Goal: Task Accomplishment & Management: Manage account settings

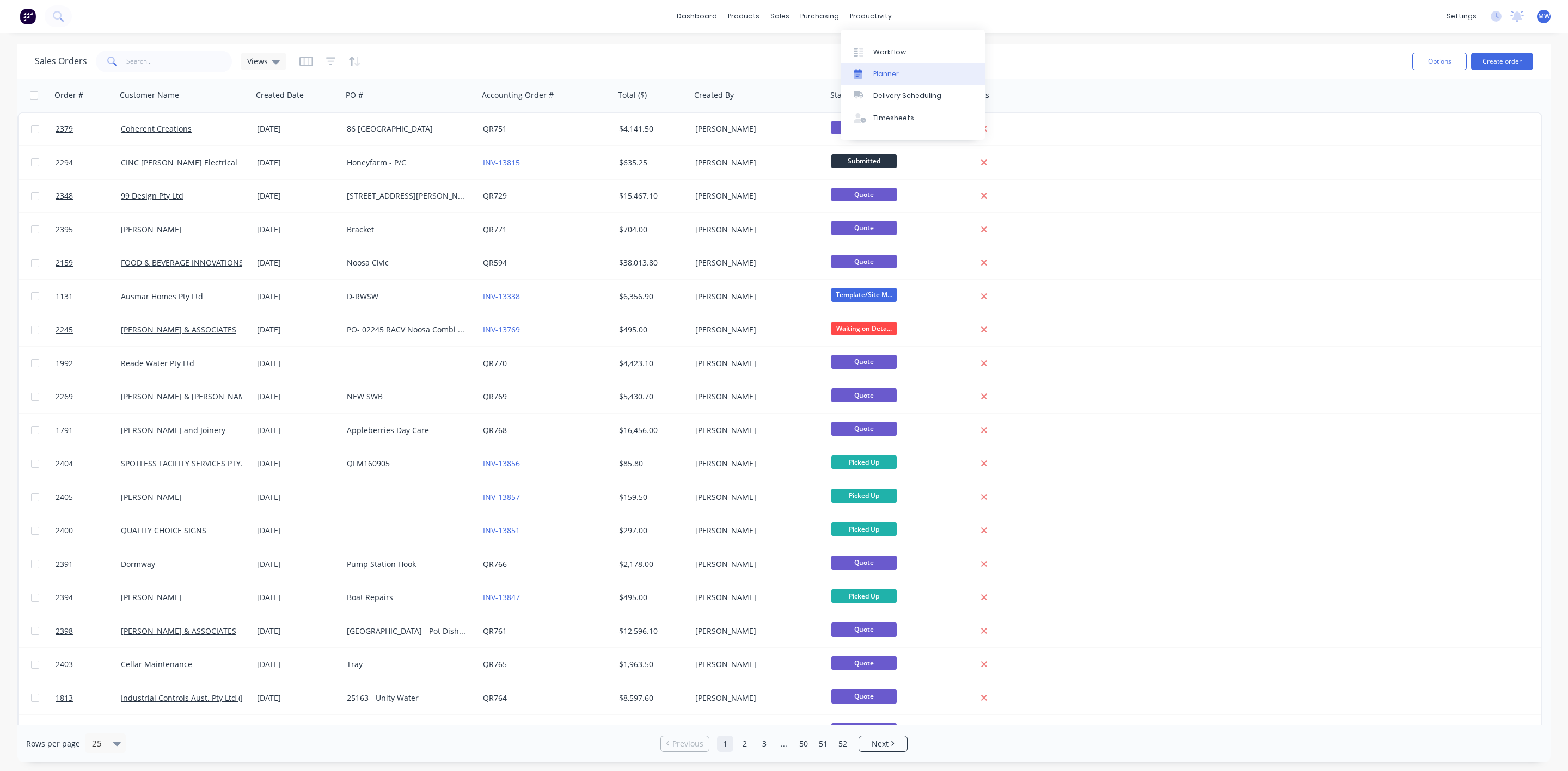
click at [888, 77] on div "Planner" at bounding box center [886, 74] width 26 height 10
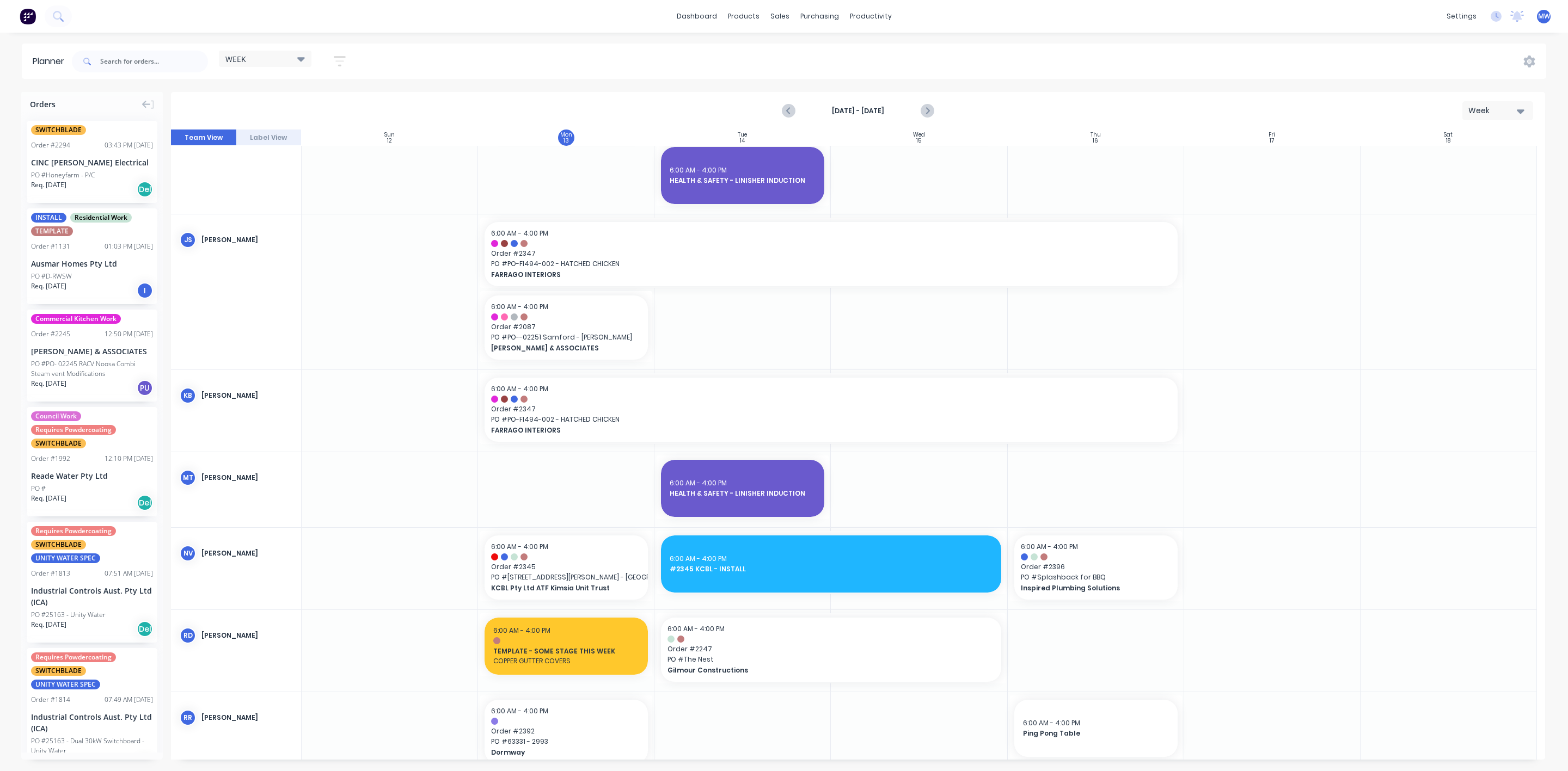
scroll to position [545, 0]
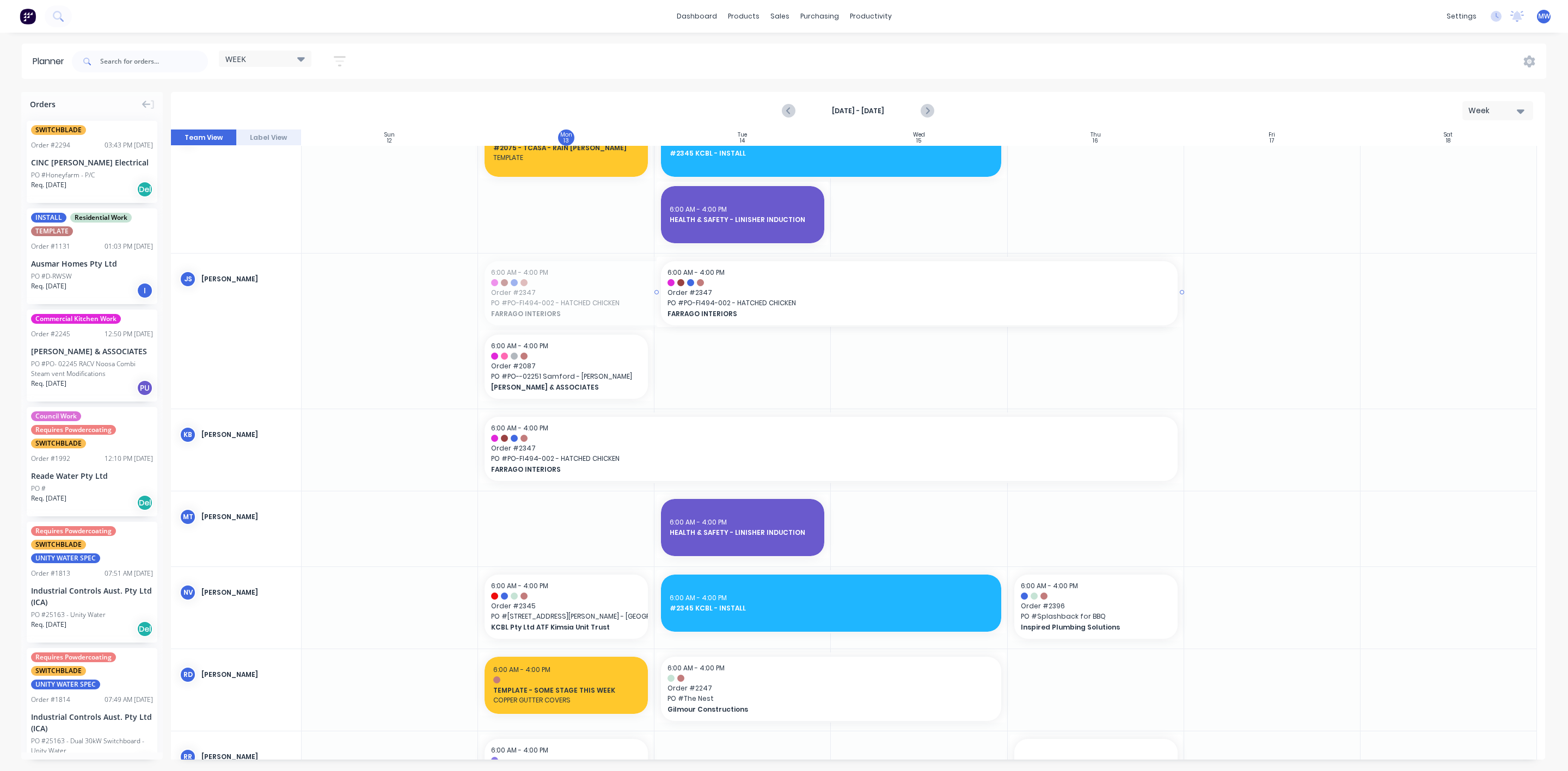
drag, startPoint x: 479, startPoint y: 292, endPoint x: 523, endPoint y: 287, distance: 44.3
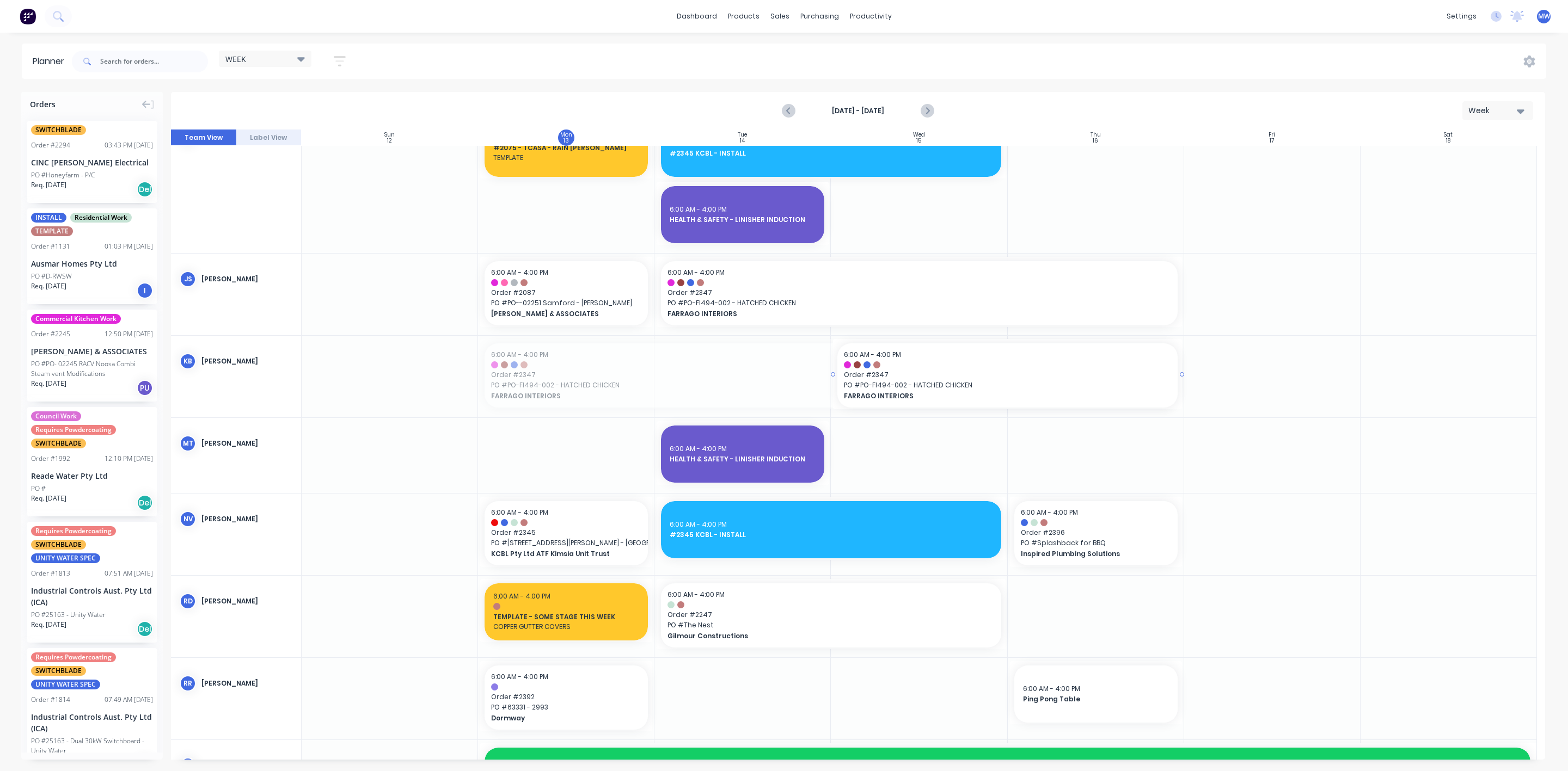
drag, startPoint x: 477, startPoint y: 370, endPoint x: 666, endPoint y: 373, distance: 189.0
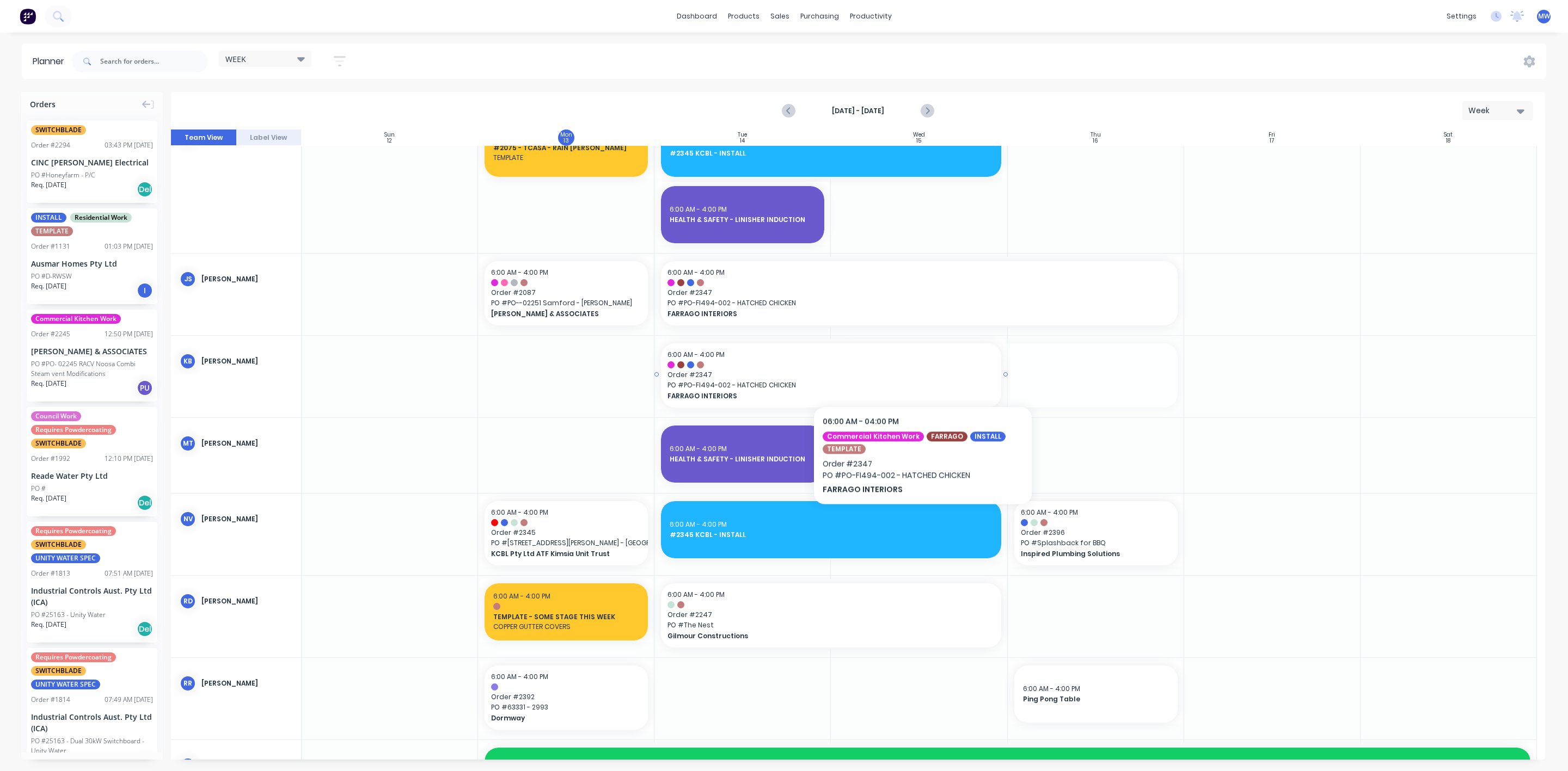
drag, startPoint x: 943, startPoint y: 370, endPoint x: 809, endPoint y: 373, distance: 134.0
drag, startPoint x: 1004, startPoint y: 371, endPoint x: 1061, endPoint y: 371, distance: 57.0
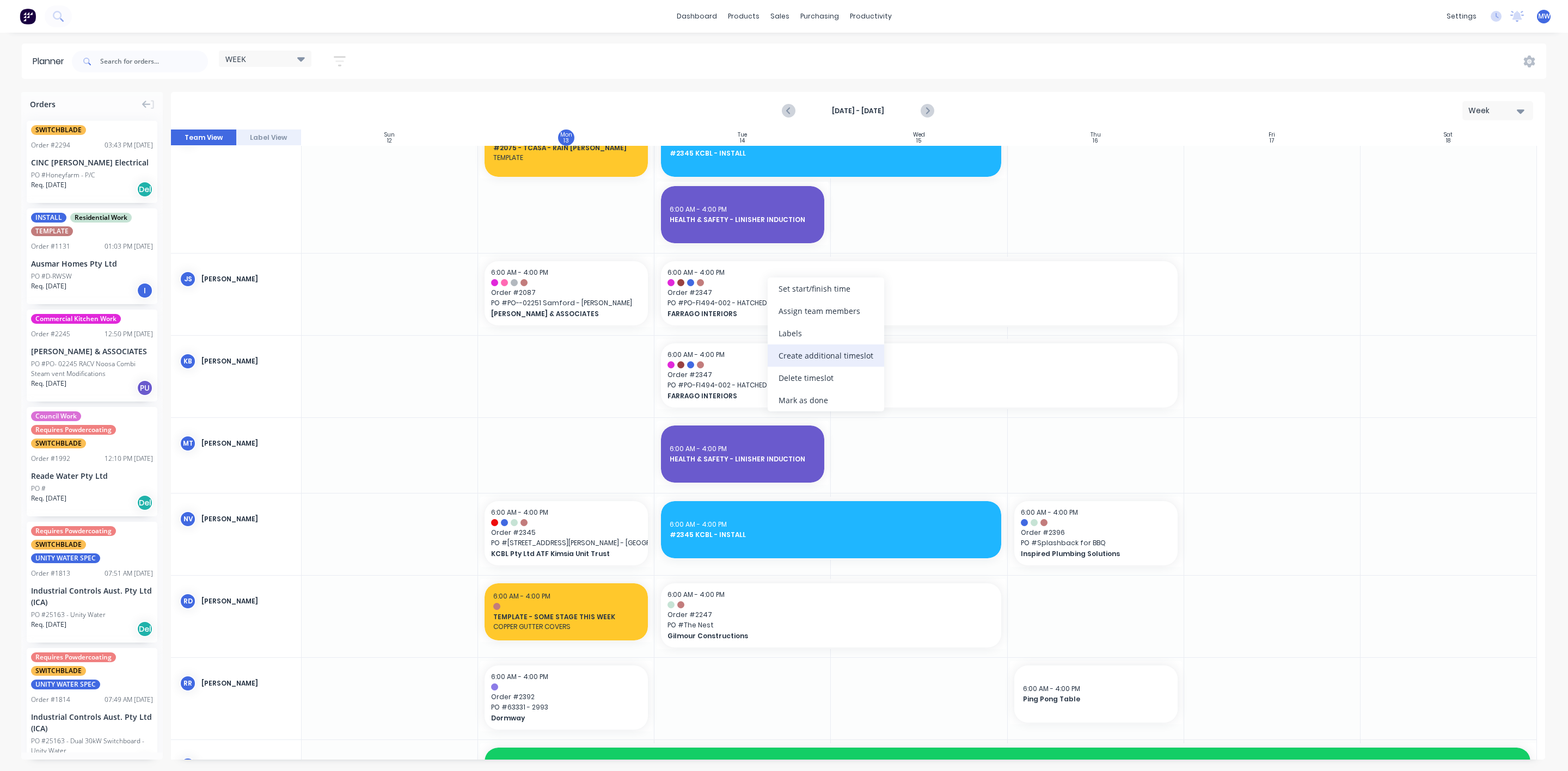
click at [865, 353] on div "Create additional timeslot" at bounding box center [826, 356] width 117 height 22
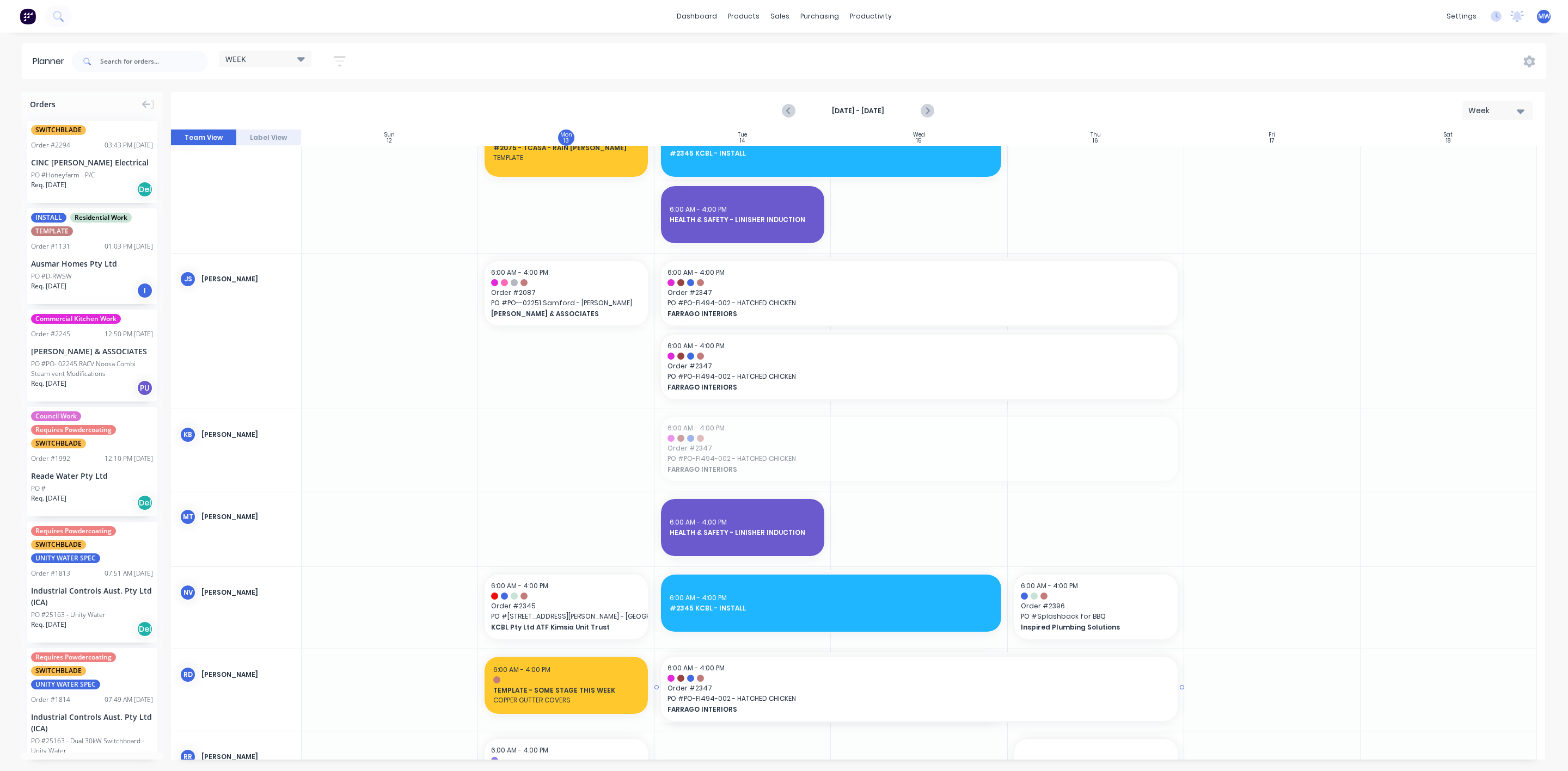
drag, startPoint x: 769, startPoint y: 443, endPoint x: 753, endPoint y: 657, distance: 214.6
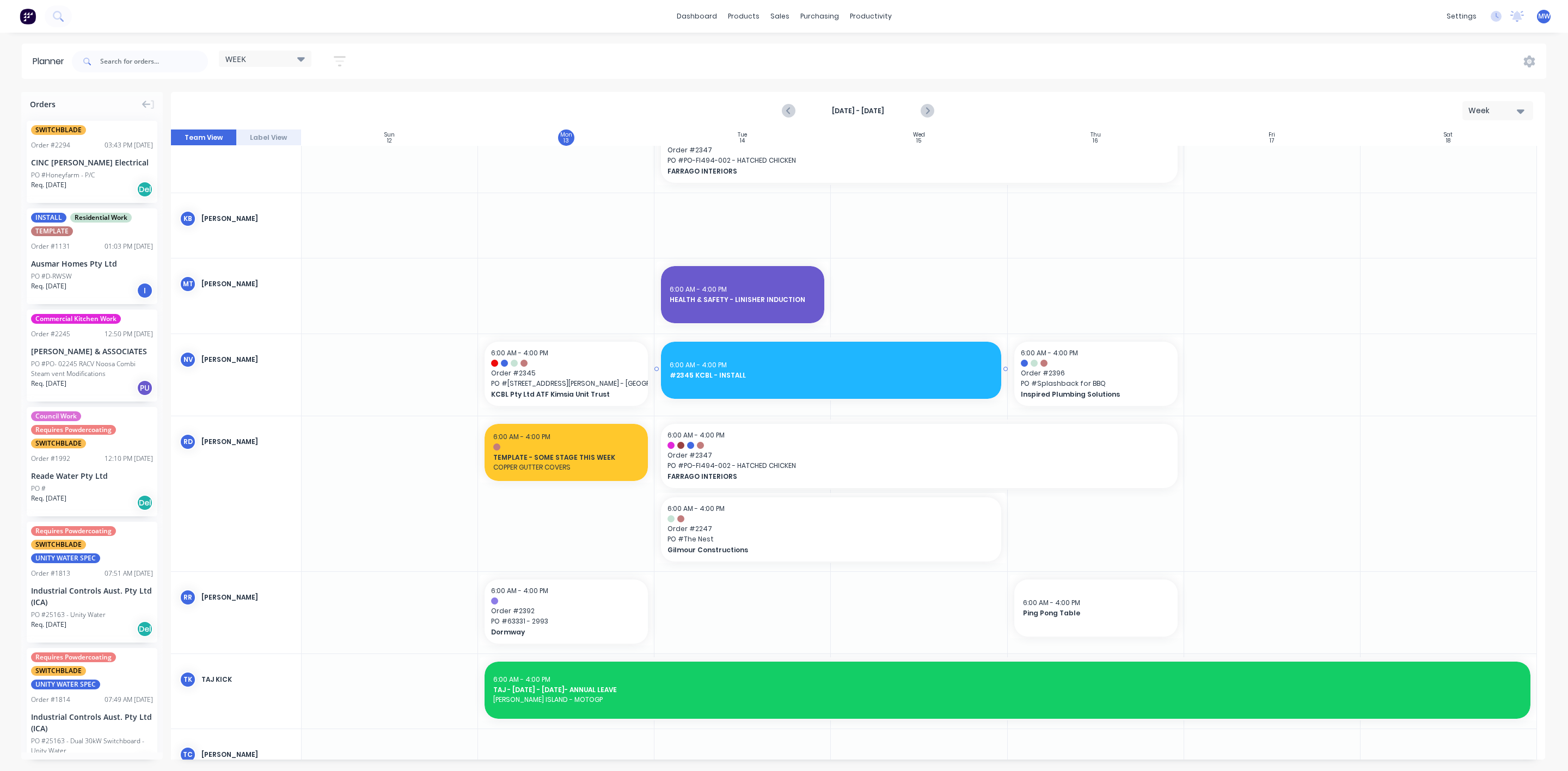
scroll to position [790, 0]
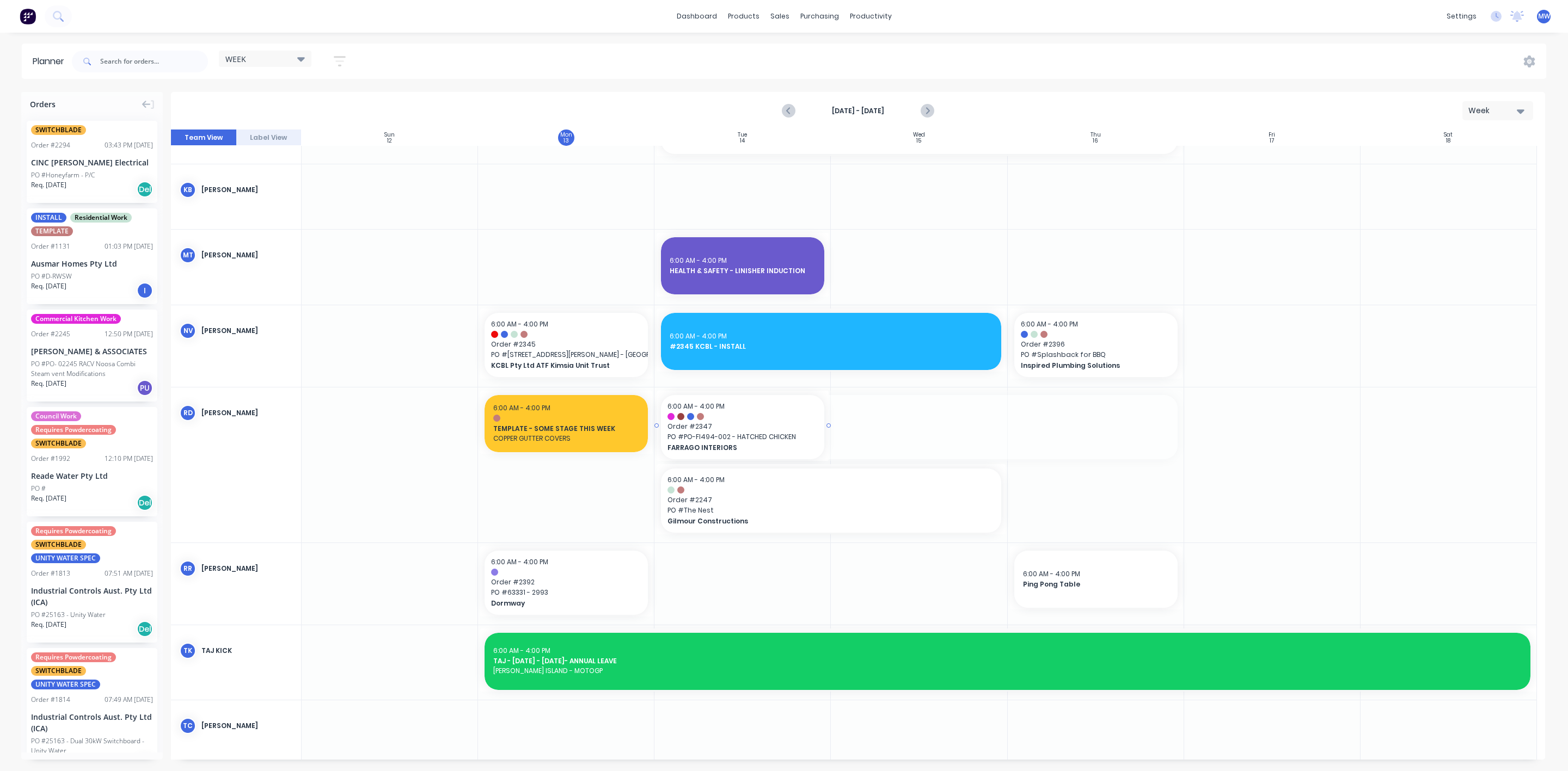
drag, startPoint x: 1176, startPoint y: 425, endPoint x: 810, endPoint y: 431, distance: 366.0
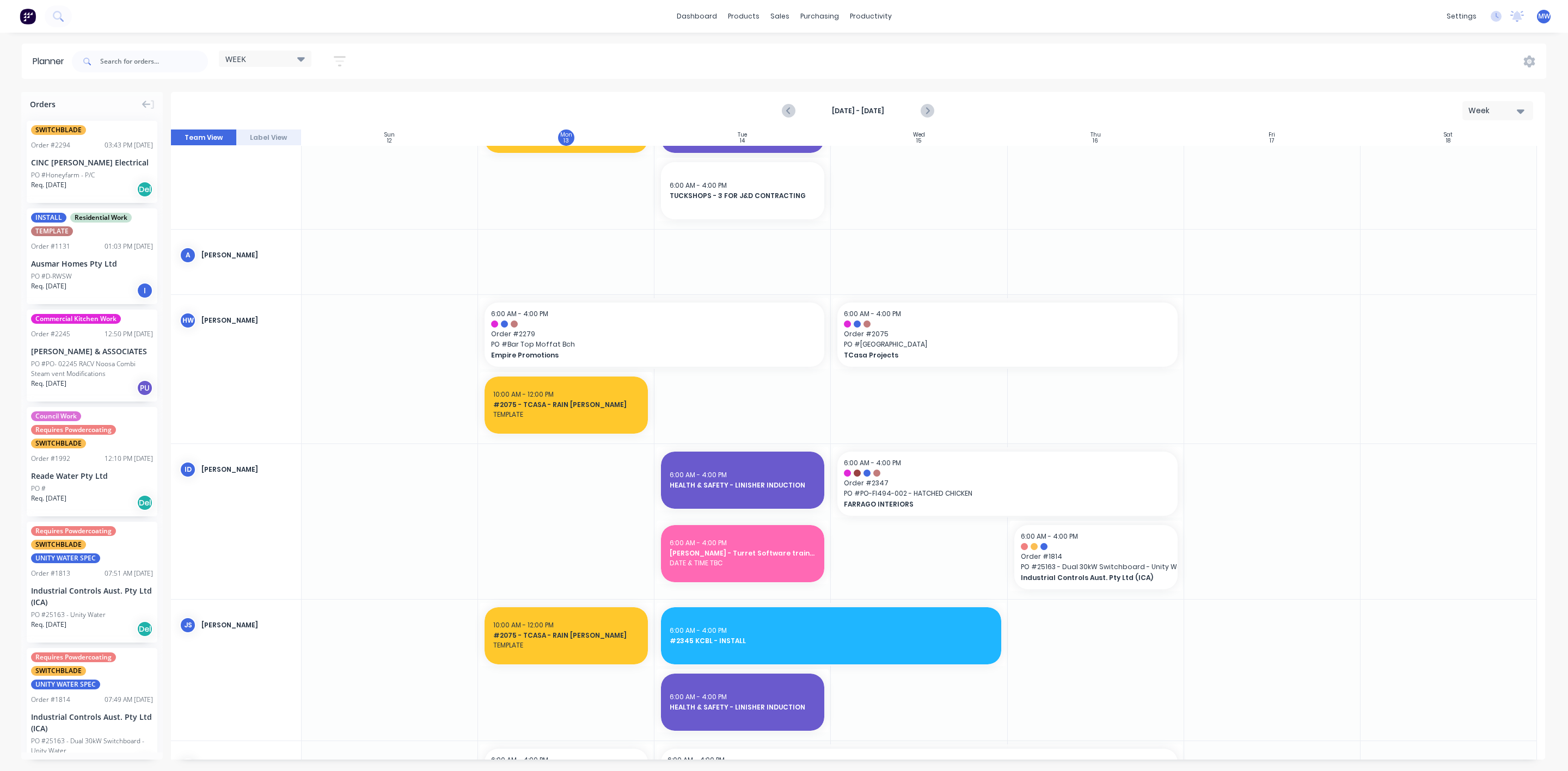
scroll to position [0, 0]
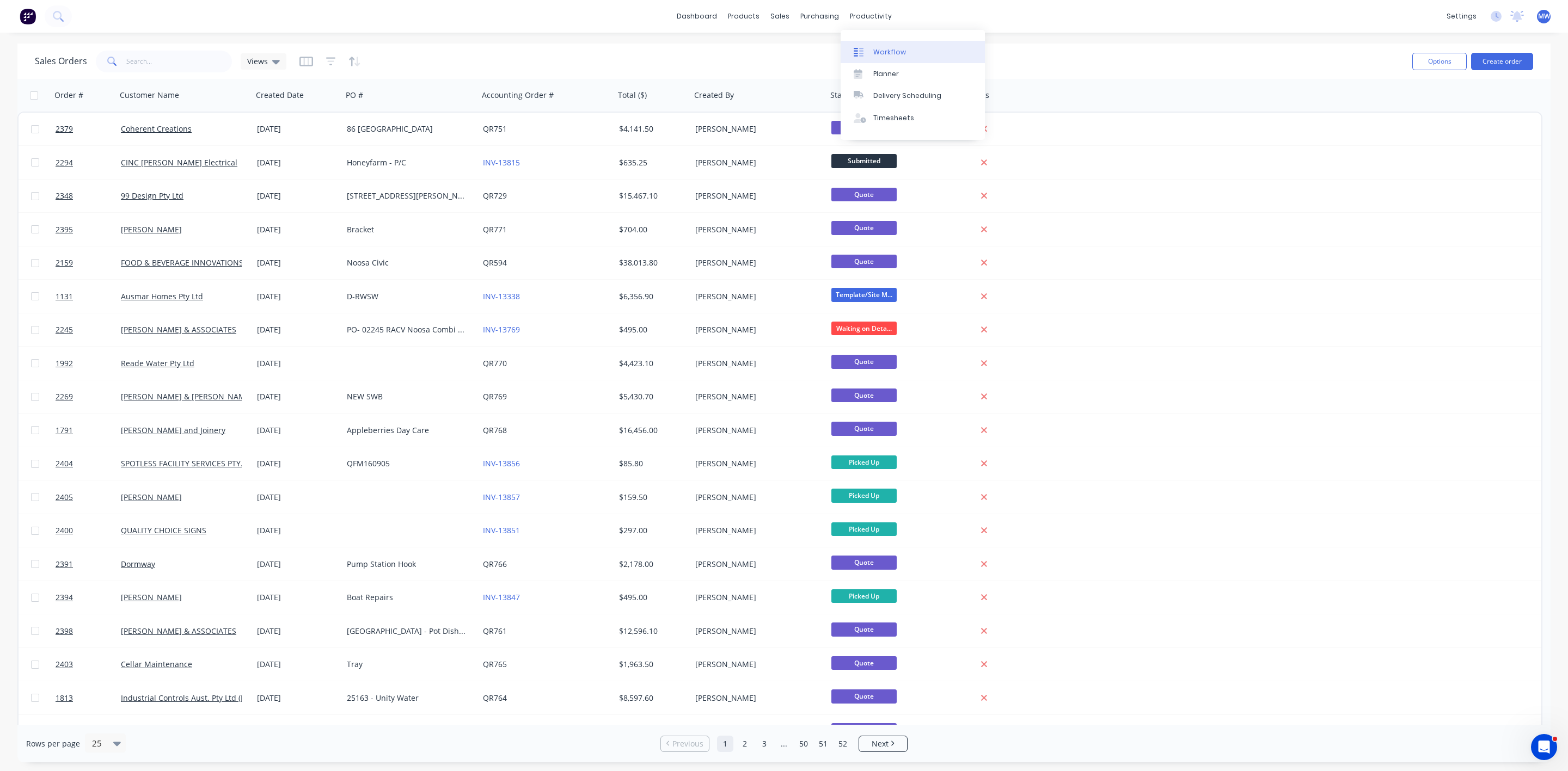
click at [880, 48] on div "Workflow" at bounding box center [889, 52] width 33 height 10
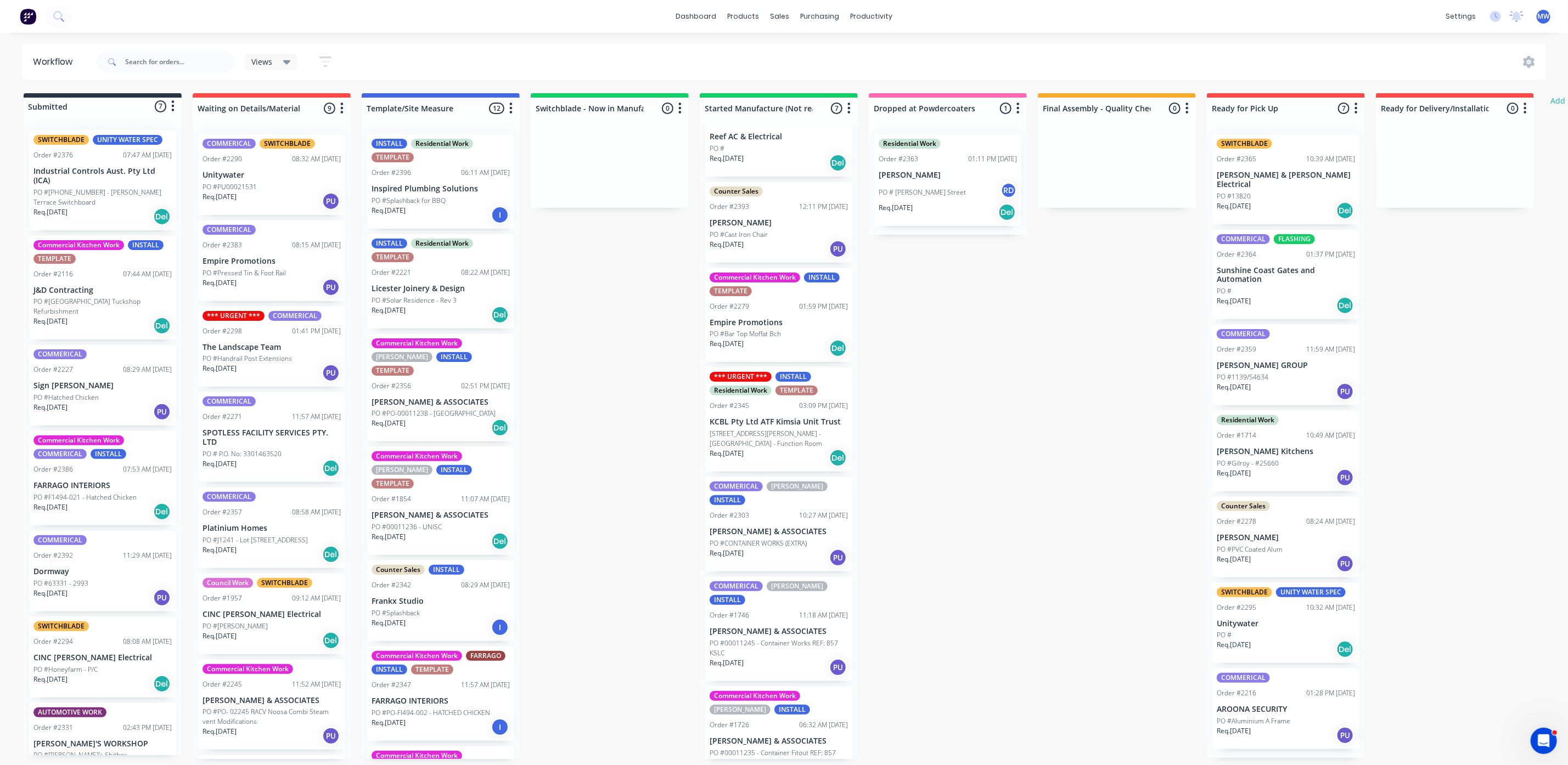
scroll to position [6, 0]
click at [774, 748] on p "PO #00011235 - Container Fitout REF: 857 KSLC" at bounding box center [779, 758] width 139 height 20
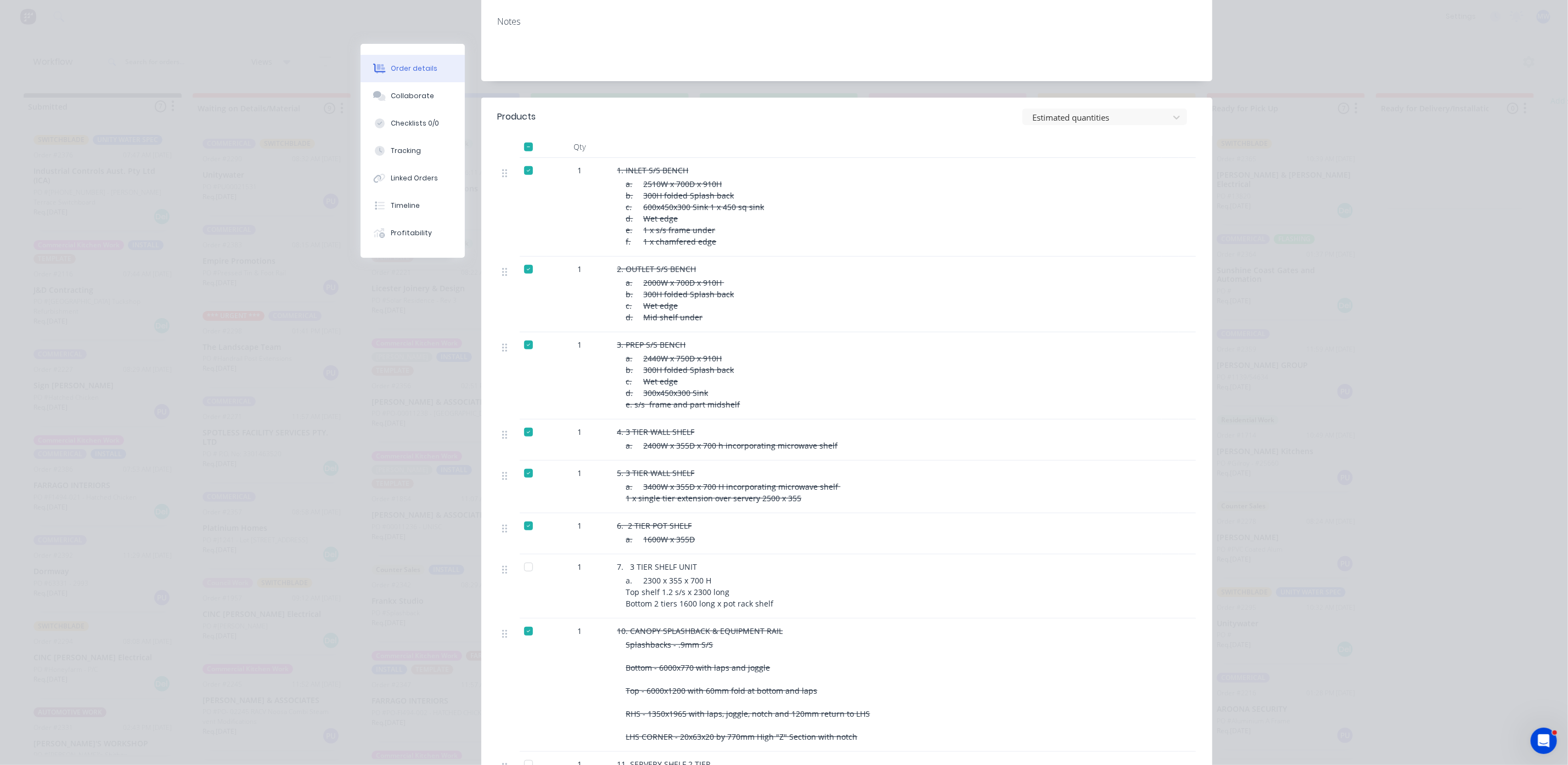
scroll to position [329, 0]
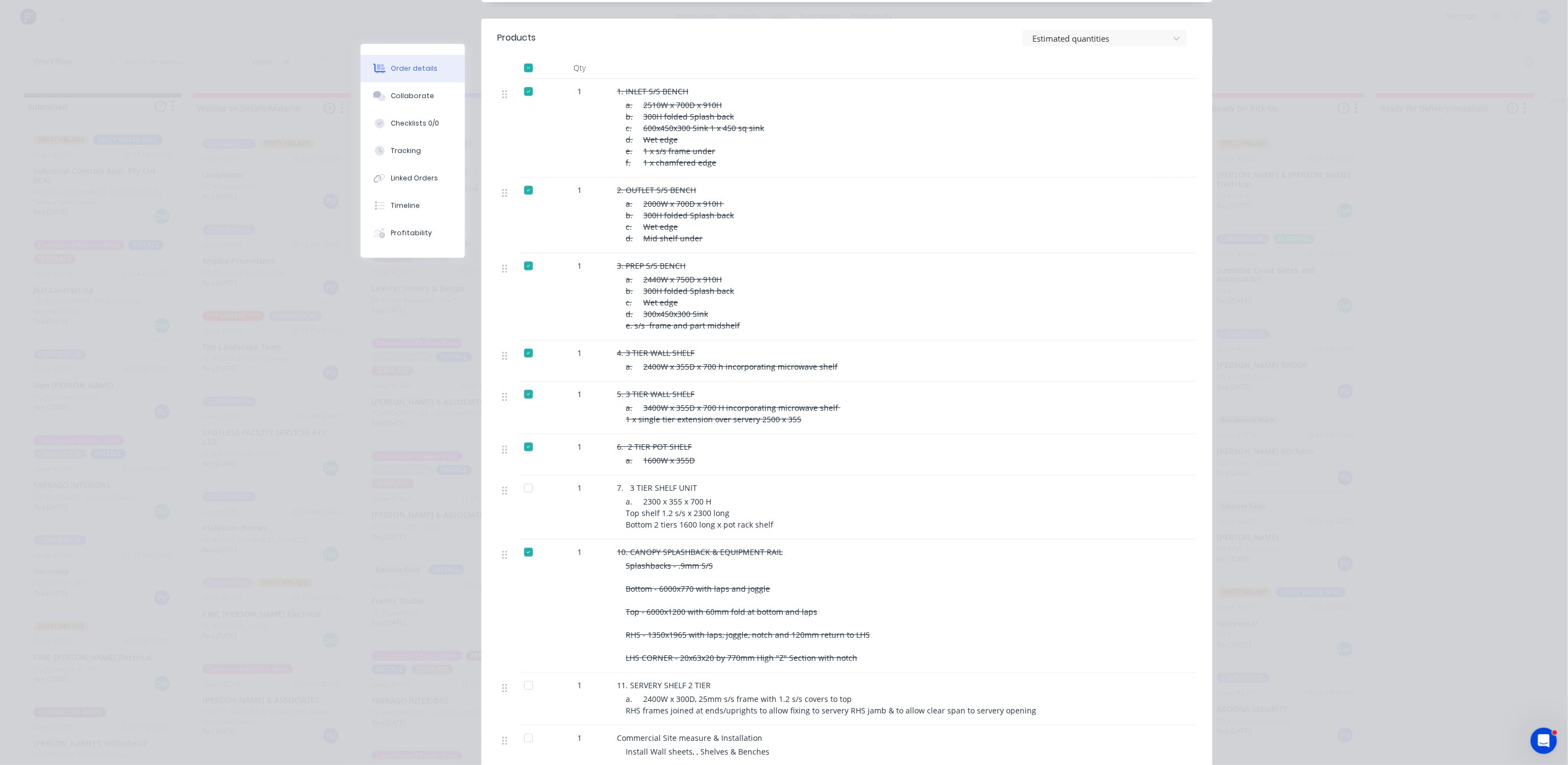
click at [519, 477] on div at bounding box center [528, 487] width 22 height 22
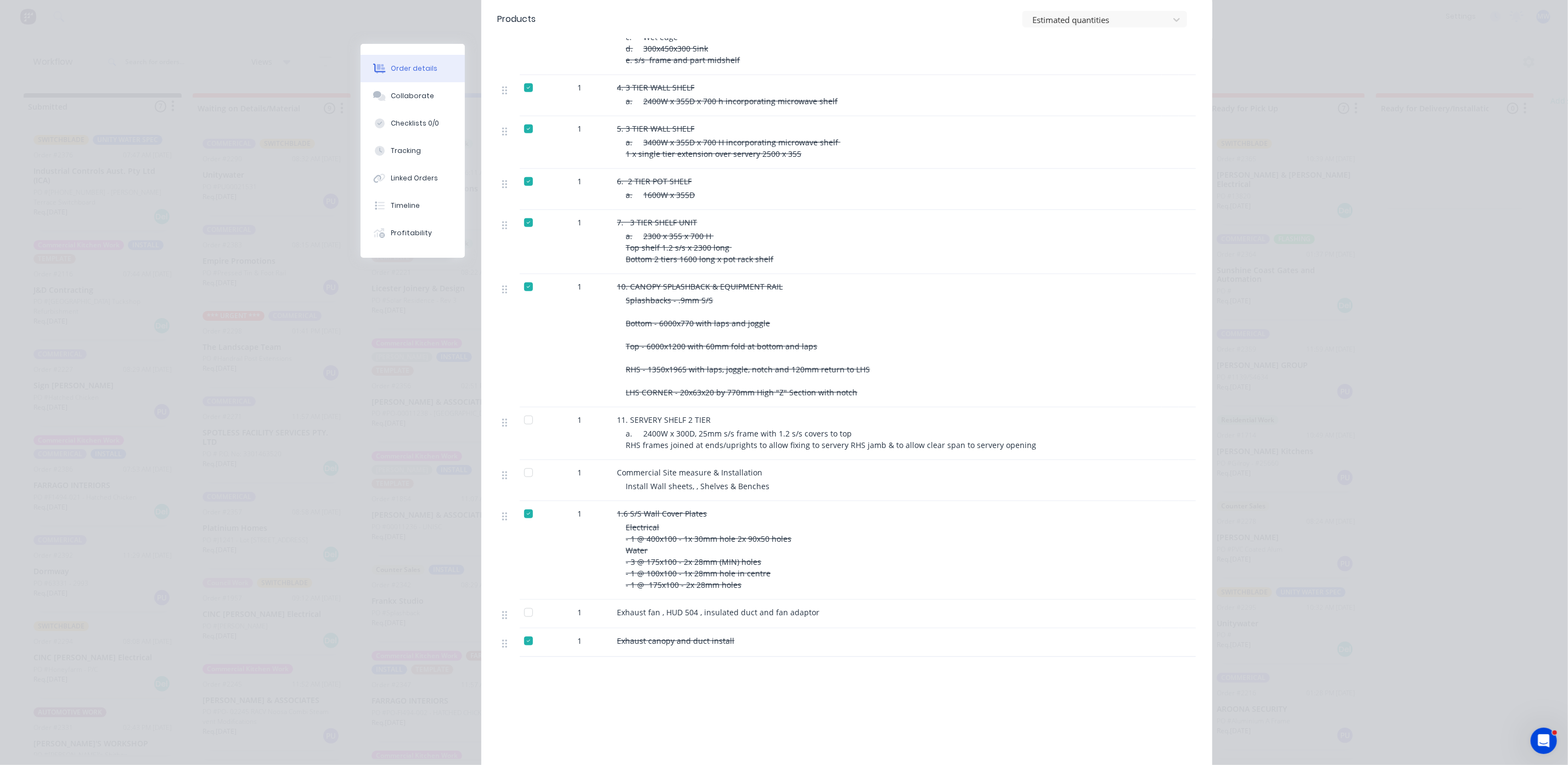
scroll to position [658, 0]
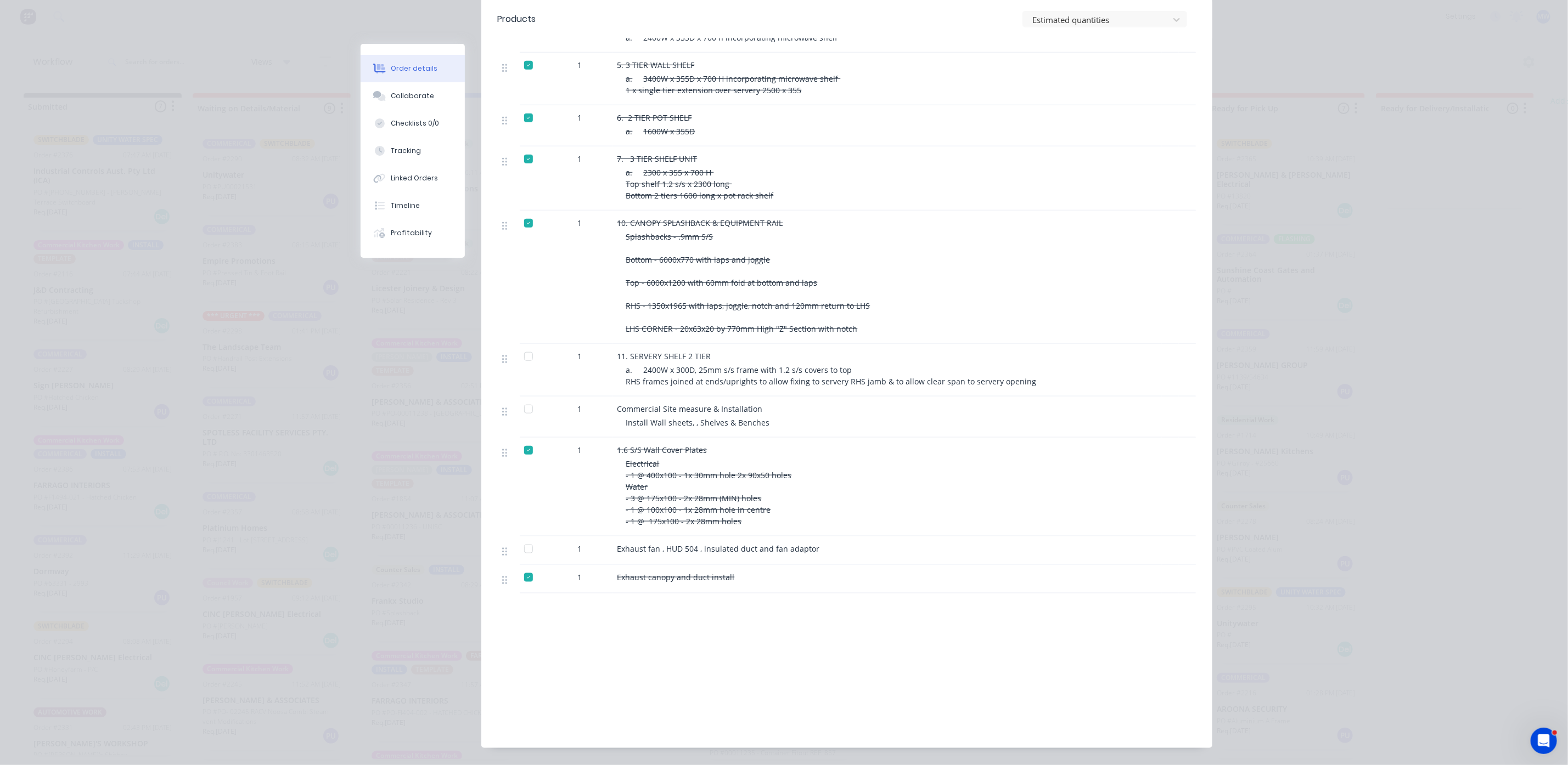
click at [521, 345] on div at bounding box center [528, 356] width 22 height 22
click at [518, 538] on div at bounding box center [528, 548] width 22 height 22
click at [527, 400] on div at bounding box center [528, 408] width 22 height 22
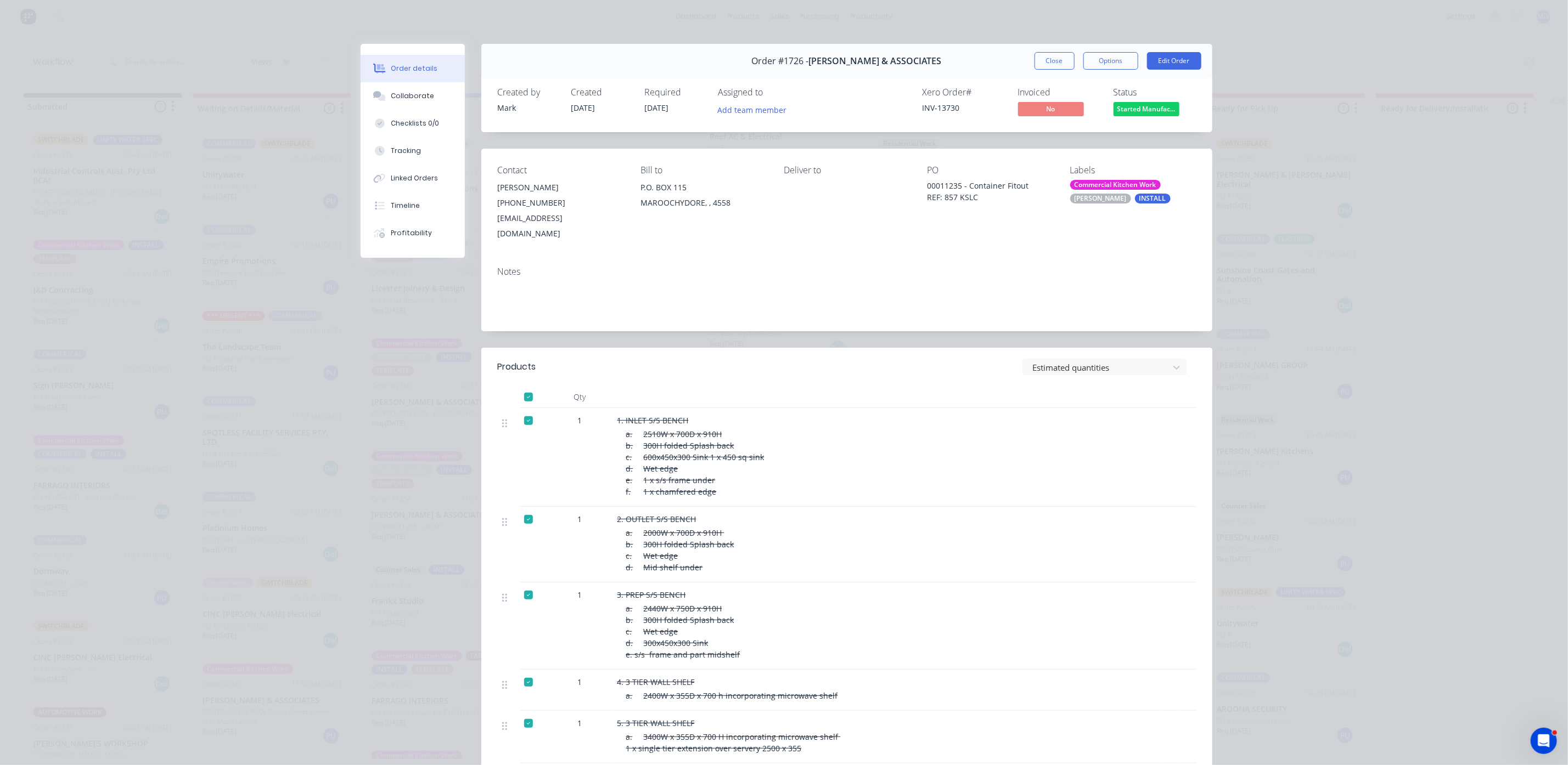
scroll to position [0, 0]
click at [1047, 64] on button "Close" at bounding box center [1054, 61] width 40 height 17
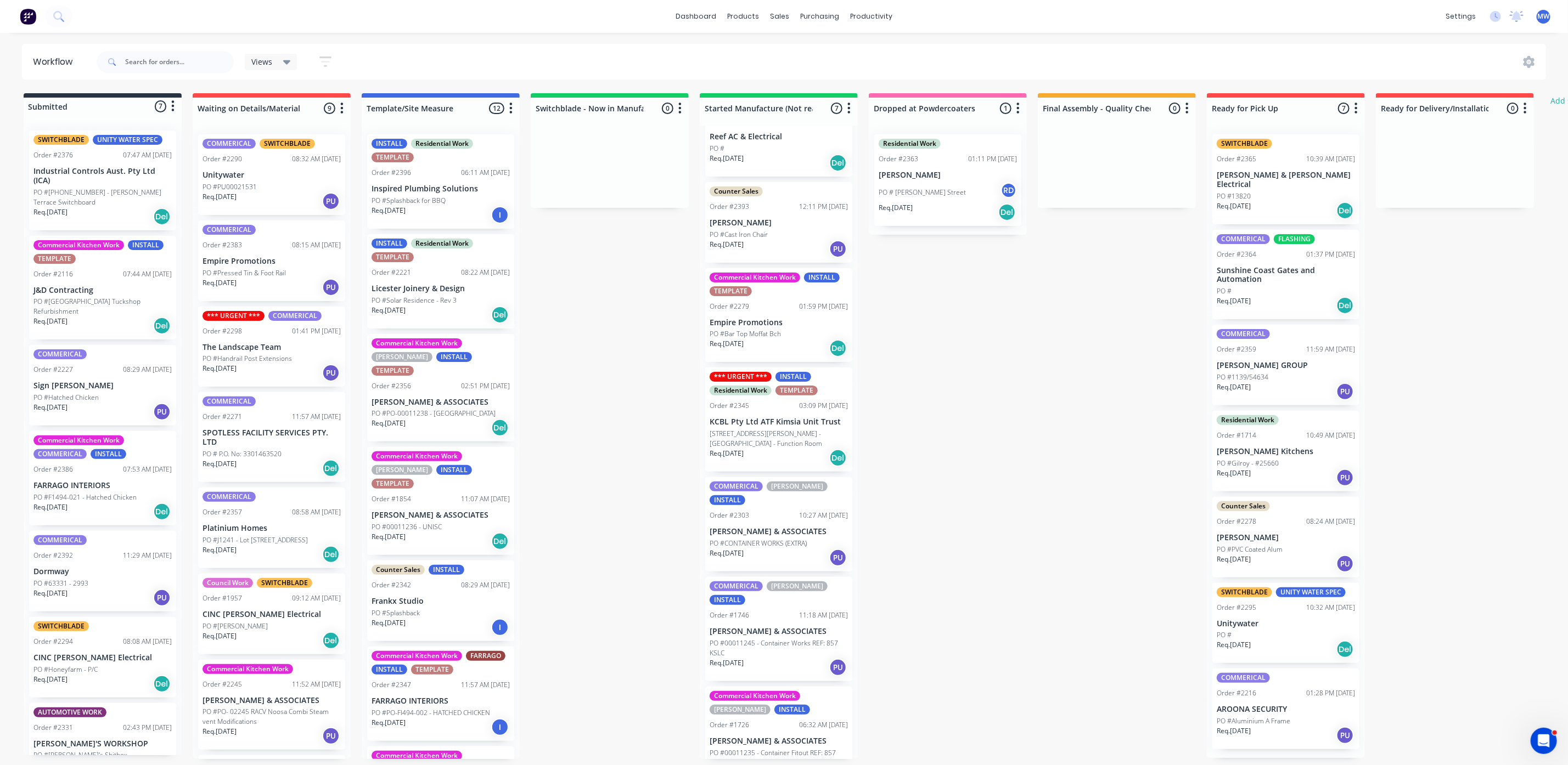
scroll to position [6, 0]
click at [759, 638] on p "PO #00011245 - Container Works REF: 857 KSLC" at bounding box center [779, 648] width 139 height 20
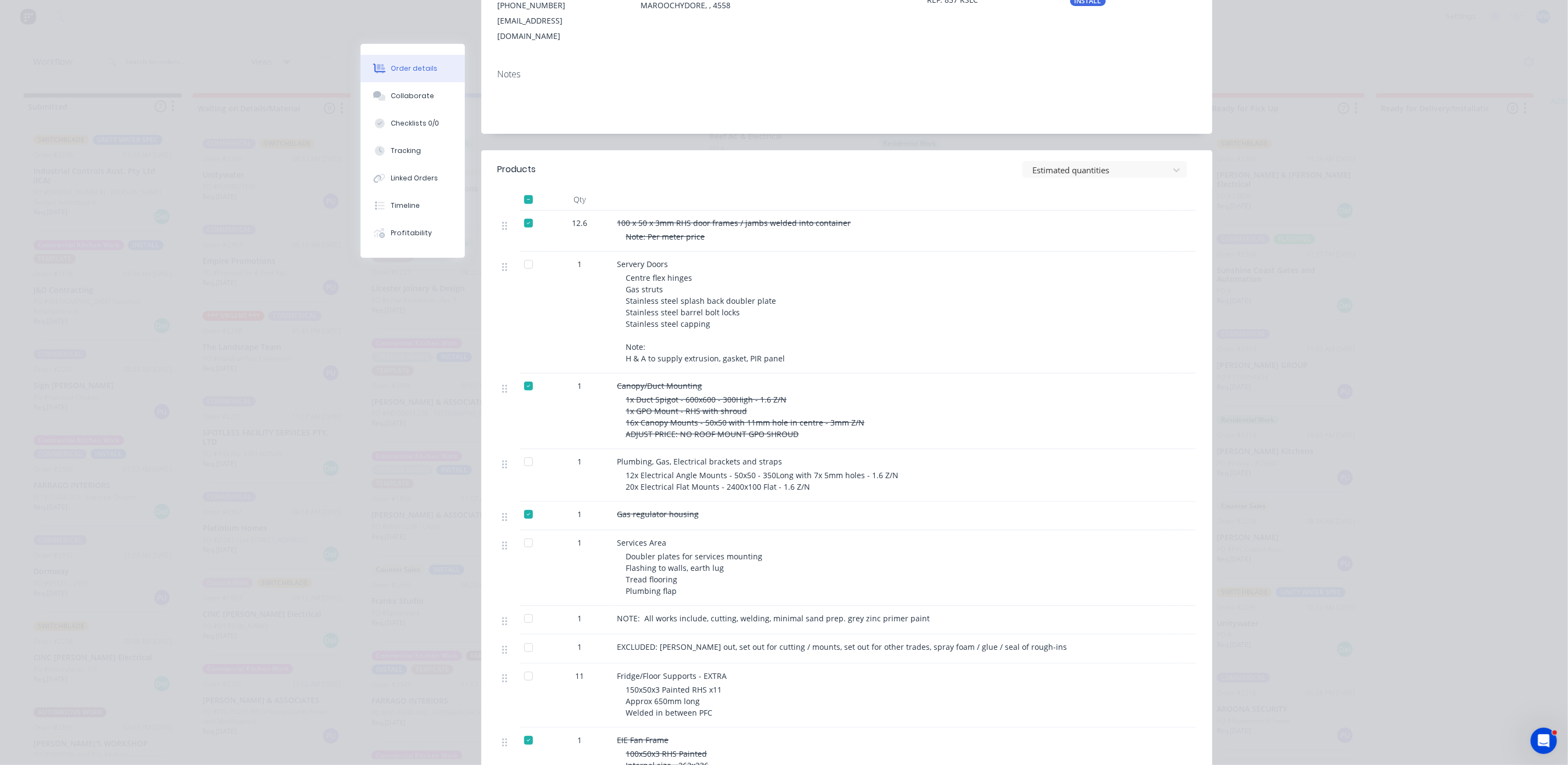
scroll to position [0, 0]
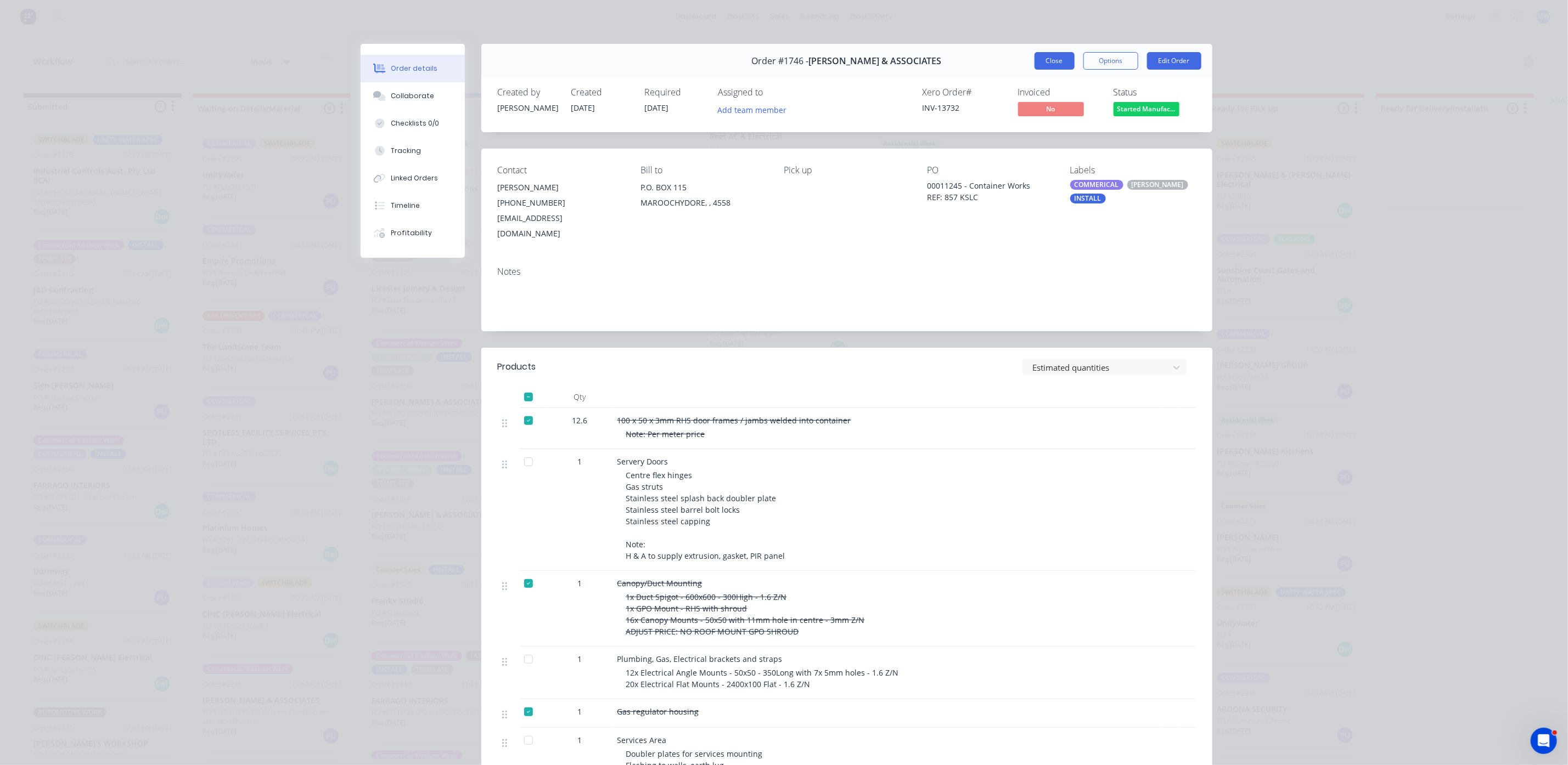
click at [1057, 52] on button "Close" at bounding box center [1054, 61] width 40 height 17
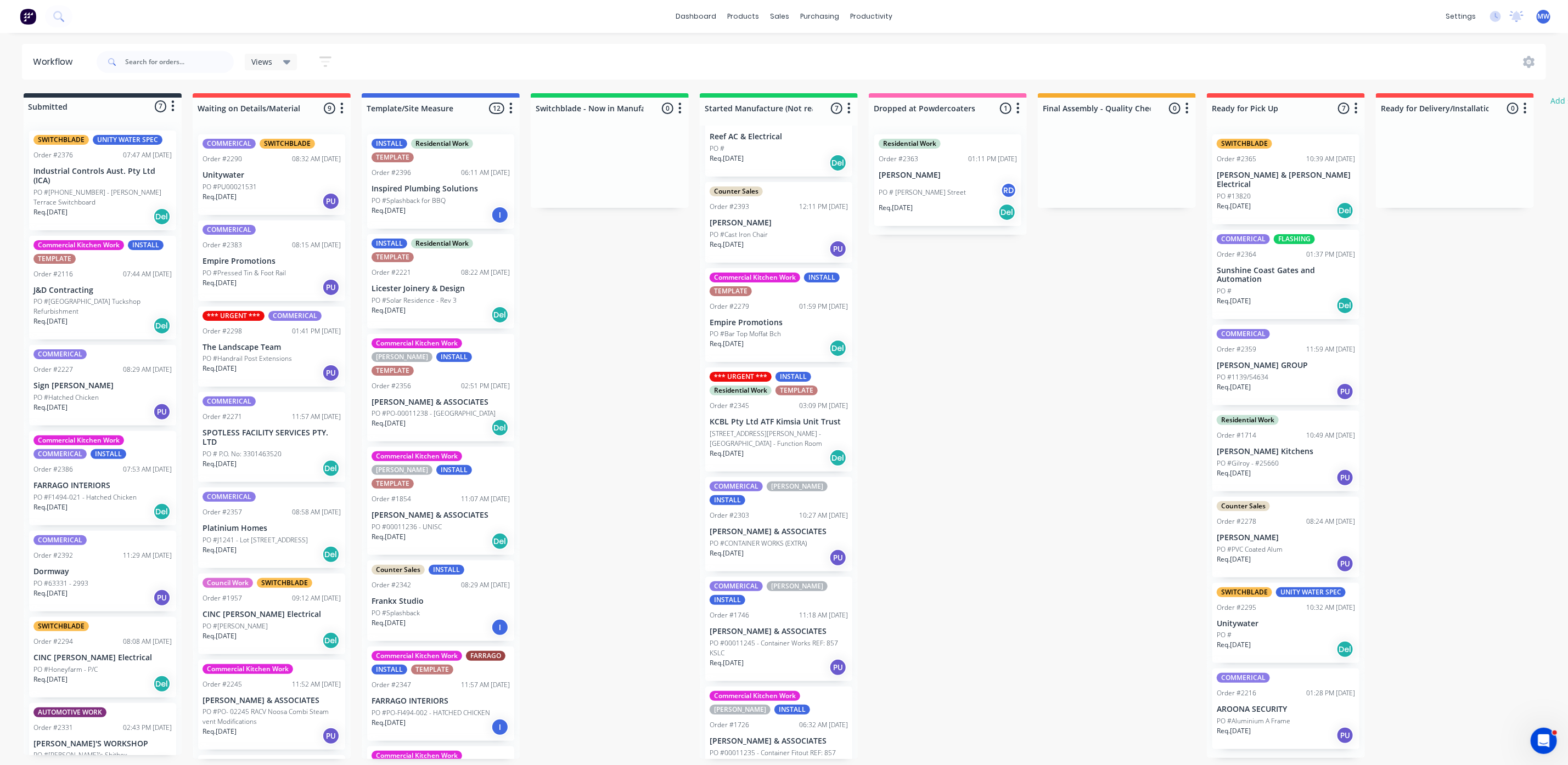
click at [764, 736] on p "[PERSON_NAME] & ASSOCIATES" at bounding box center [779, 741] width 139 height 9
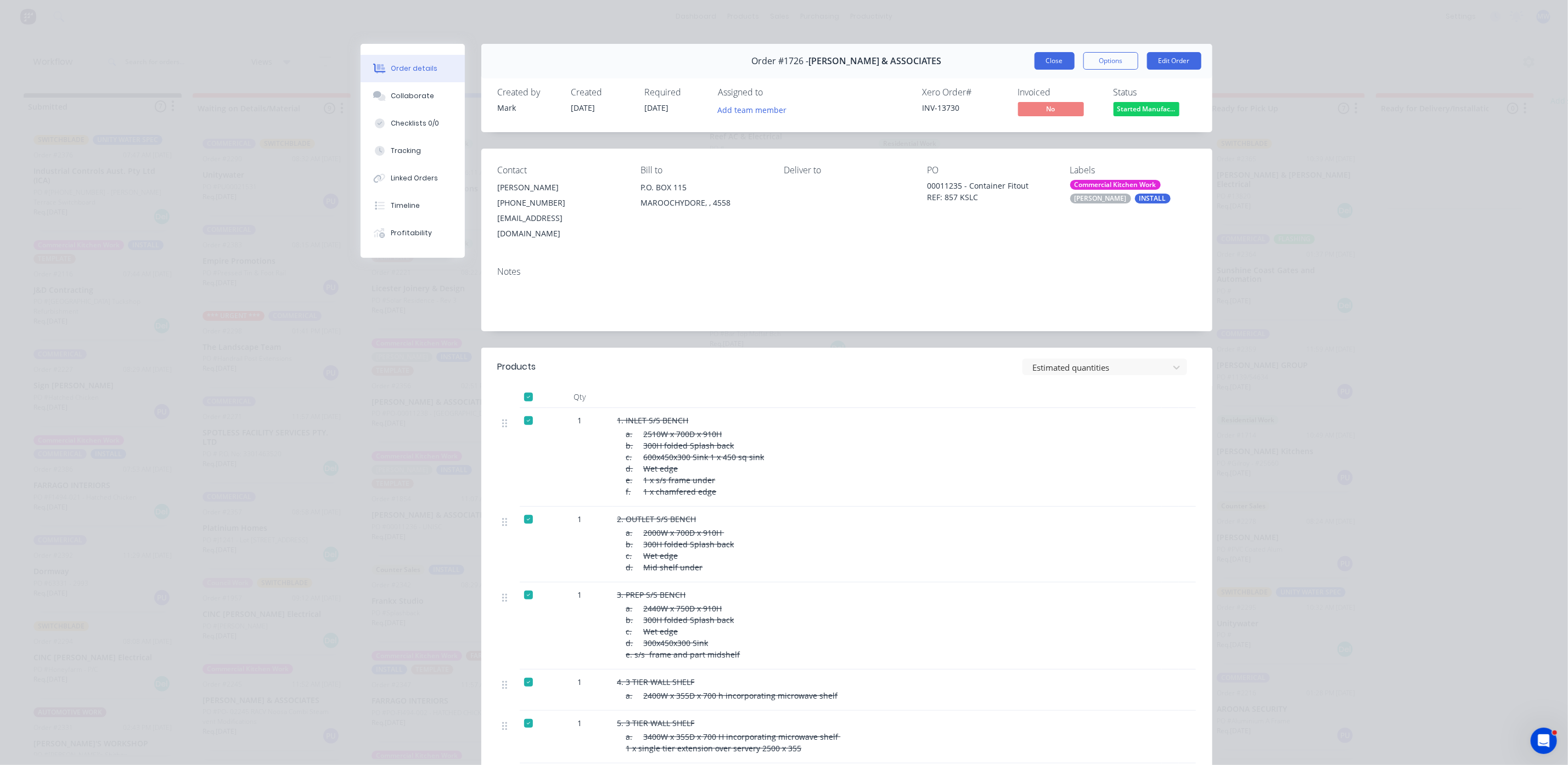
click at [1035, 57] on button "Close" at bounding box center [1054, 61] width 40 height 17
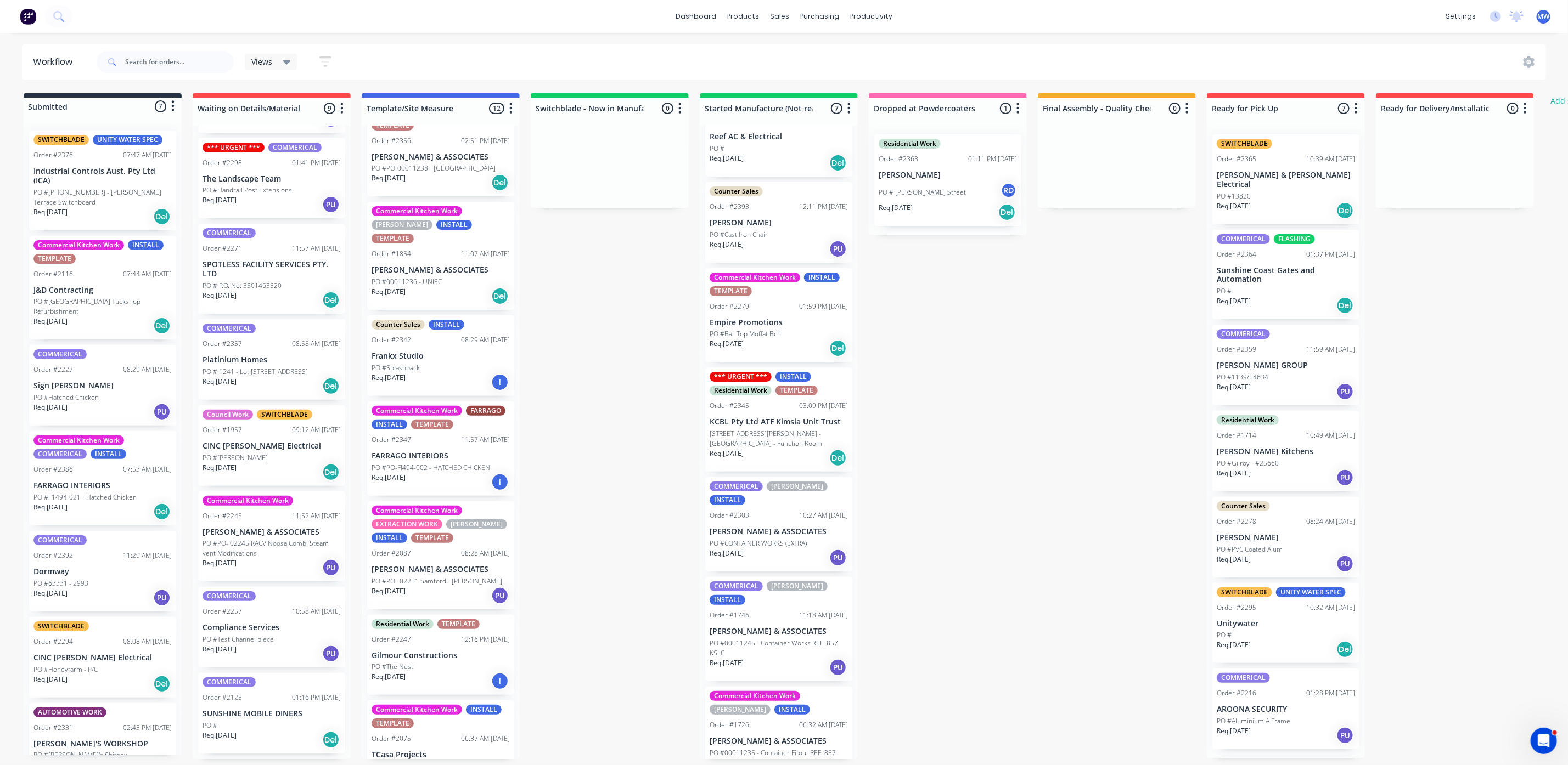
scroll to position [247, 0]
click at [411, 462] on p "PO #PO-FI494-002 - HATCHED CHICKEN" at bounding box center [430, 466] width 118 height 10
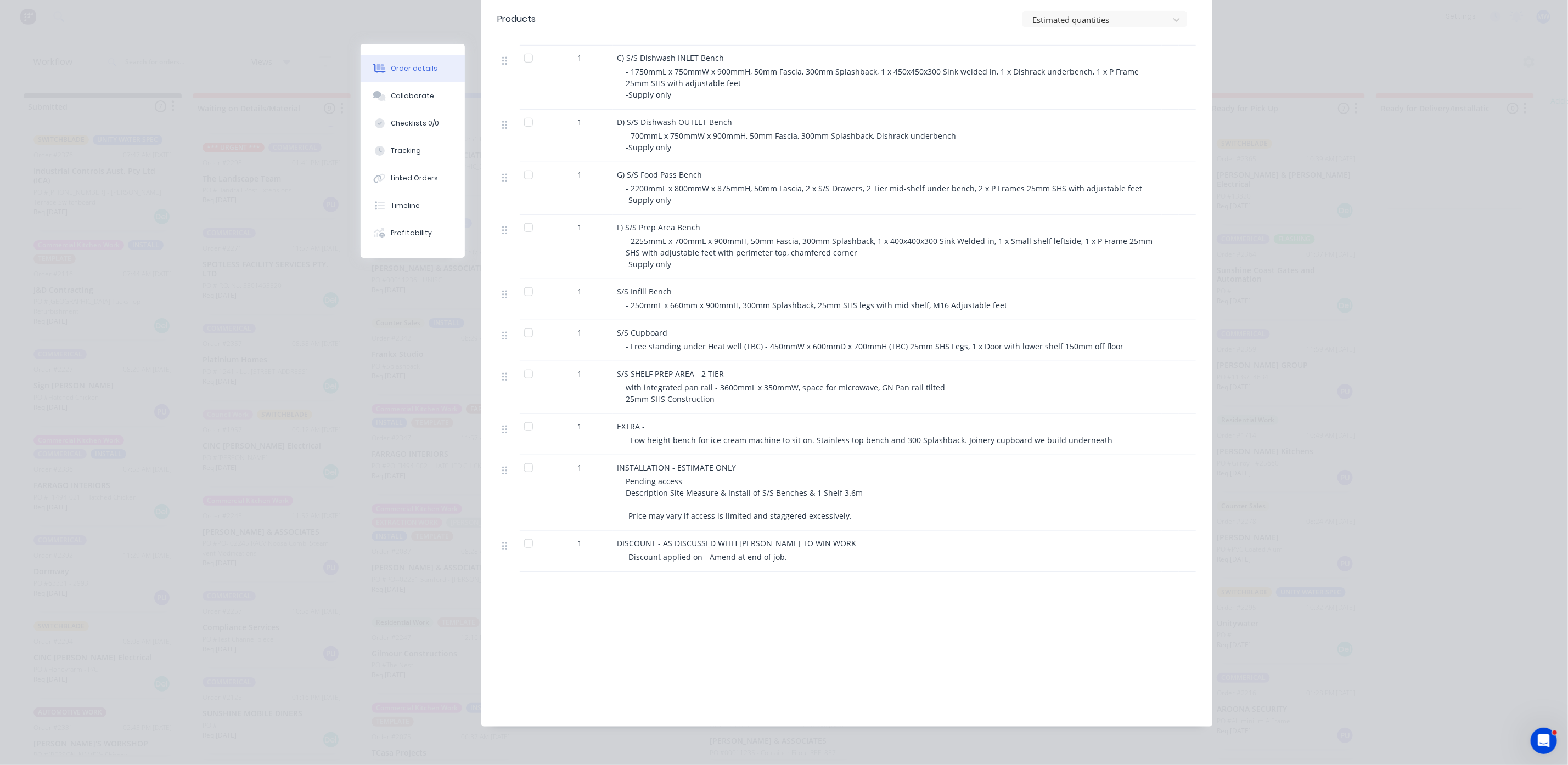
scroll to position [0, 0]
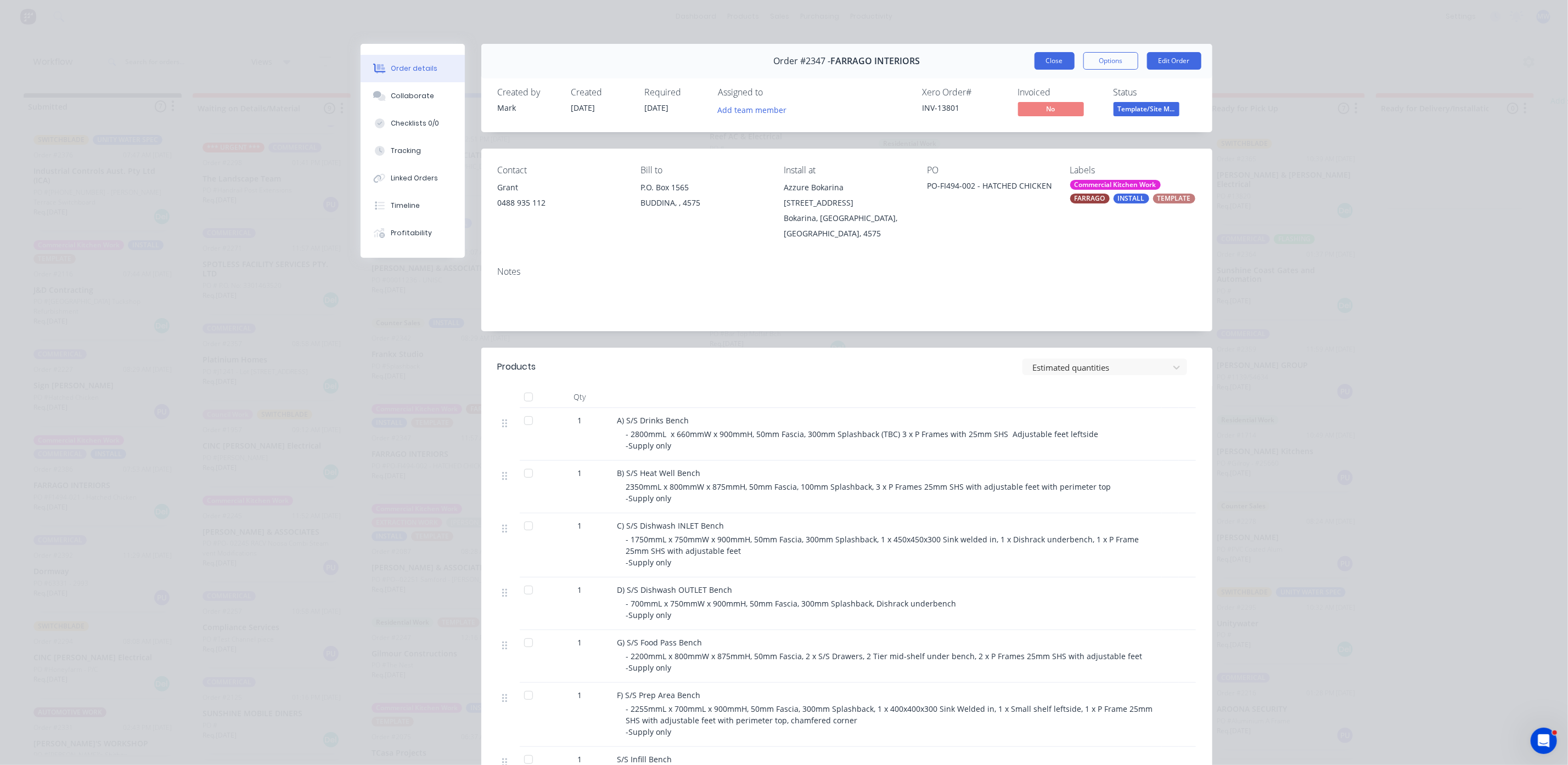
click at [1045, 59] on button "Close" at bounding box center [1054, 61] width 40 height 17
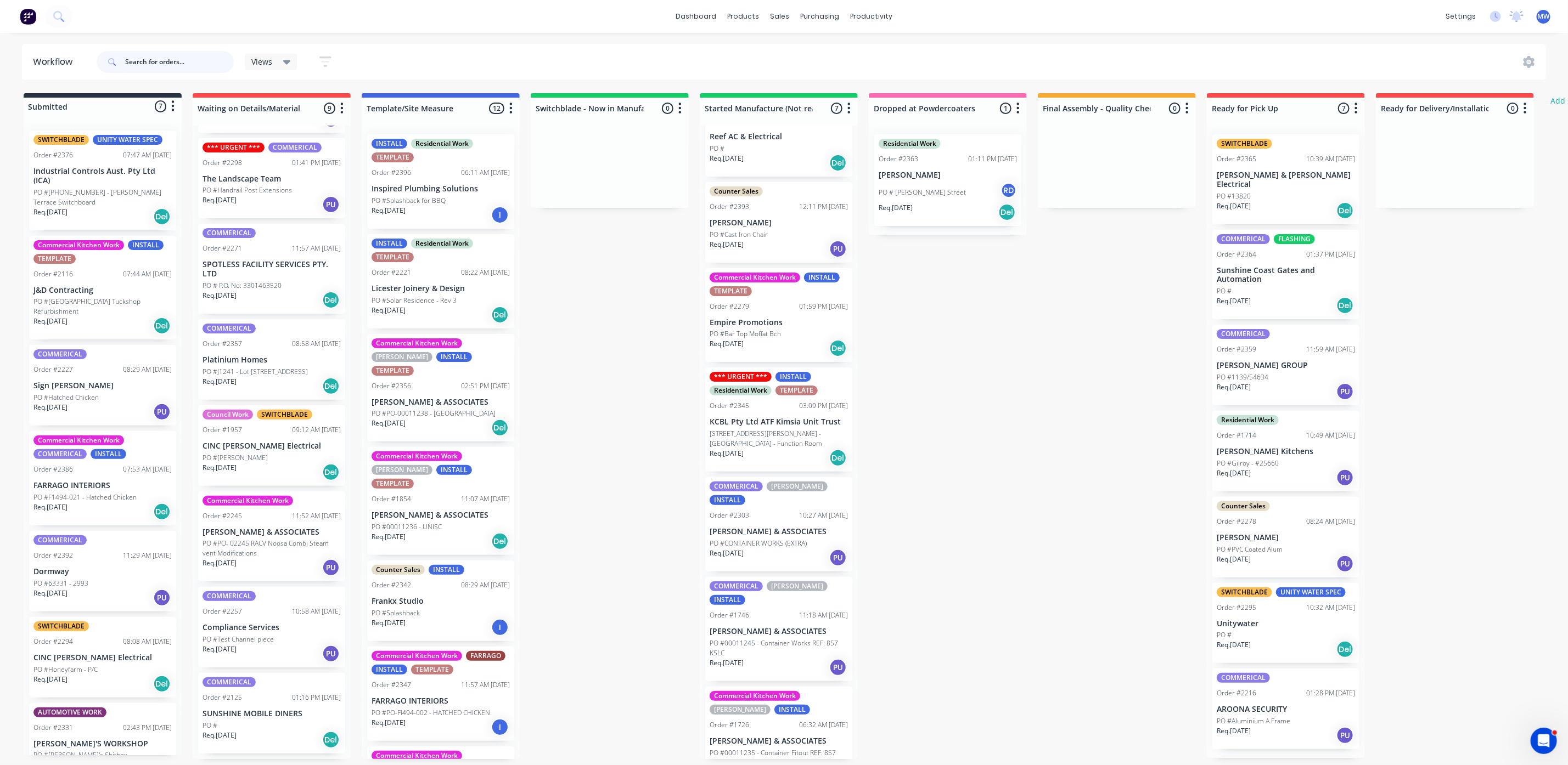
click at [151, 71] on input "text" at bounding box center [179, 62] width 108 height 22
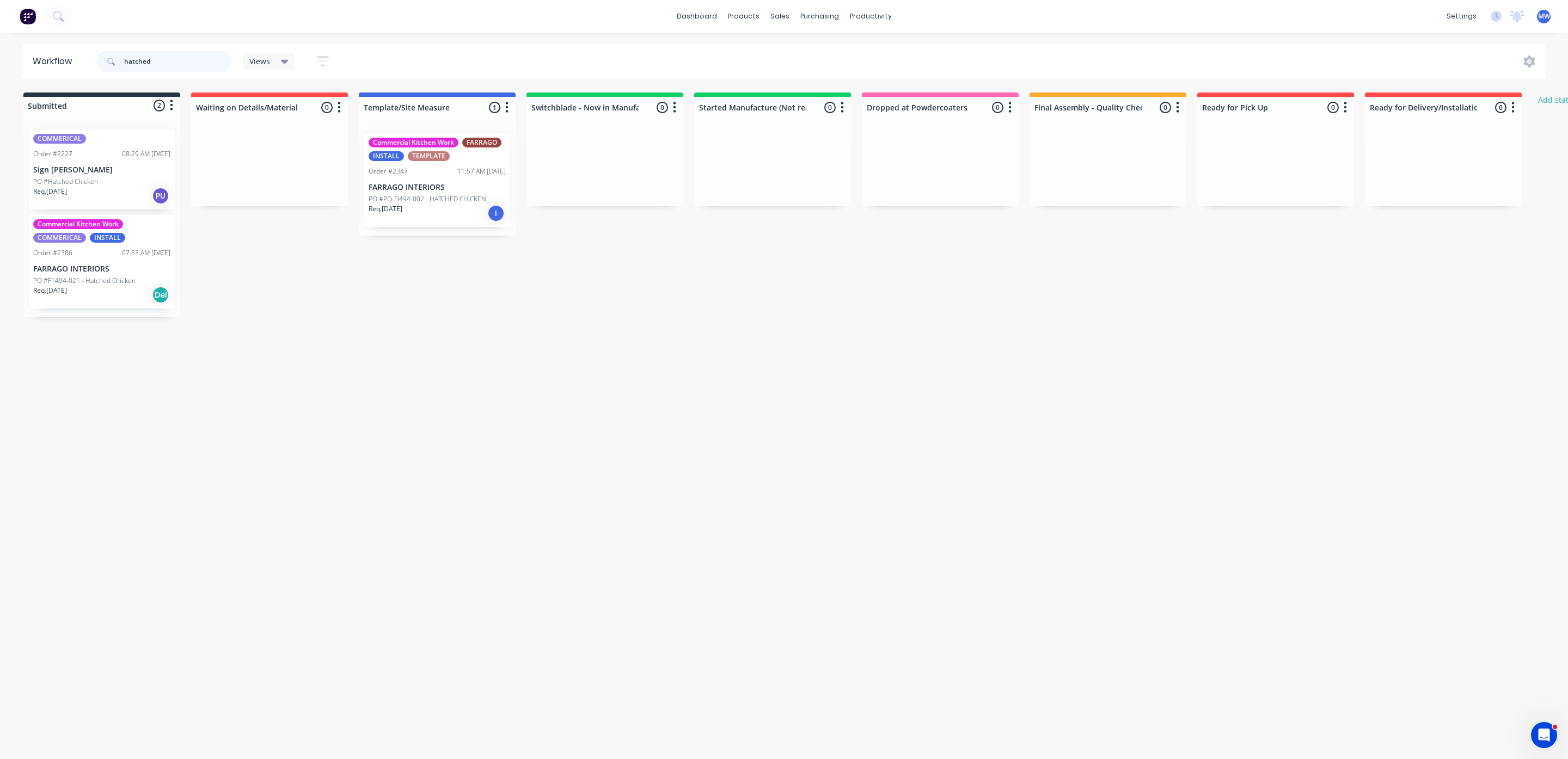
type input "hatched"
click at [77, 294] on div "Req. 01/11/25 Del" at bounding box center [102, 295] width 137 height 19
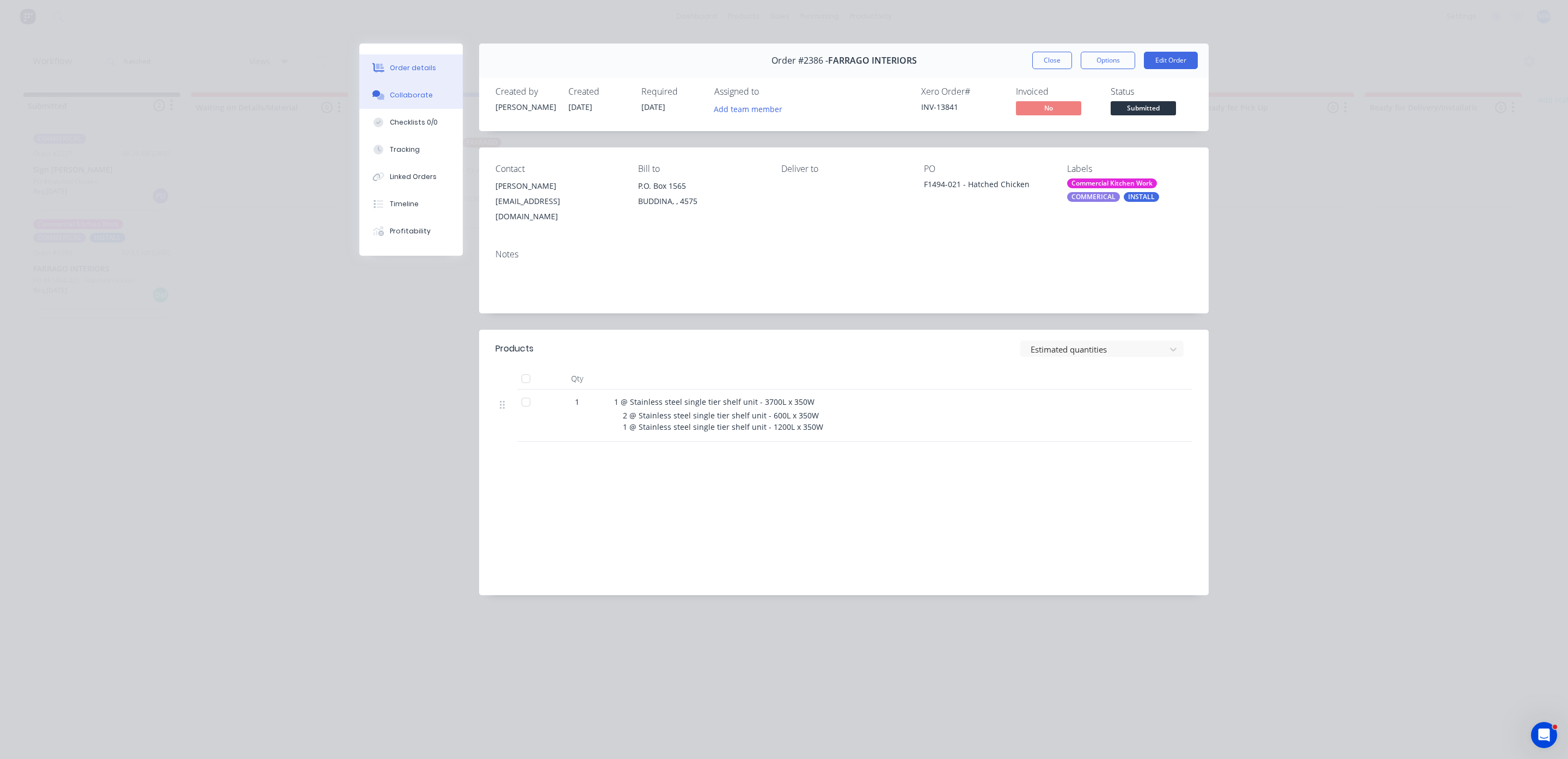
click at [407, 96] on div "Collaborate" at bounding box center [412, 95] width 43 height 10
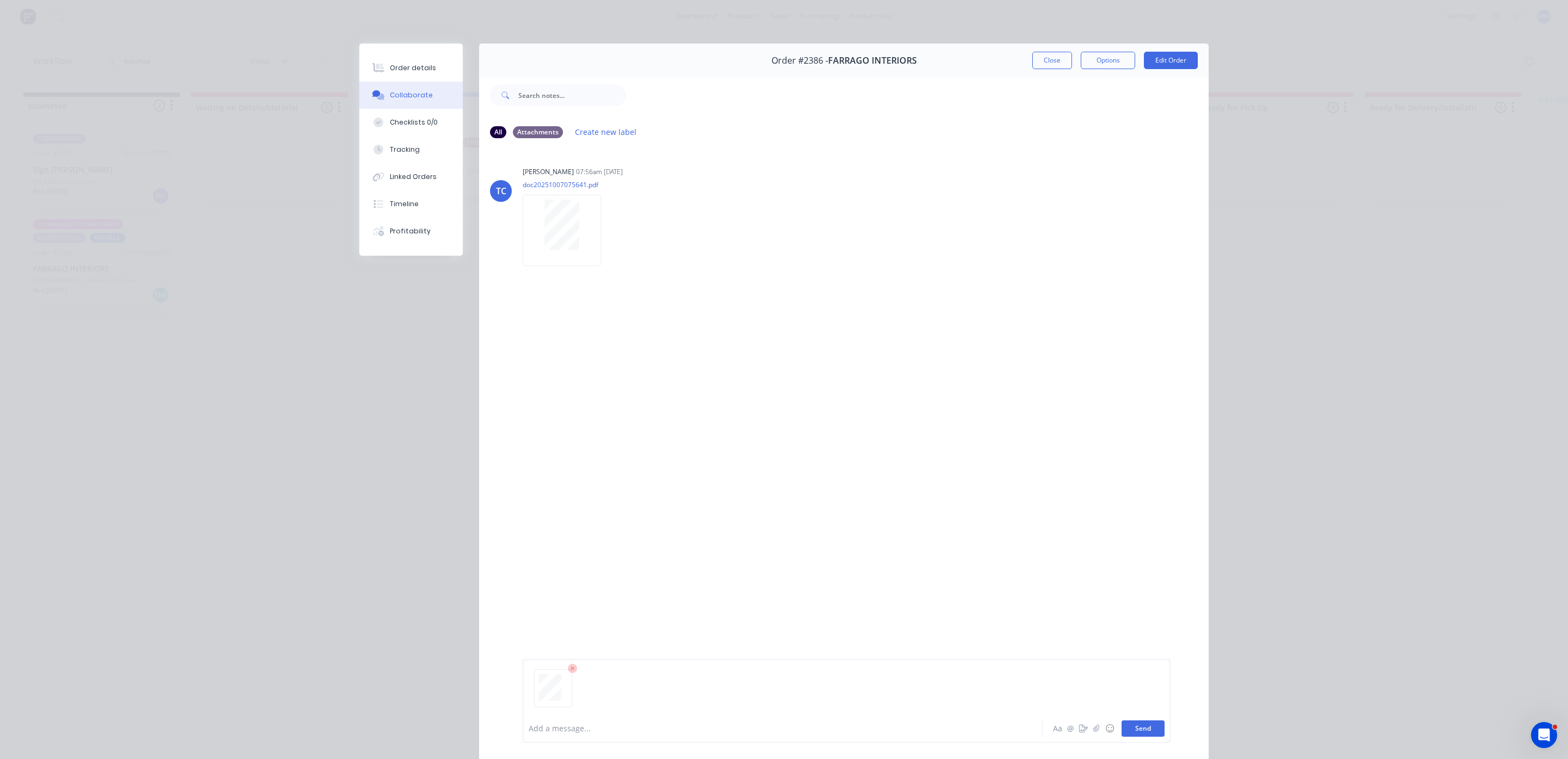
click at [1136, 736] on button "Send" at bounding box center [1143, 729] width 43 height 17
click at [1138, 726] on button "Send" at bounding box center [1143, 729] width 43 height 17
click at [682, 715] on div "Add a message... Aa @ ☺ Send" at bounding box center [846, 728] width 648 height 28
click at [607, 730] on div at bounding box center [767, 728] width 476 height 11
click at [1122, 727] on button "Send" at bounding box center [1143, 729] width 43 height 17
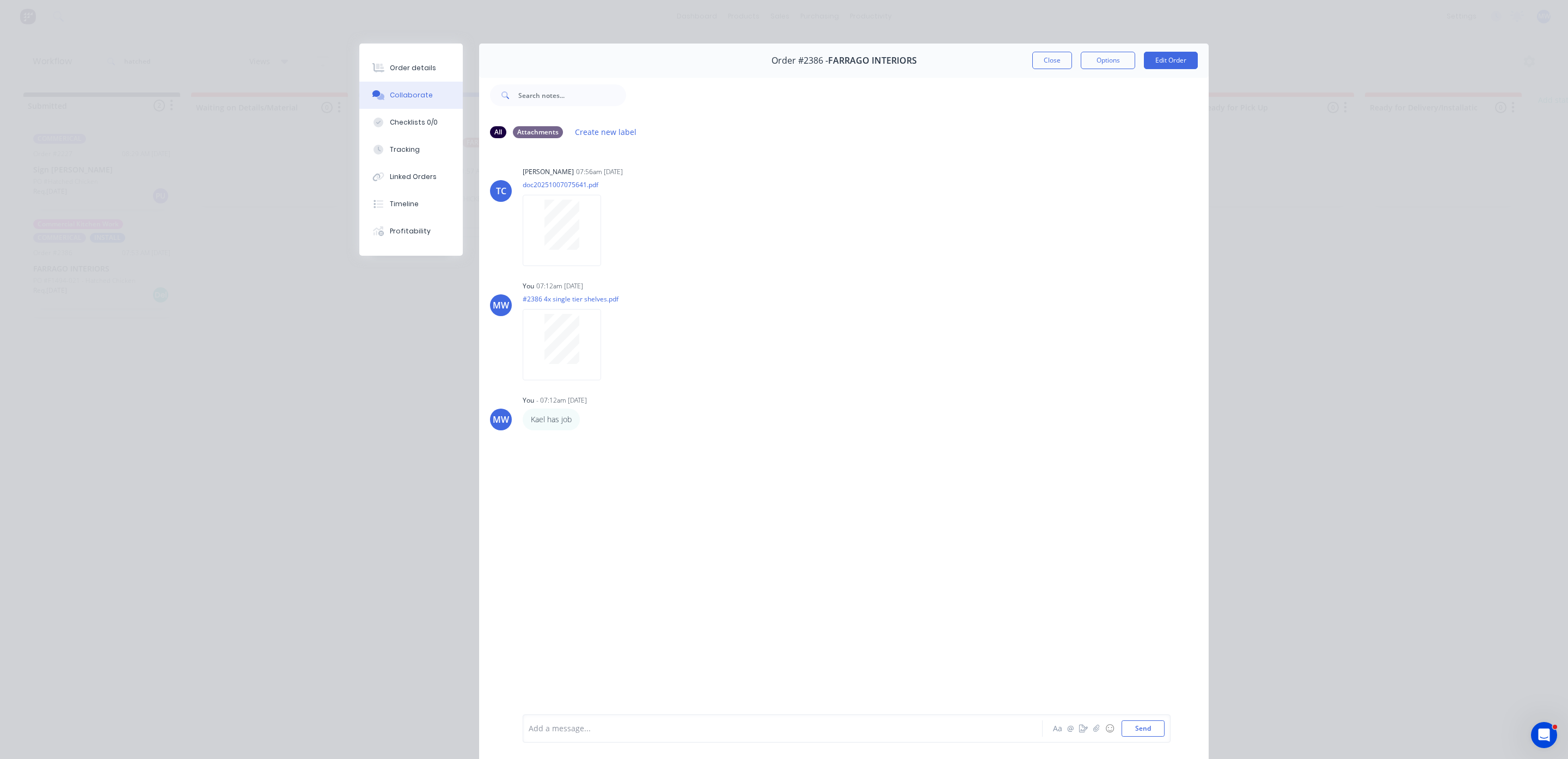
click at [567, 727] on div at bounding box center [767, 728] width 476 height 11
click at [1127, 738] on div "15 HOURS TOTAL Aa @ ☺ Send" at bounding box center [846, 728] width 648 height 28
click at [1140, 728] on button "Send" at bounding box center [1143, 729] width 43 height 17
click at [1045, 59] on button "Close" at bounding box center [1052, 60] width 40 height 17
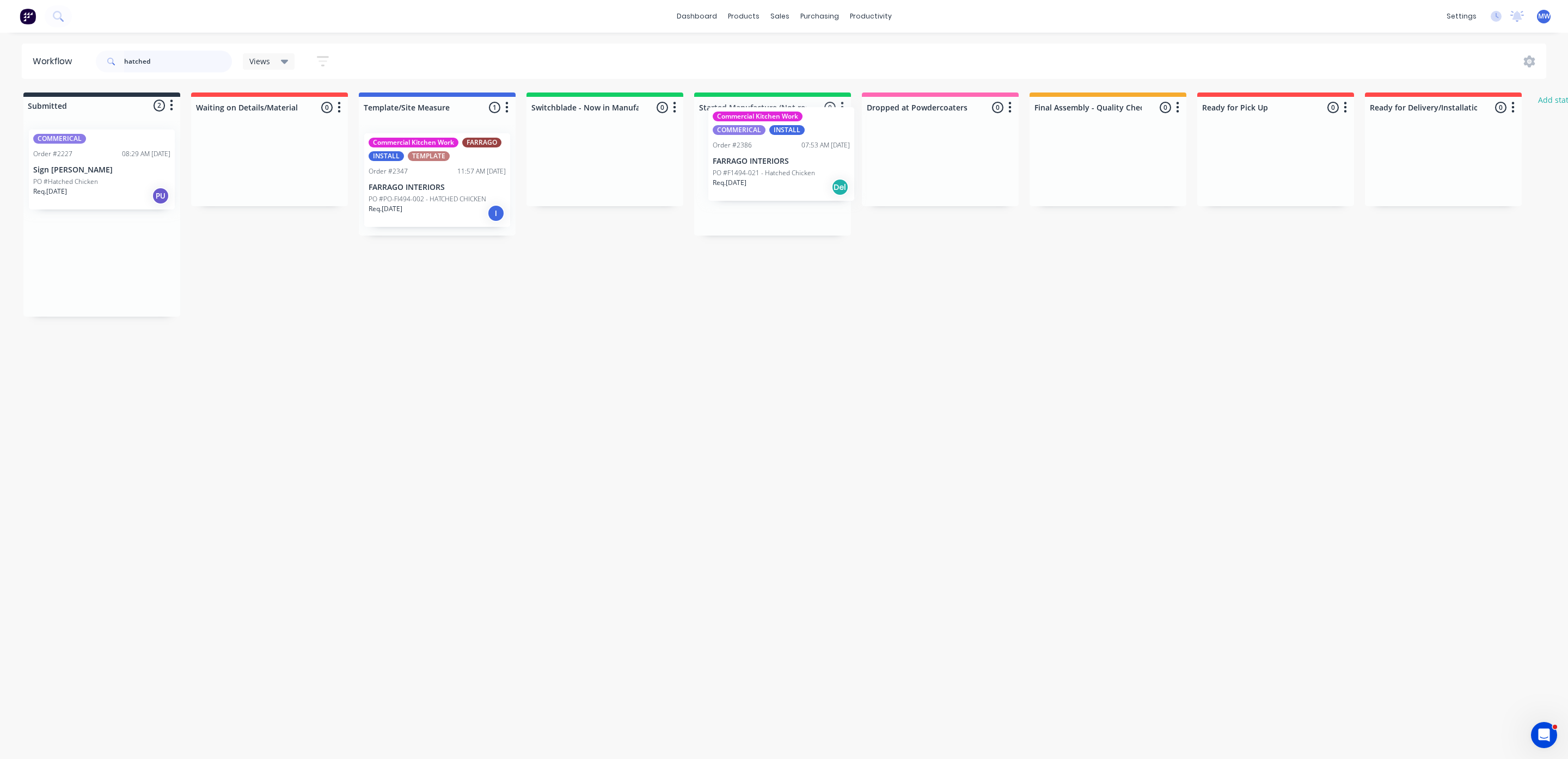
drag, startPoint x: 105, startPoint y: 279, endPoint x: 788, endPoint y: 172, distance: 691.3
click at [788, 172] on div "Submitted 2 Status colour #273444 hex #273444 Save Cancel Summaries Total order…" at bounding box center [900, 204] width 1816 height 224
click at [67, 190] on p "Req. 29/09/25" at bounding box center [50, 191] width 34 height 10
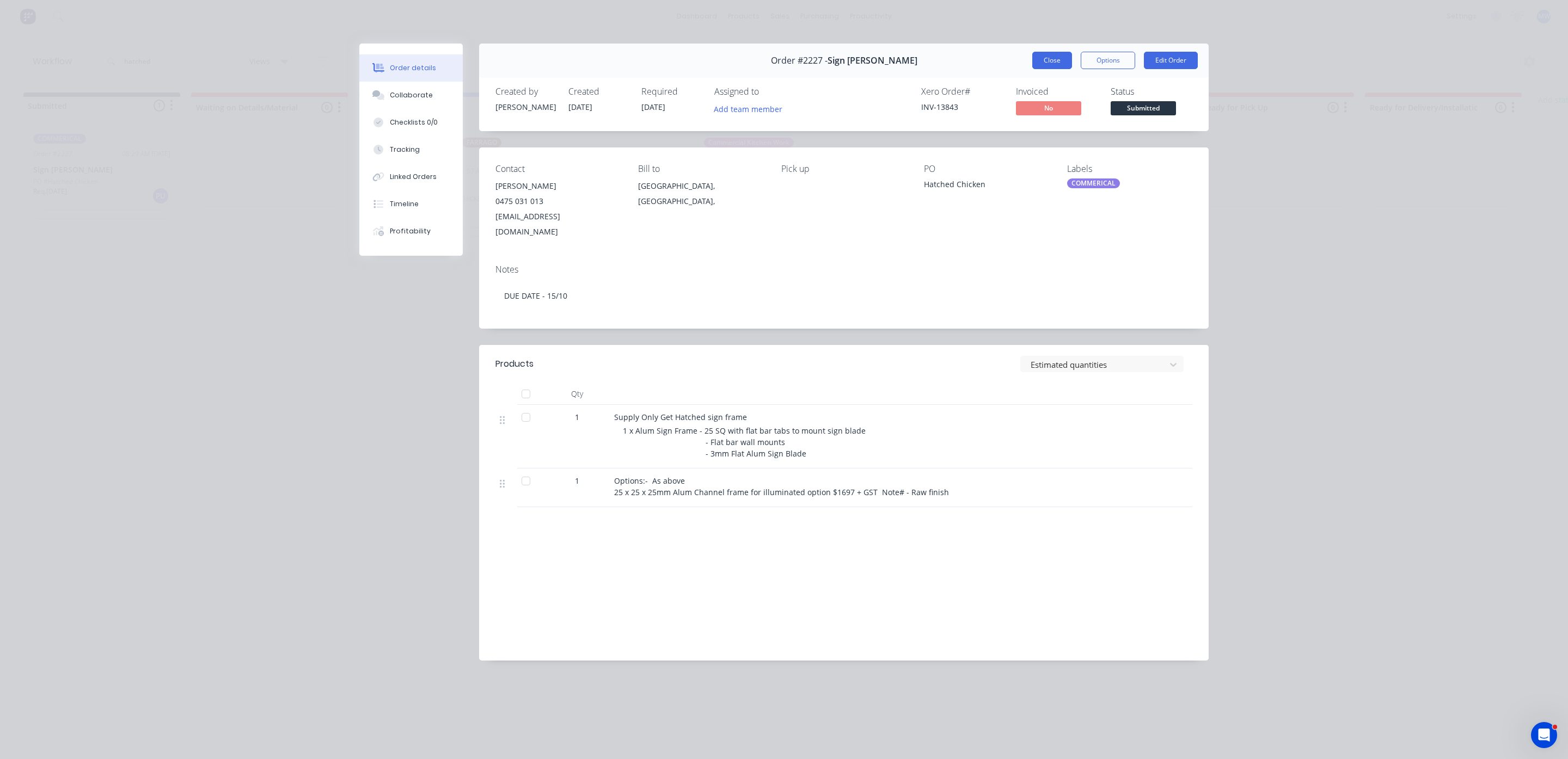
click at [1056, 69] on button "Close" at bounding box center [1052, 60] width 40 height 17
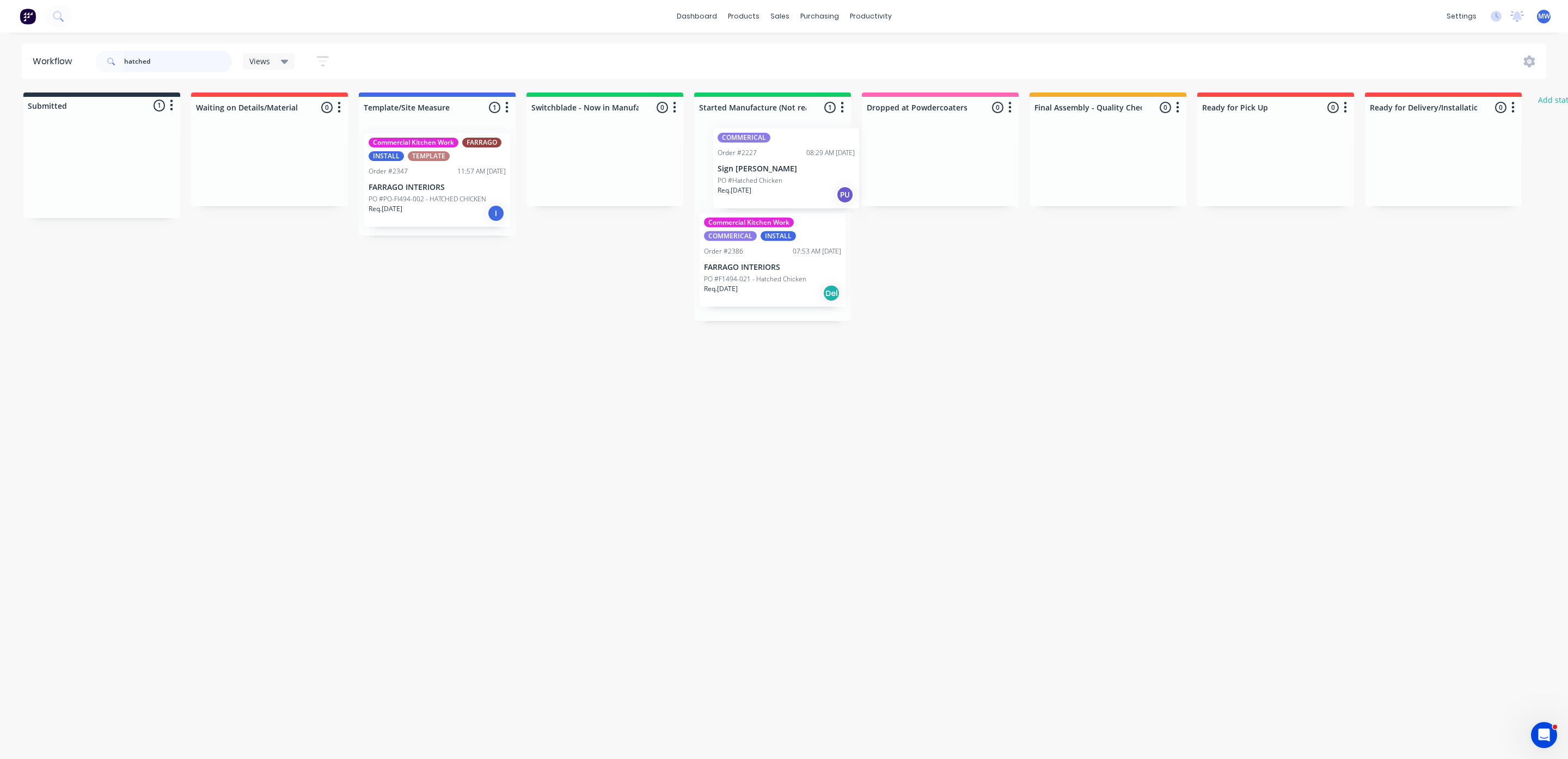
drag, startPoint x: 67, startPoint y: 167, endPoint x: 751, endPoint y: 165, distance: 684.0
click at [751, 165] on div "Submitted 1 Status colour #273444 hex #273444 Save Cancel Summaries Total order…" at bounding box center [900, 206] width 1816 height 228
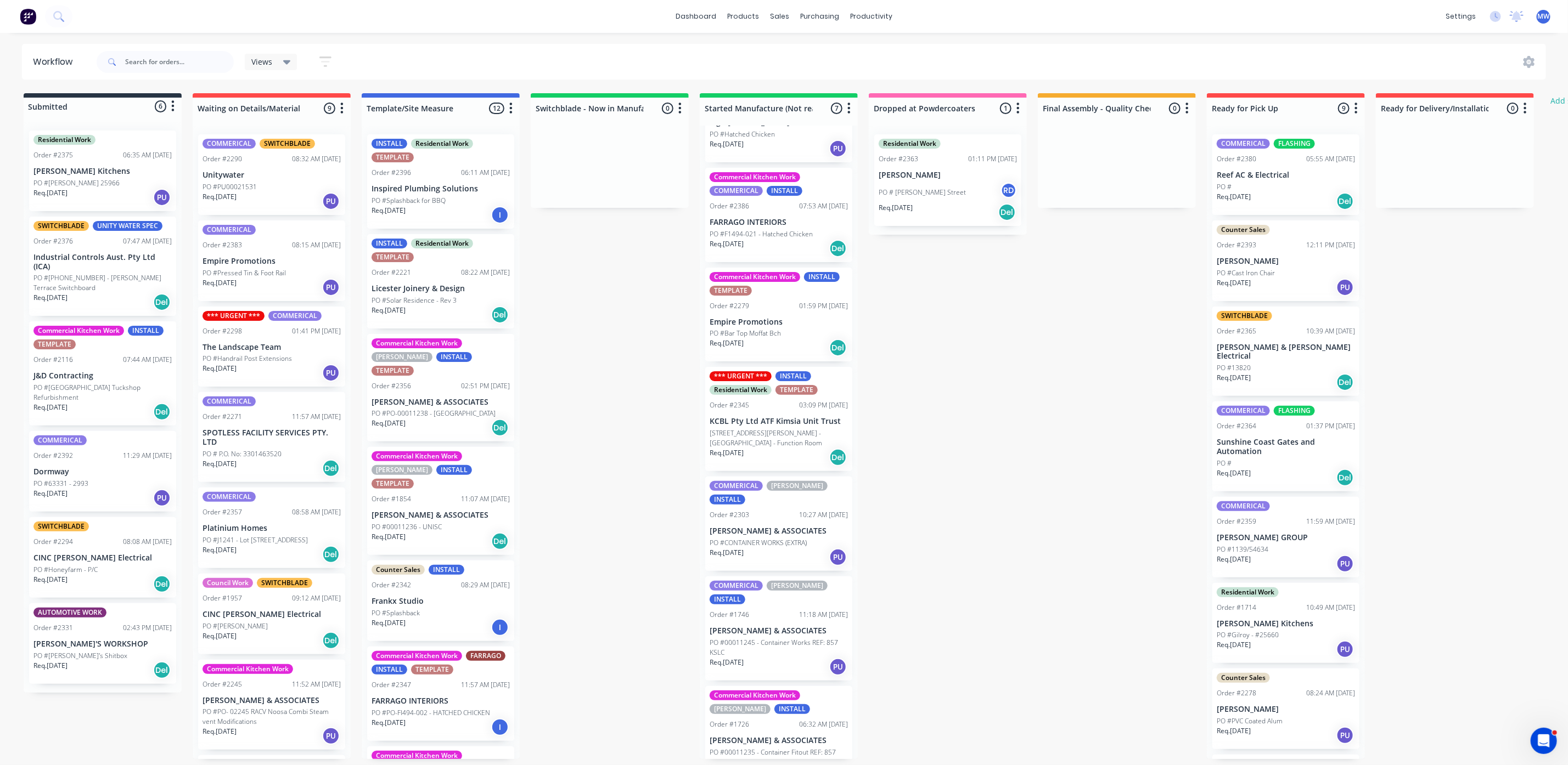
click at [80, 187] on div "Residential Work Order #2375 06:35 AM 13/10/25 Bain Kitchens PO #BENJAMIN 25966…" at bounding box center [103, 171] width 147 height 80
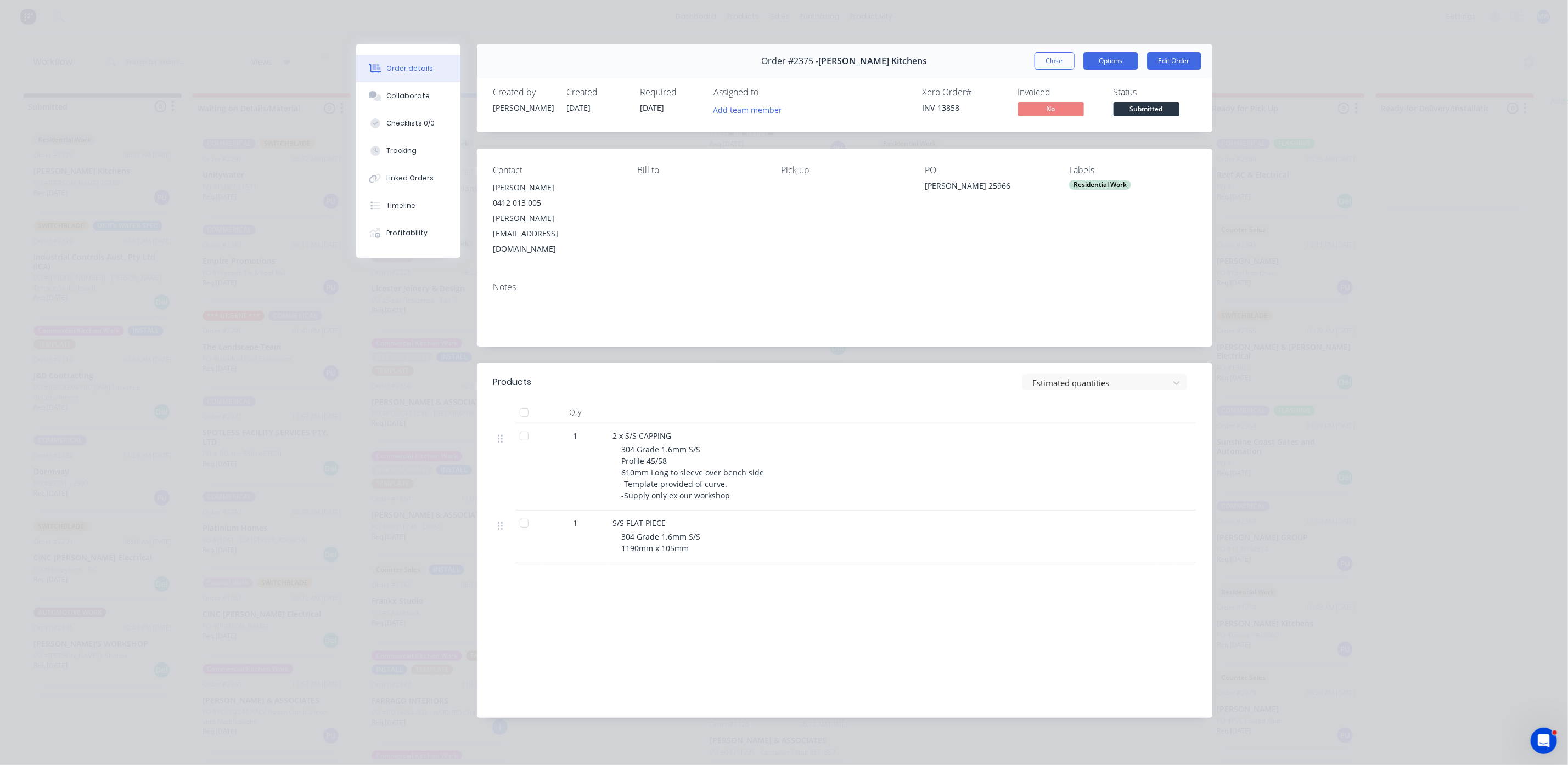
click at [1117, 59] on button "Options" at bounding box center [1110, 61] width 55 height 17
click at [1064, 113] on div "Work Order" at bounding box center [1080, 110] width 95 height 16
click at [1054, 132] on div "Standard" at bounding box center [1080, 133] width 95 height 16
click at [415, 98] on div "Collaborate" at bounding box center [408, 96] width 43 height 10
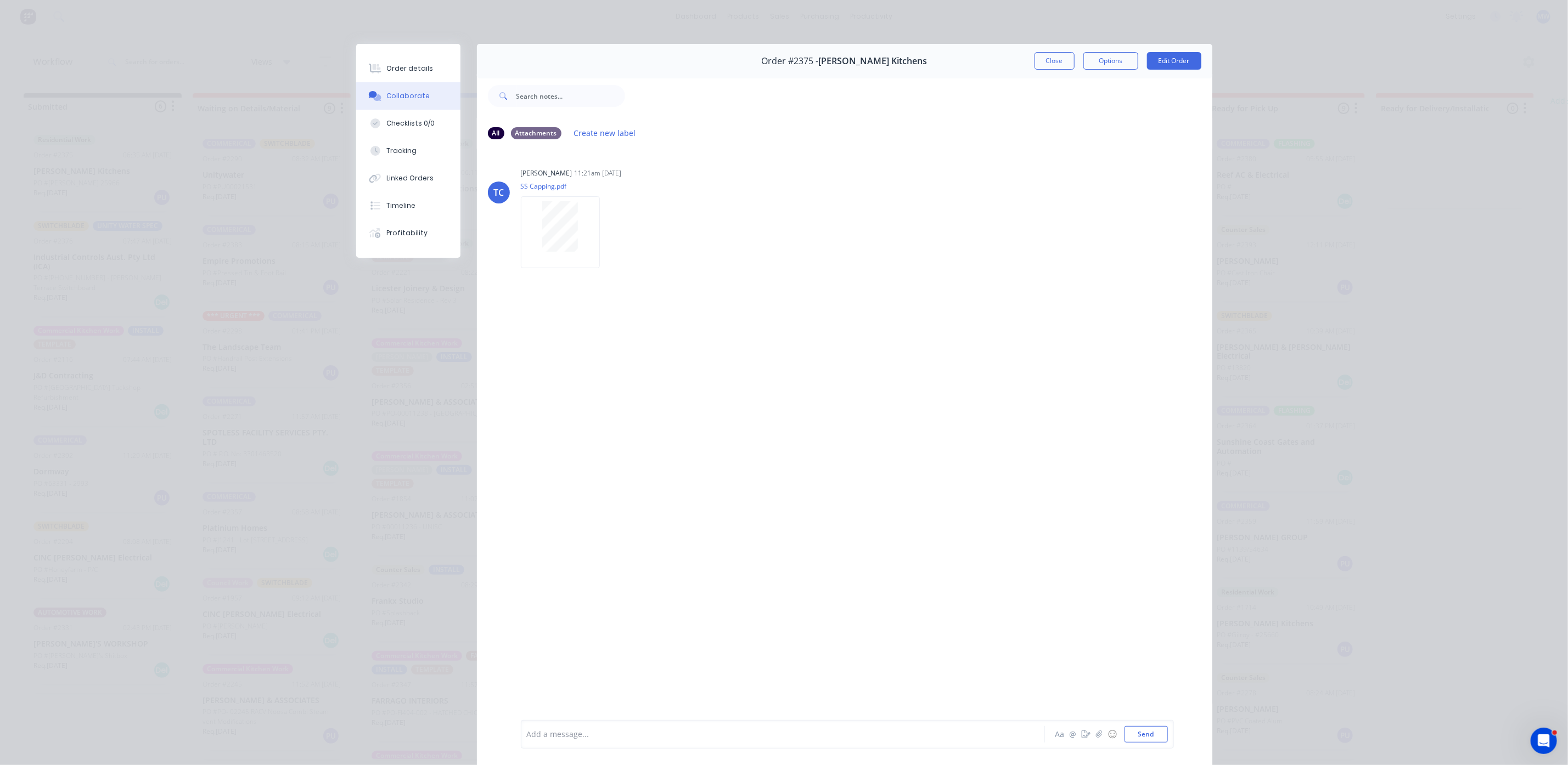
click at [1039, 74] on div at bounding box center [918, 96] width 587 height 44
click at [1038, 57] on button "Close" at bounding box center [1054, 61] width 40 height 17
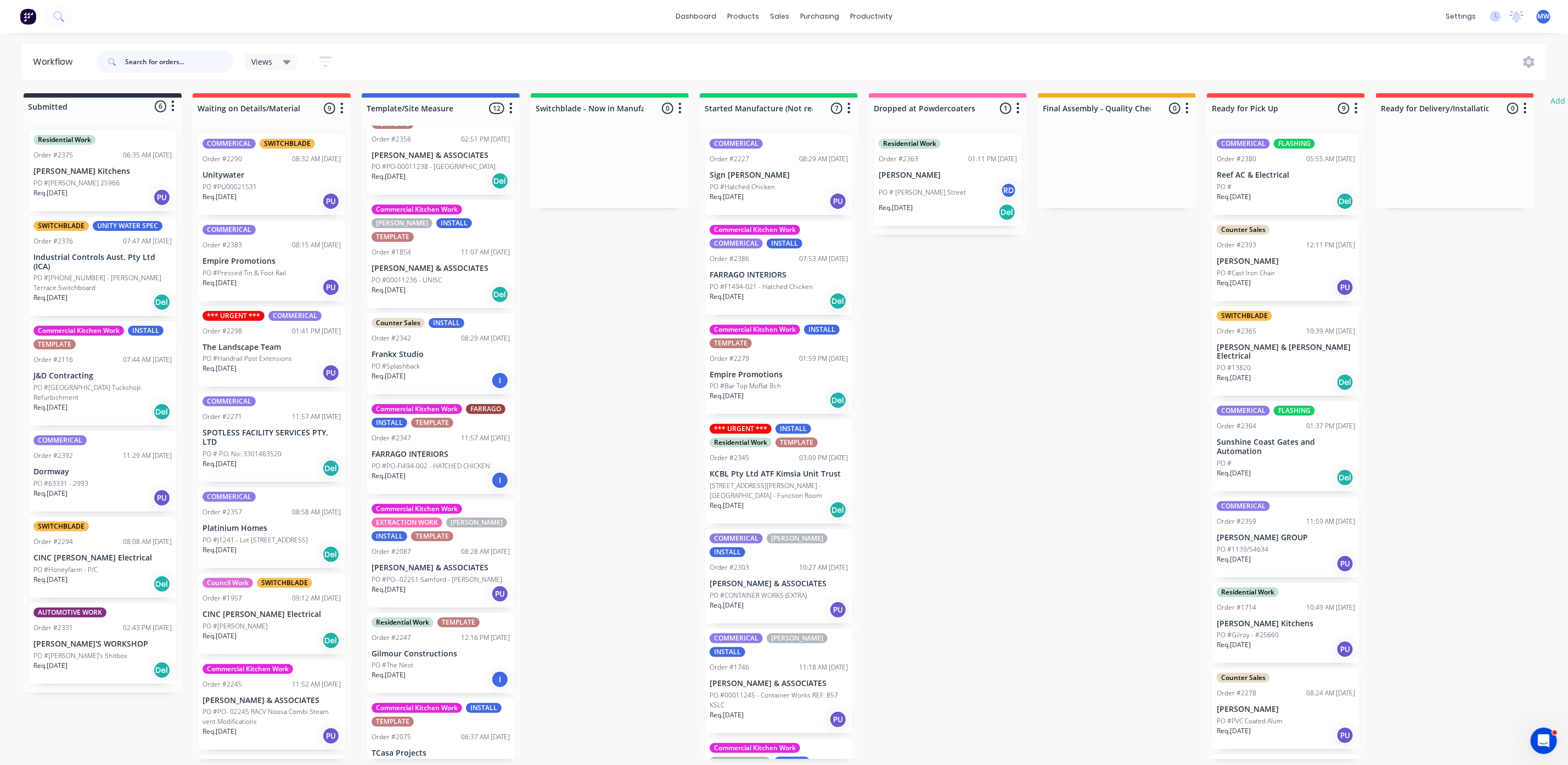
click at [185, 66] on input "text" at bounding box center [179, 62] width 108 height 22
type input "2279"
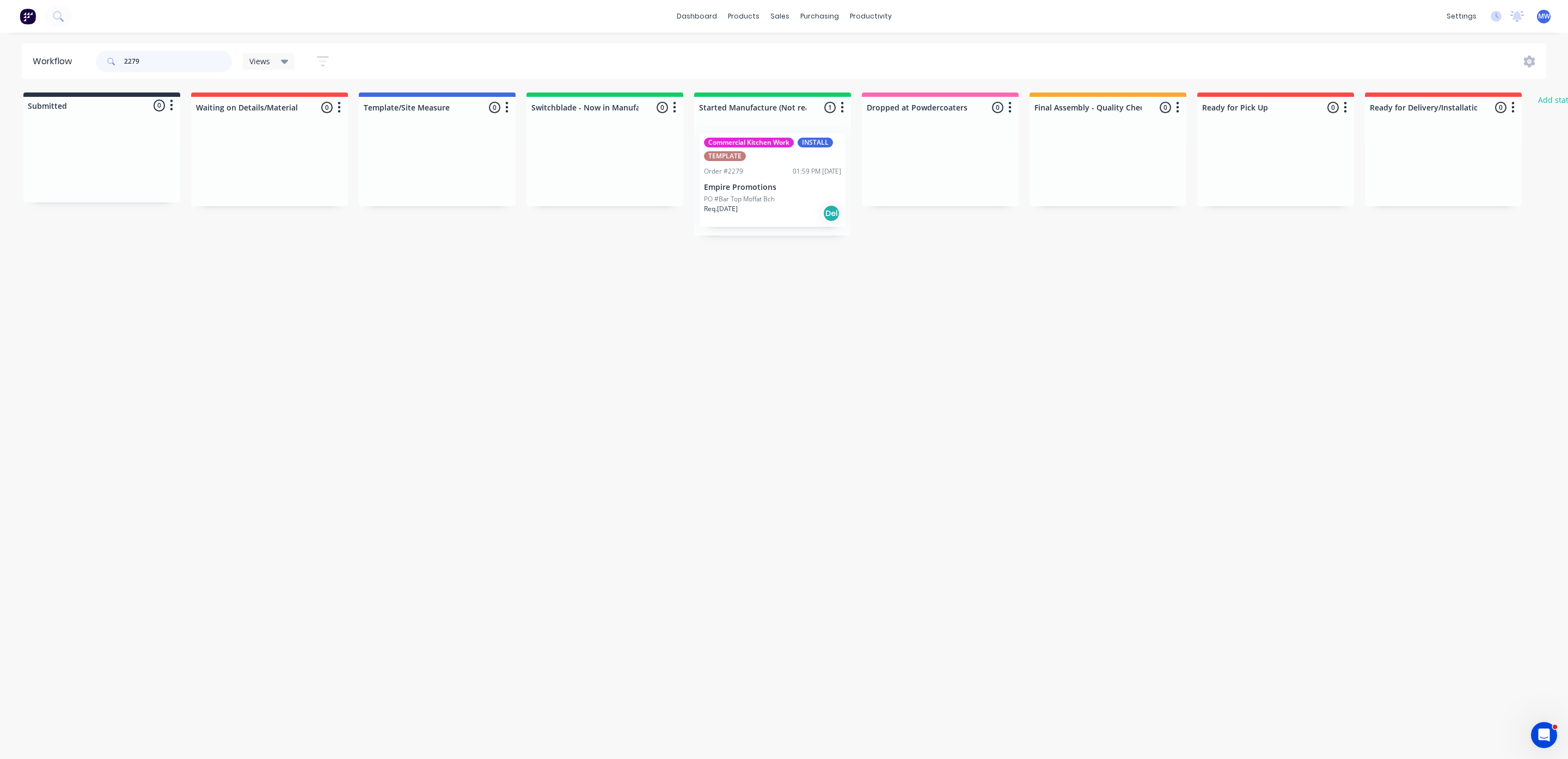
drag, startPoint x: 203, startPoint y: 57, endPoint x: 54, endPoint y: 44, distance: 149.6
click at [56, 56] on header "Workflow 2279 Views Save new view None (Default) edit SCSM - MAIN edit SUNCOAST…" at bounding box center [784, 61] width 1525 height 35
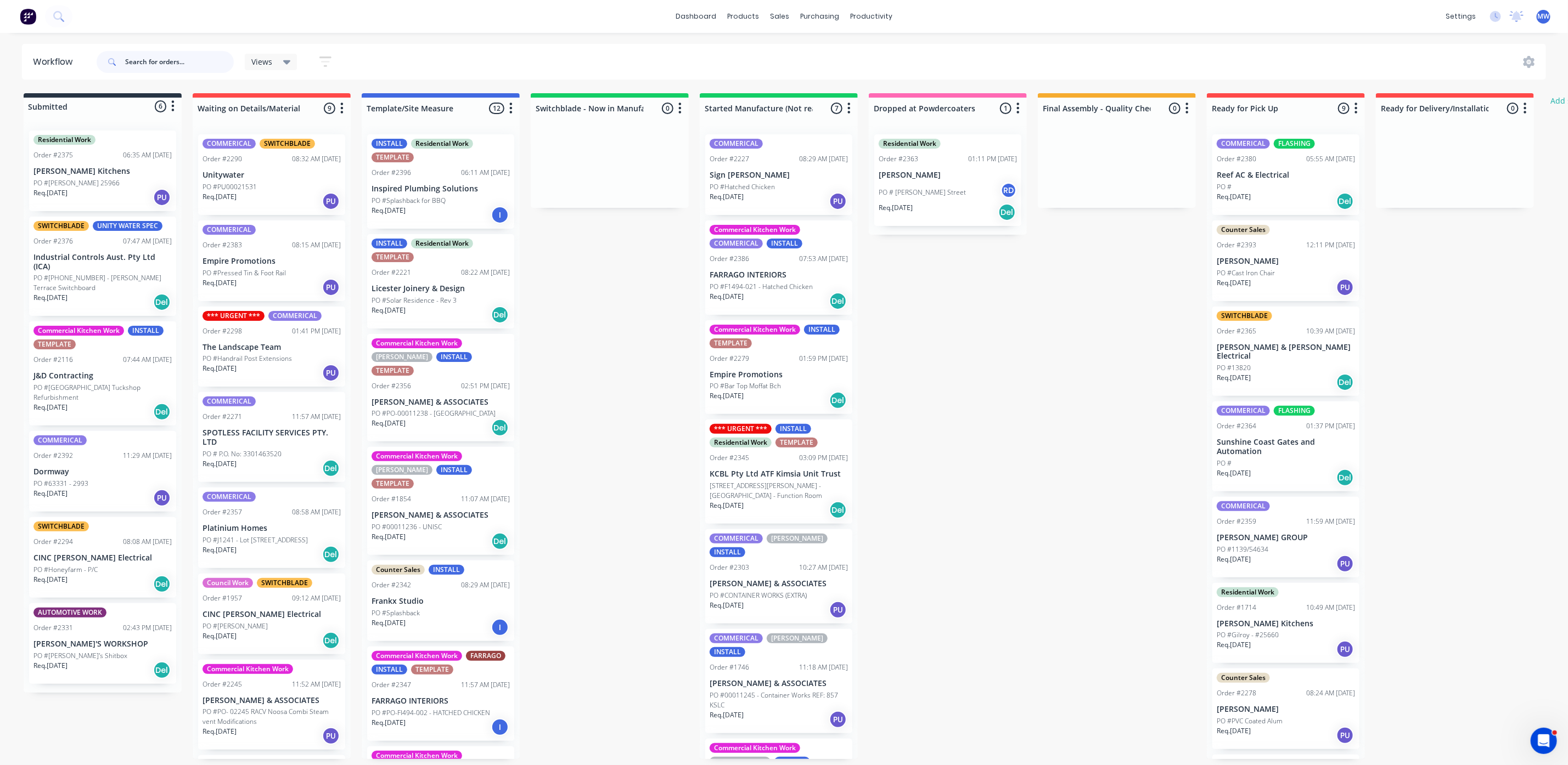
scroll to position [52, 0]
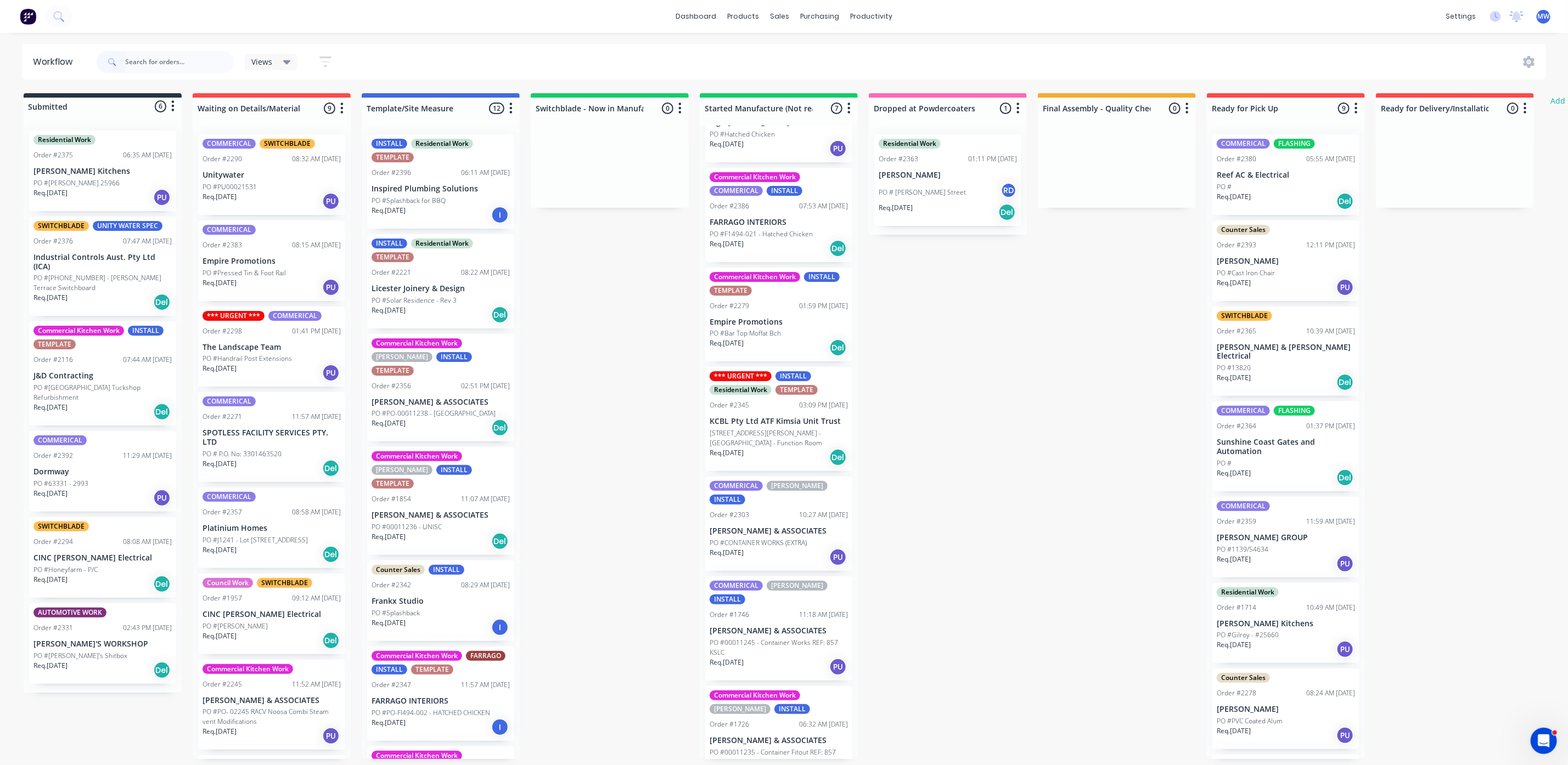
click at [800, 736] on p "[PERSON_NAME] & ASSOCIATES" at bounding box center [779, 741] width 139 height 9
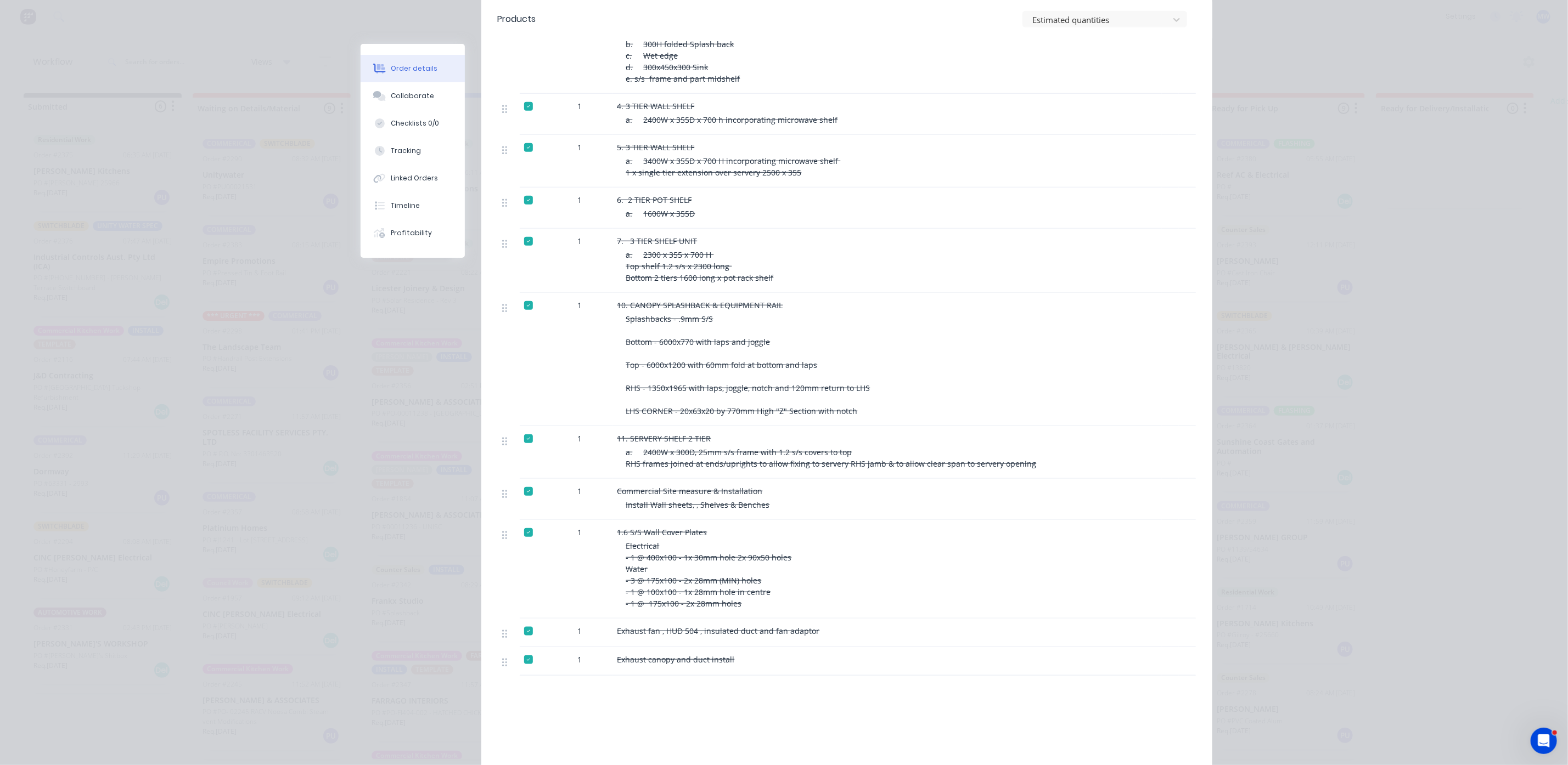
scroll to position [0, 0]
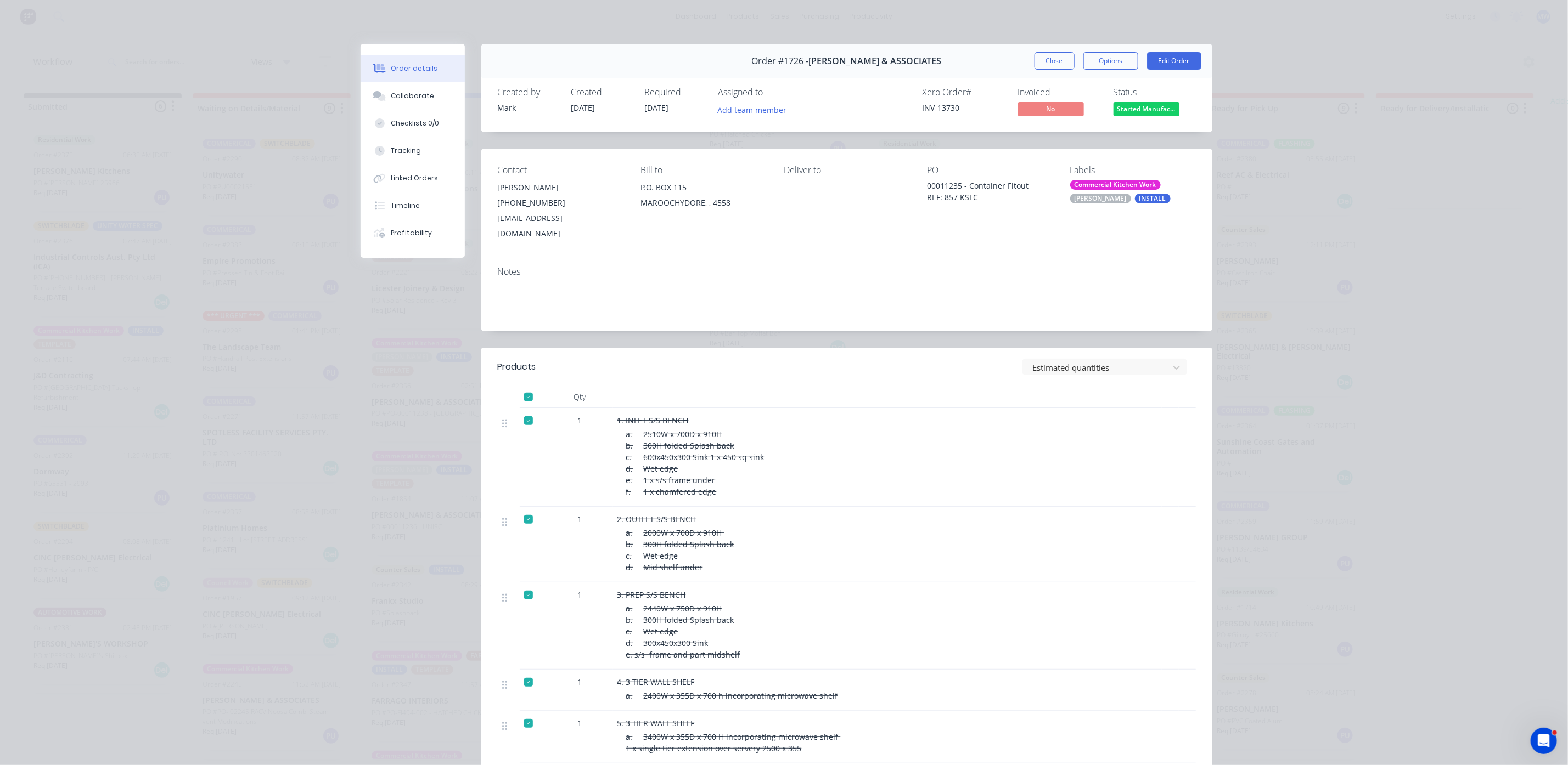
click at [1036, 48] on div "Order #1726 - HILLER & ASSOCIATES Close Options Edit Order" at bounding box center [847, 61] width 731 height 34
click at [1035, 61] on button "Close" at bounding box center [1054, 61] width 40 height 17
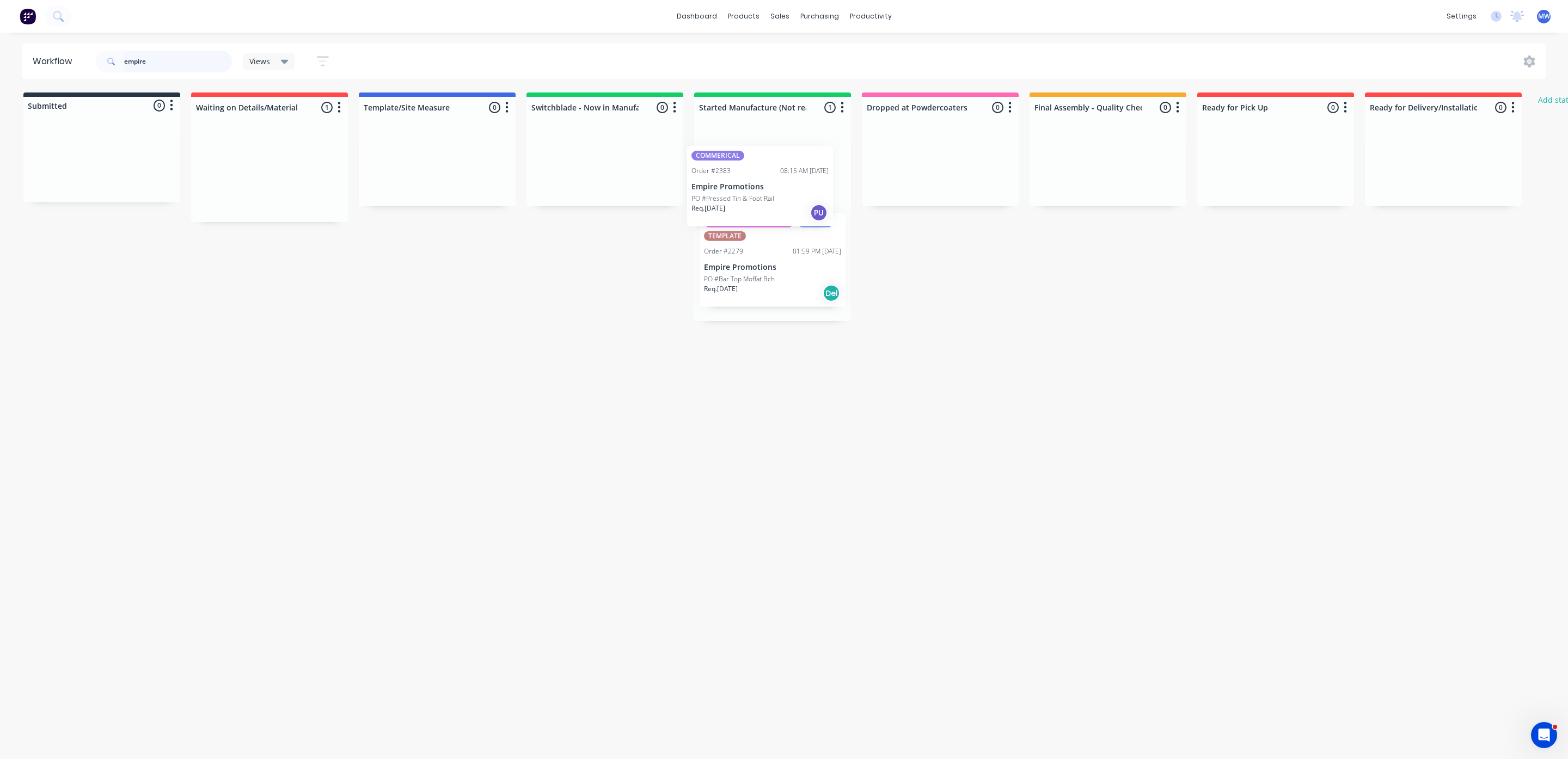
drag, startPoint x: 241, startPoint y: 183, endPoint x: 755, endPoint y: 172, distance: 514.1
click at [755, 172] on div "Submitted 0 Status colour #273444 hex #273444 Save Cancel Summaries Total order…" at bounding box center [900, 206] width 1816 height 228
type input "empire"
click at [335, 457] on div "Workflow empire Views Save new view None (Default) edit SCSM - MAIN edit SUNCOA…" at bounding box center [784, 391] width 1568 height 694
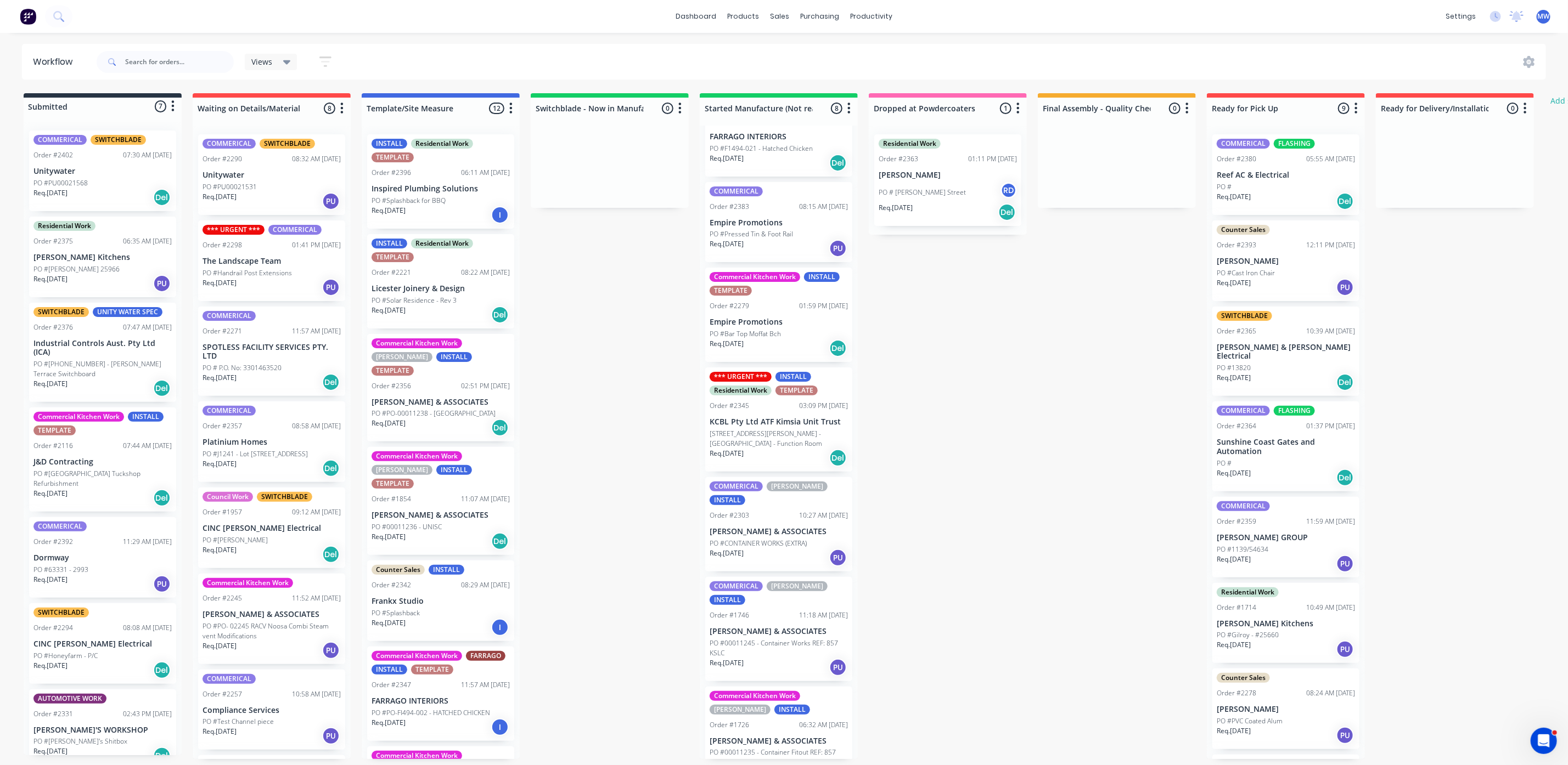
scroll to position [6, 0]
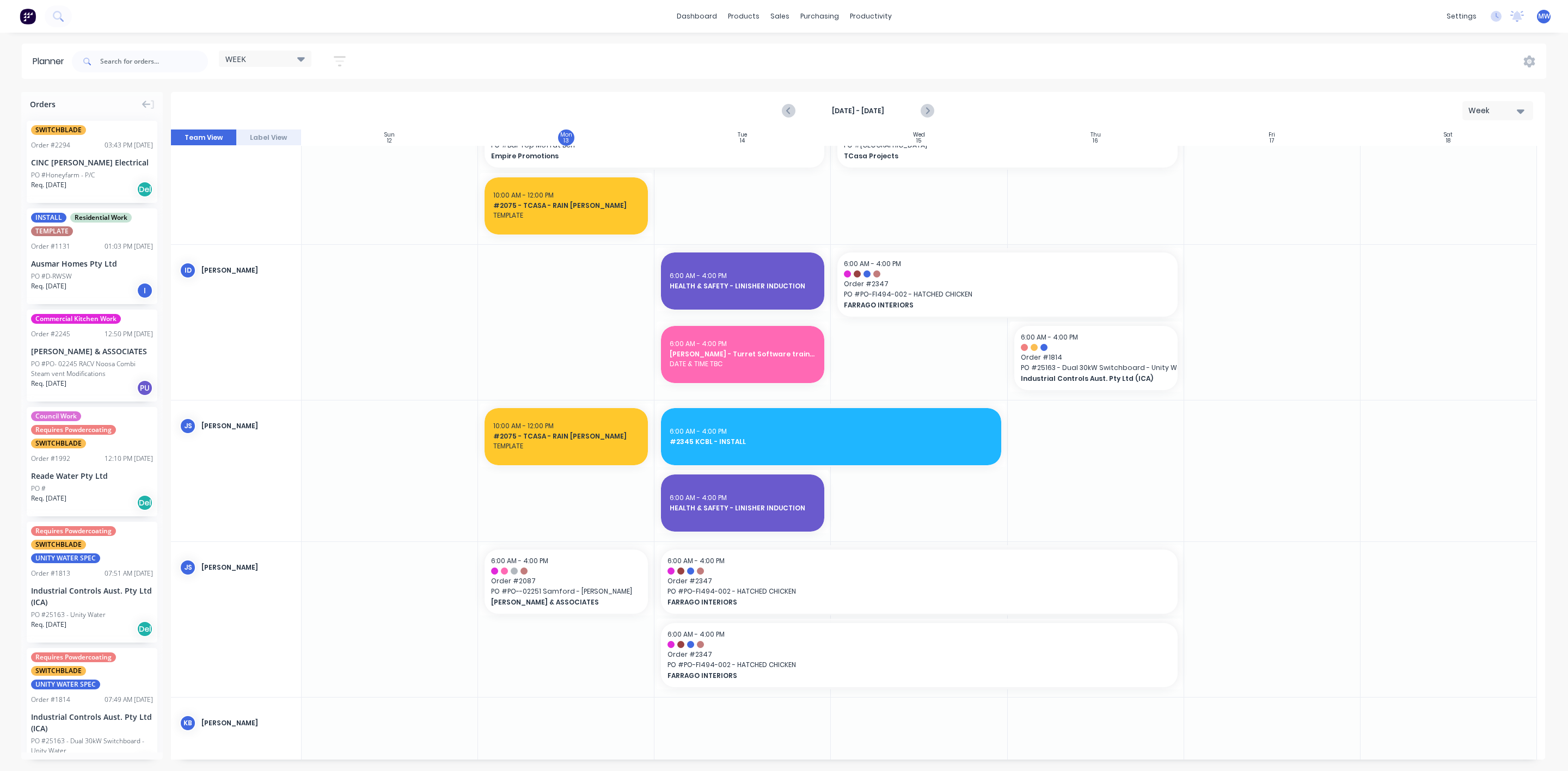
scroll to position [245, 0]
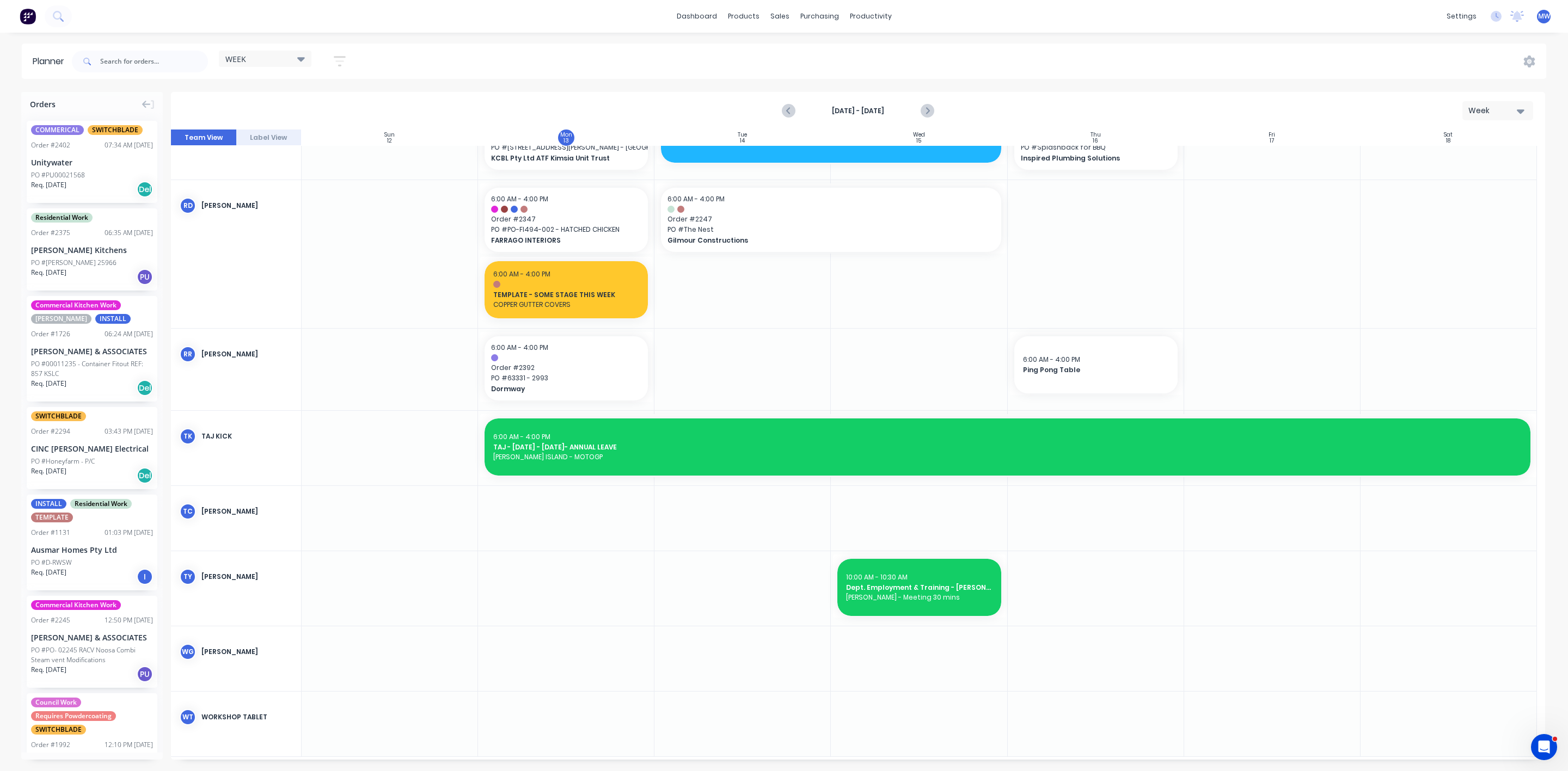
scroll to position [1003, 0]
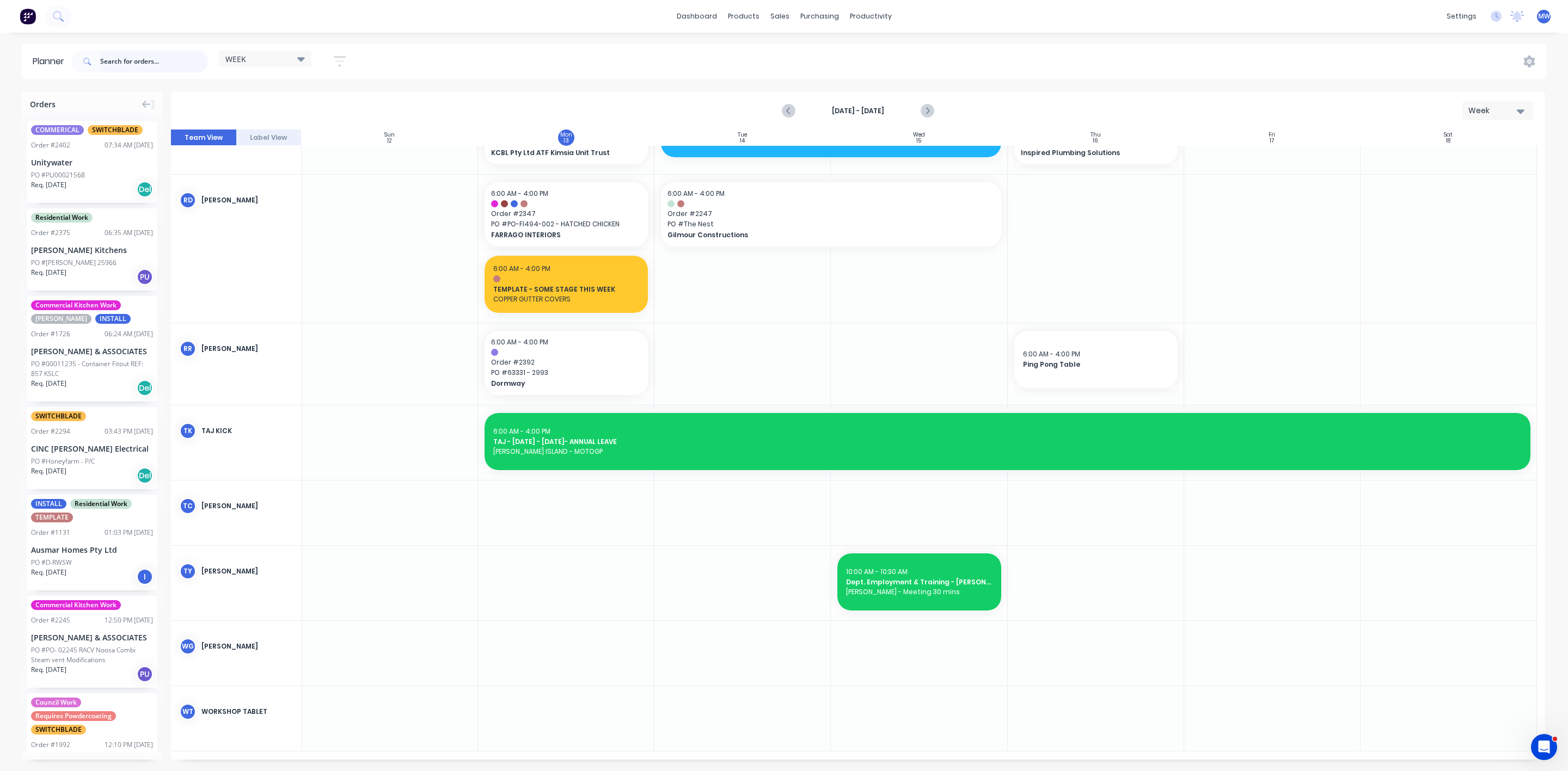
click at [130, 56] on input "text" at bounding box center [153, 61] width 108 height 22
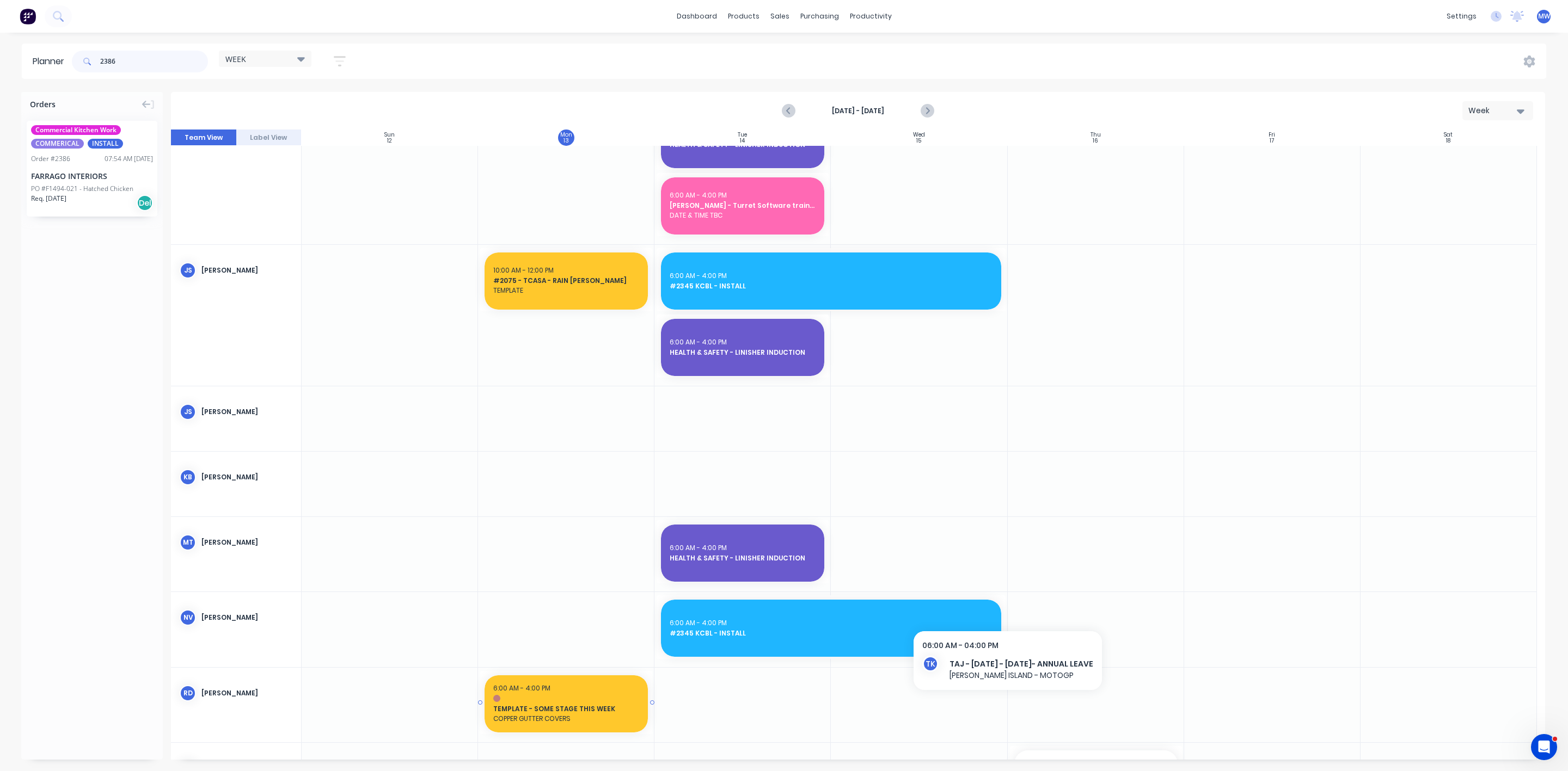
scroll to position [321, 0]
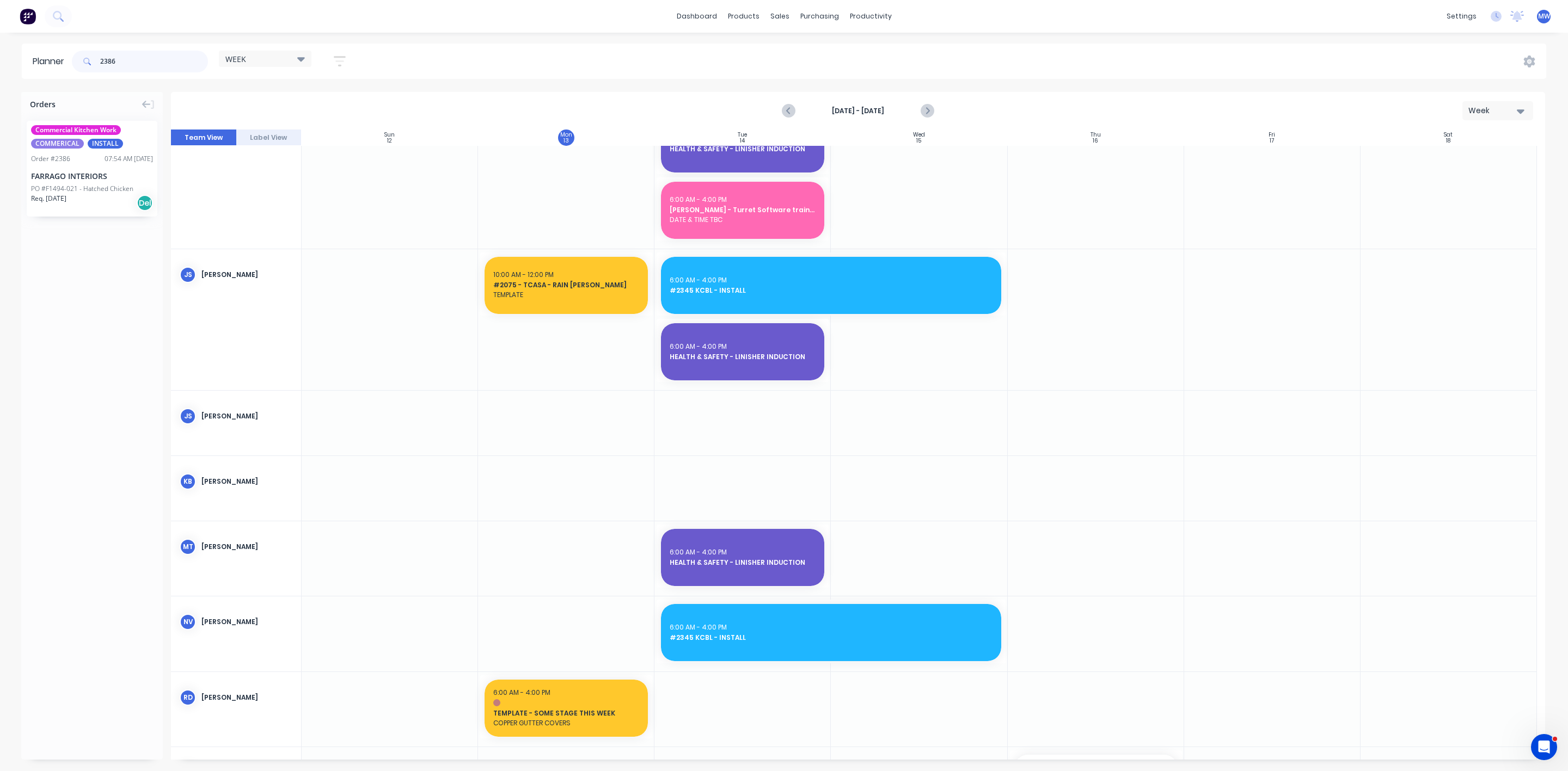
type input "2386"
drag, startPoint x: 84, startPoint y: 162, endPoint x: 567, endPoint y: 473, distance: 574.5
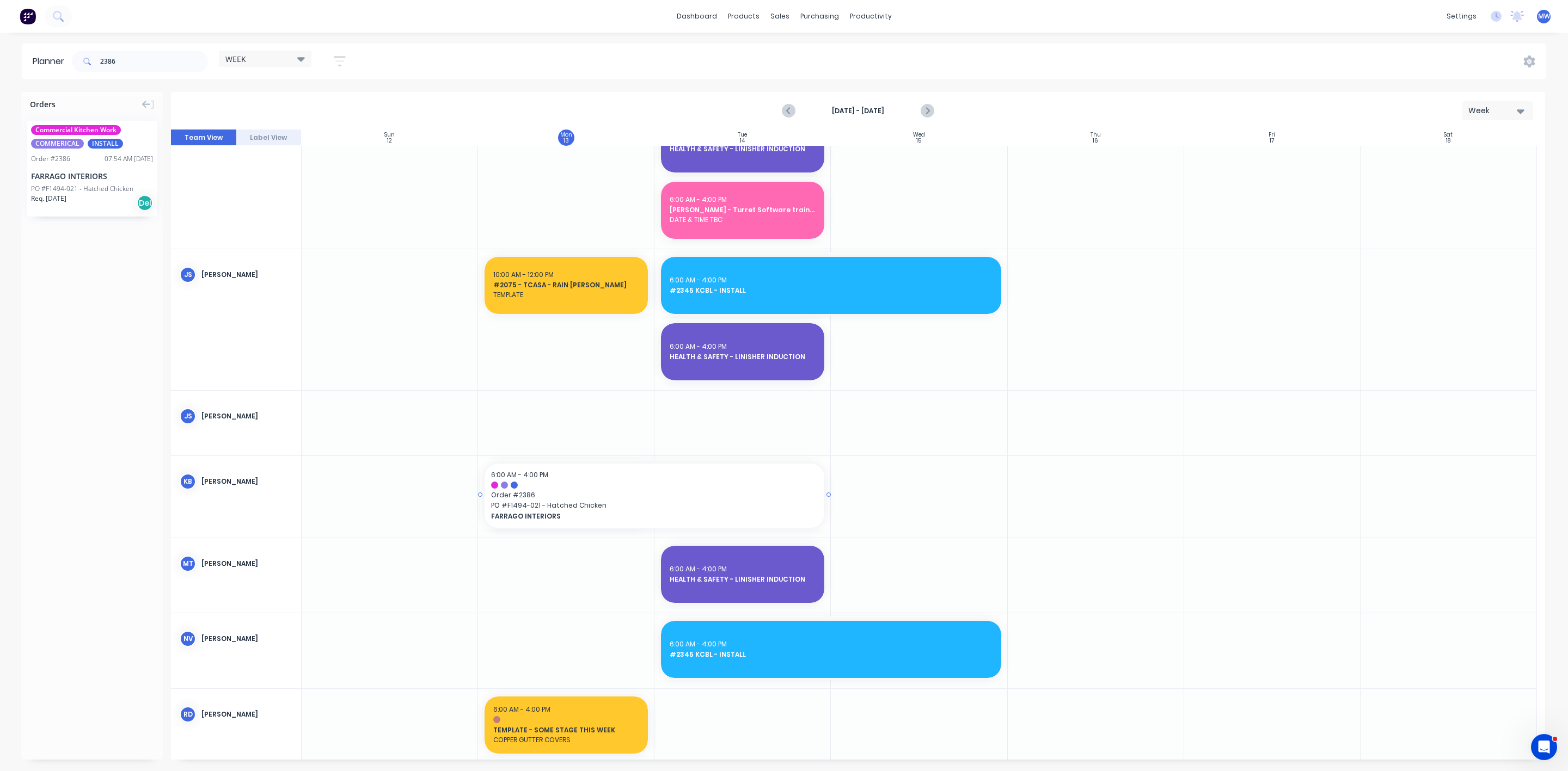
drag, startPoint x: 650, startPoint y: 493, endPoint x: 696, endPoint y: 493, distance: 46.0
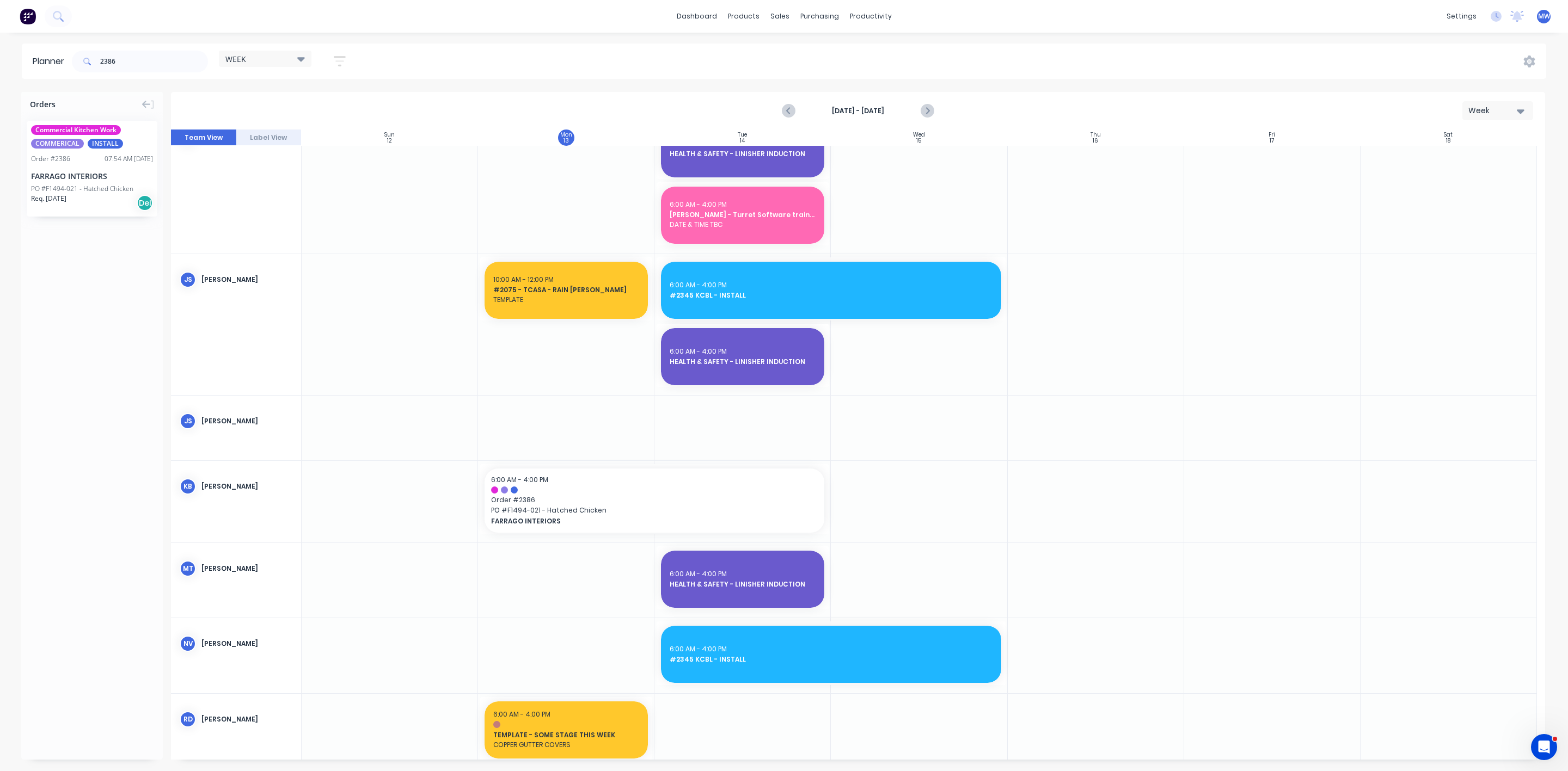
scroll to position [239, 0]
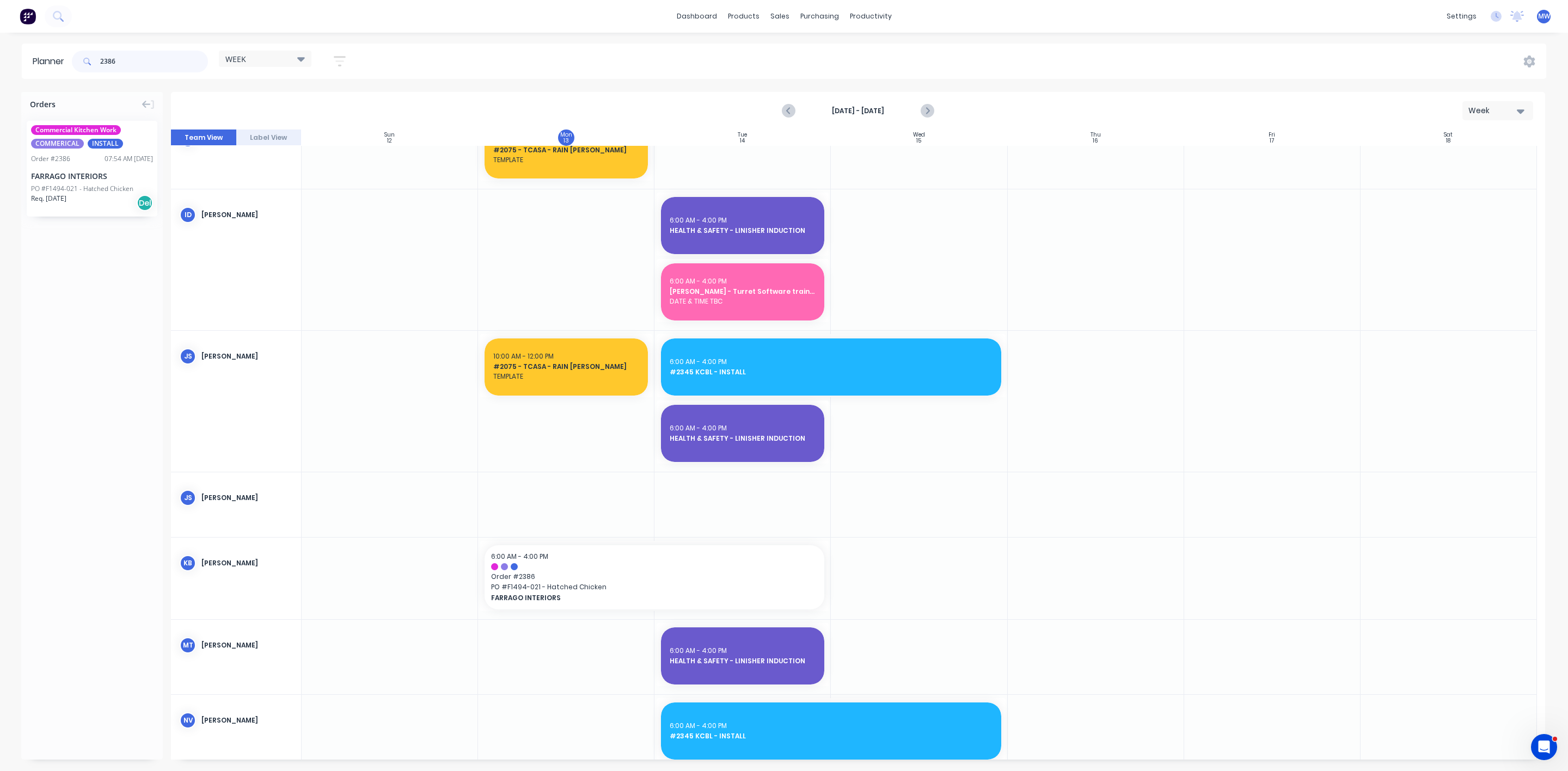
drag, startPoint x: 136, startPoint y: 69, endPoint x: 13, endPoint y: 65, distance: 123.1
click at [13, 65] on div "Planner 2386 WEEK Save new view None edit WEEK (Default) edit [PERSON_NAME] edi…" at bounding box center [784, 61] width 1568 height 35
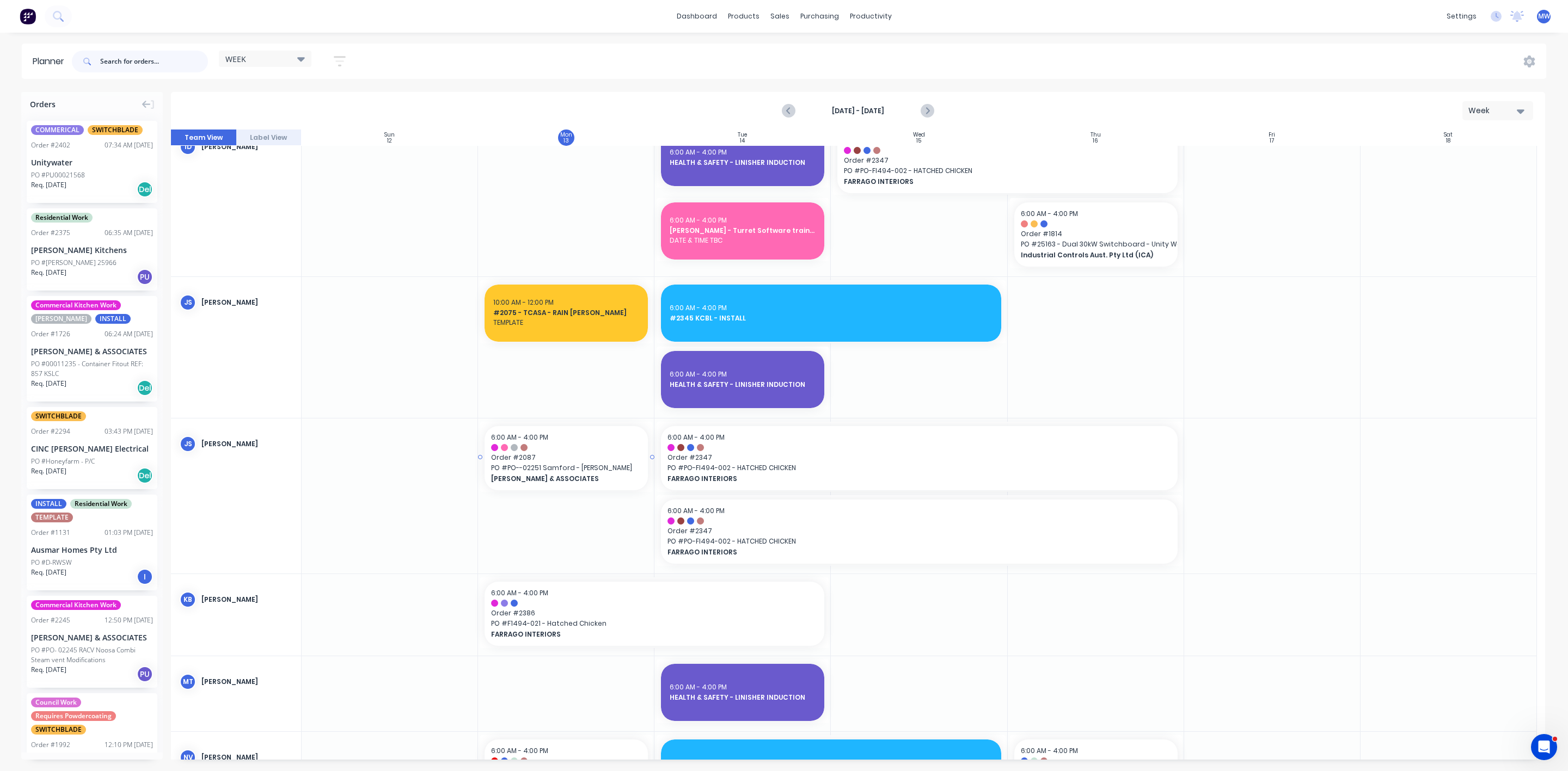
scroll to position [476, 0]
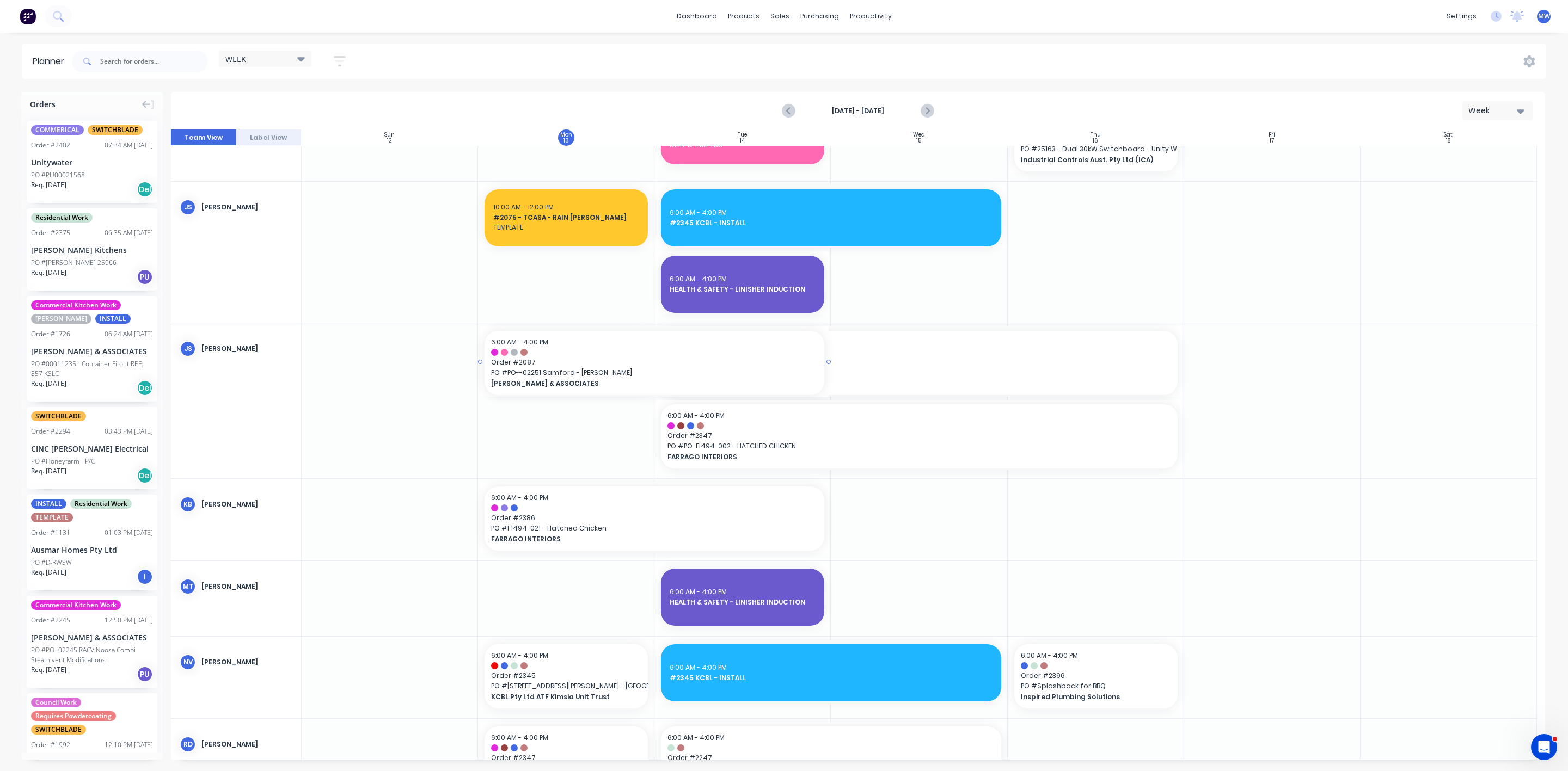
drag, startPoint x: 650, startPoint y: 362, endPoint x: 682, endPoint y: 359, distance: 32.1
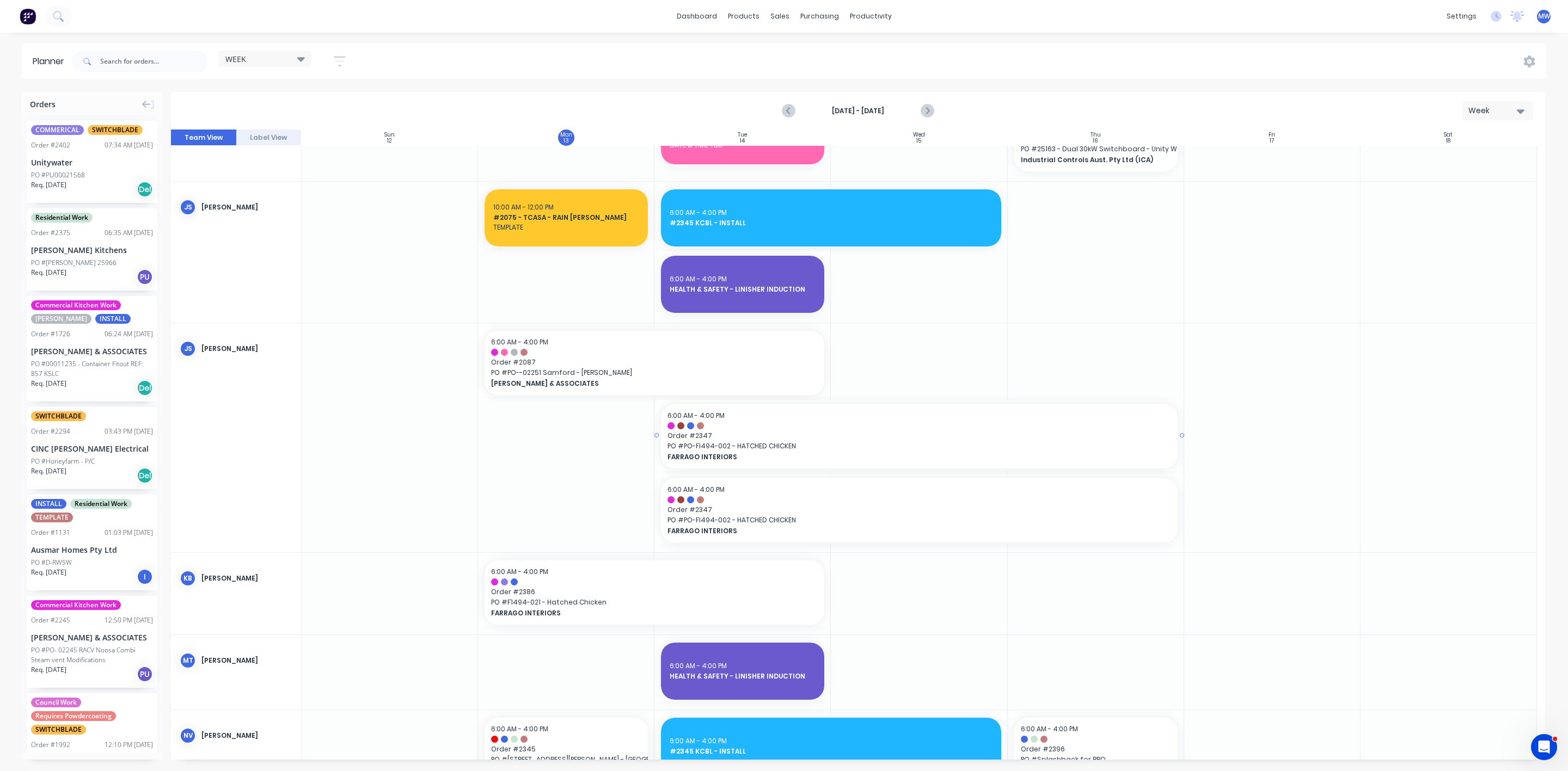
click at [771, 443] on span "PO # PO-FI494-002 - HATCHED CHICKEN" at bounding box center [919, 446] width 503 height 10
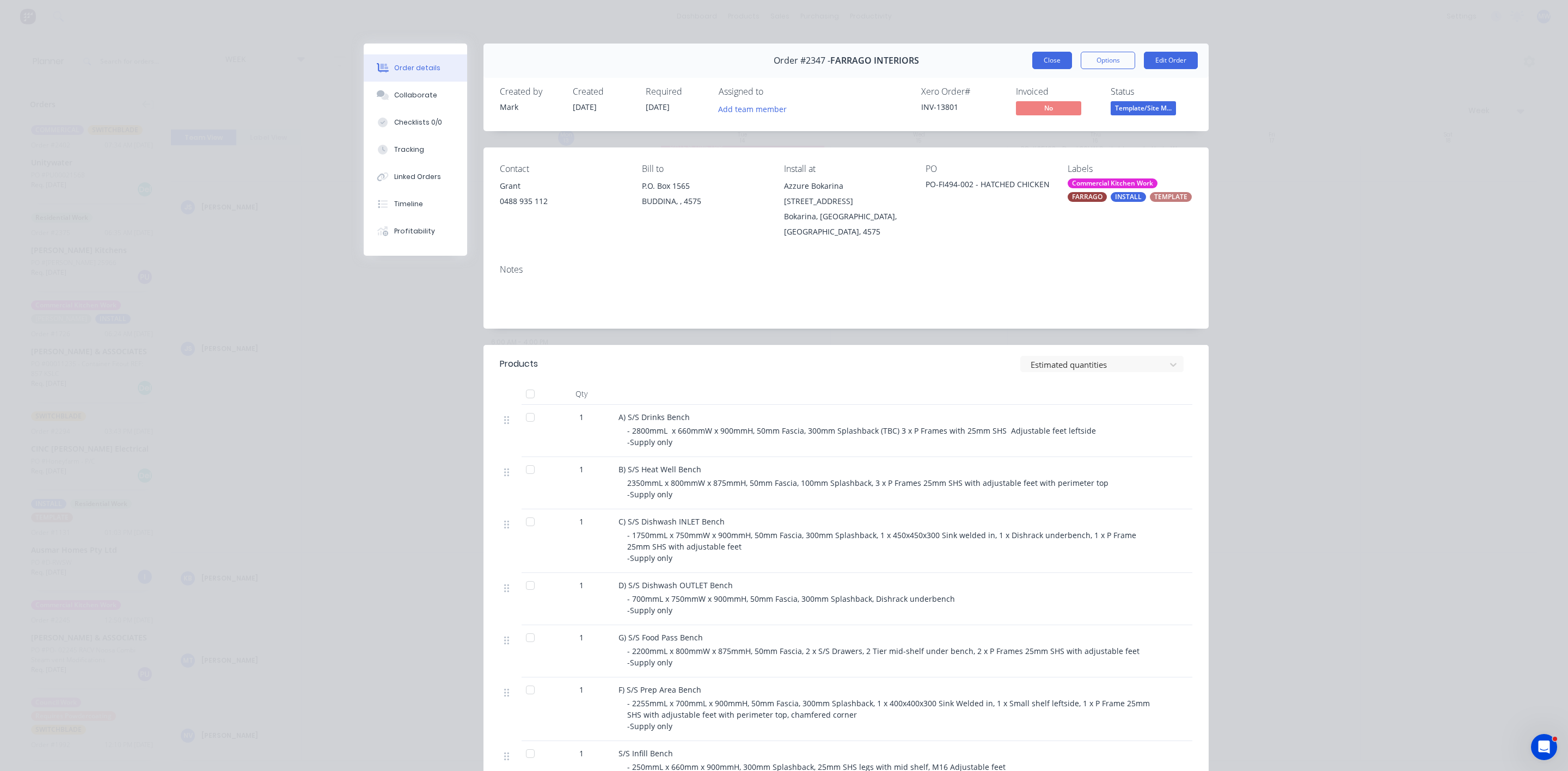
click at [1051, 56] on button "Close" at bounding box center [1052, 60] width 40 height 17
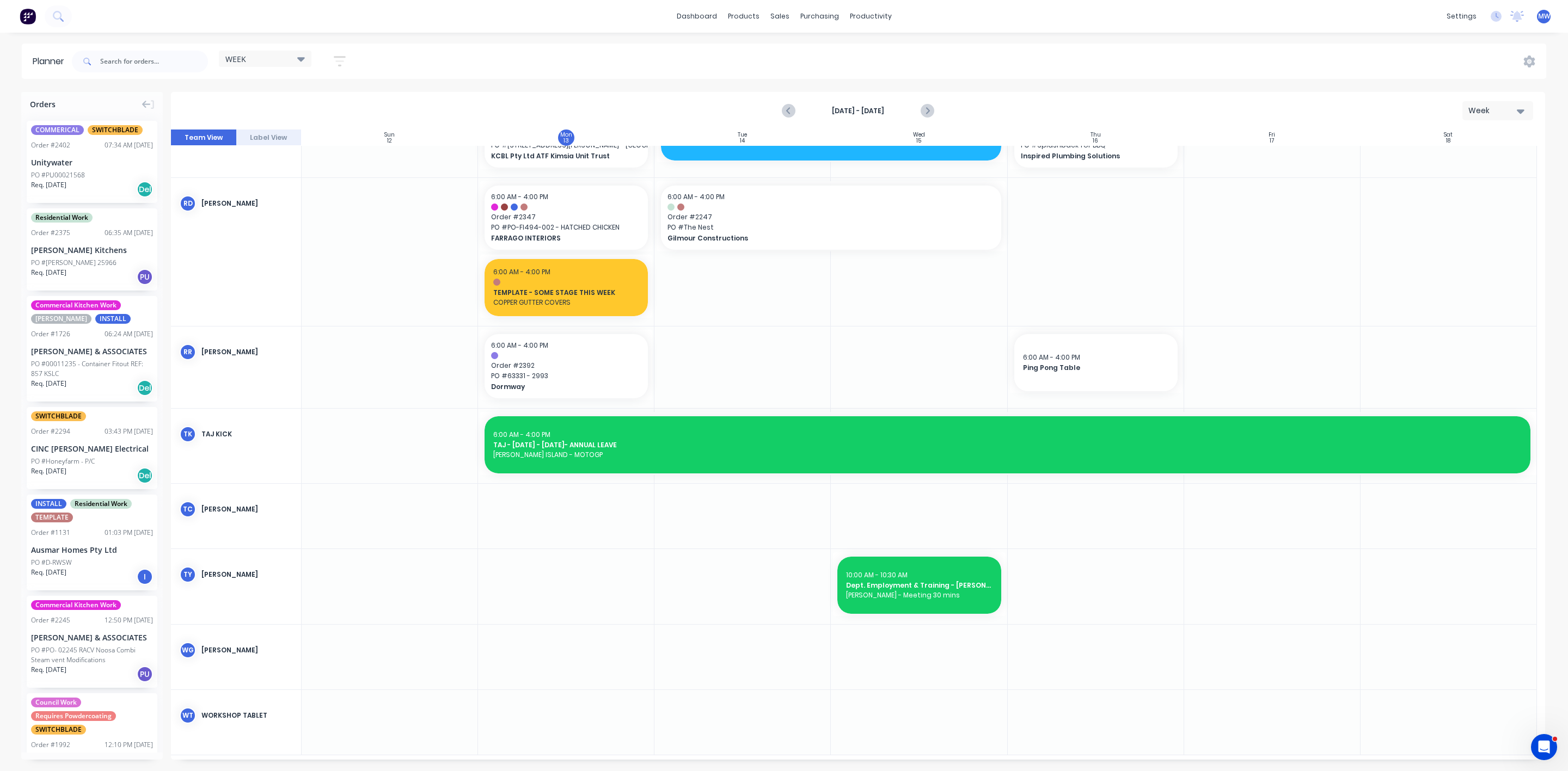
scroll to position [1087, 0]
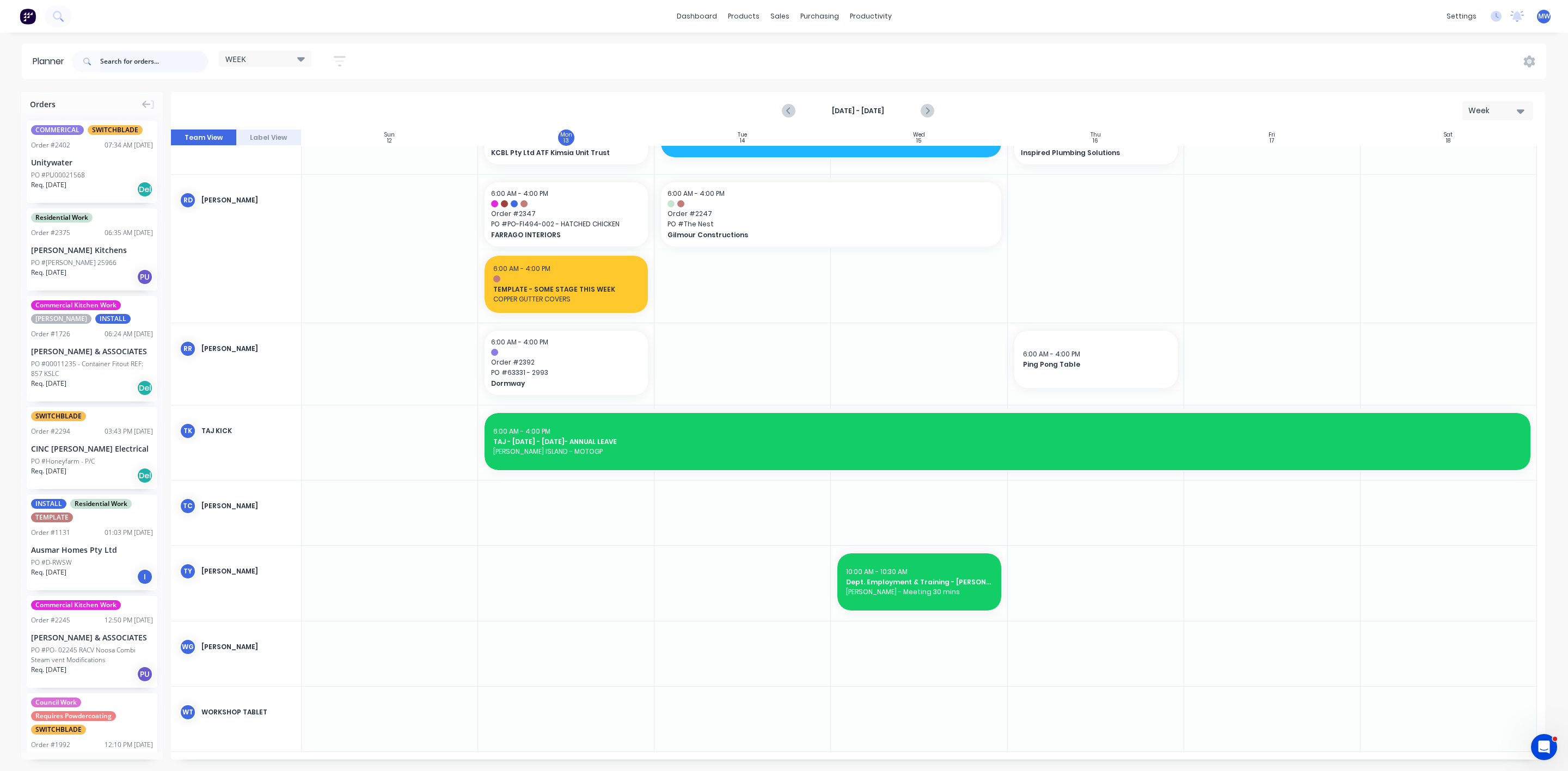
click at [148, 61] on input "text" at bounding box center [153, 61] width 108 height 22
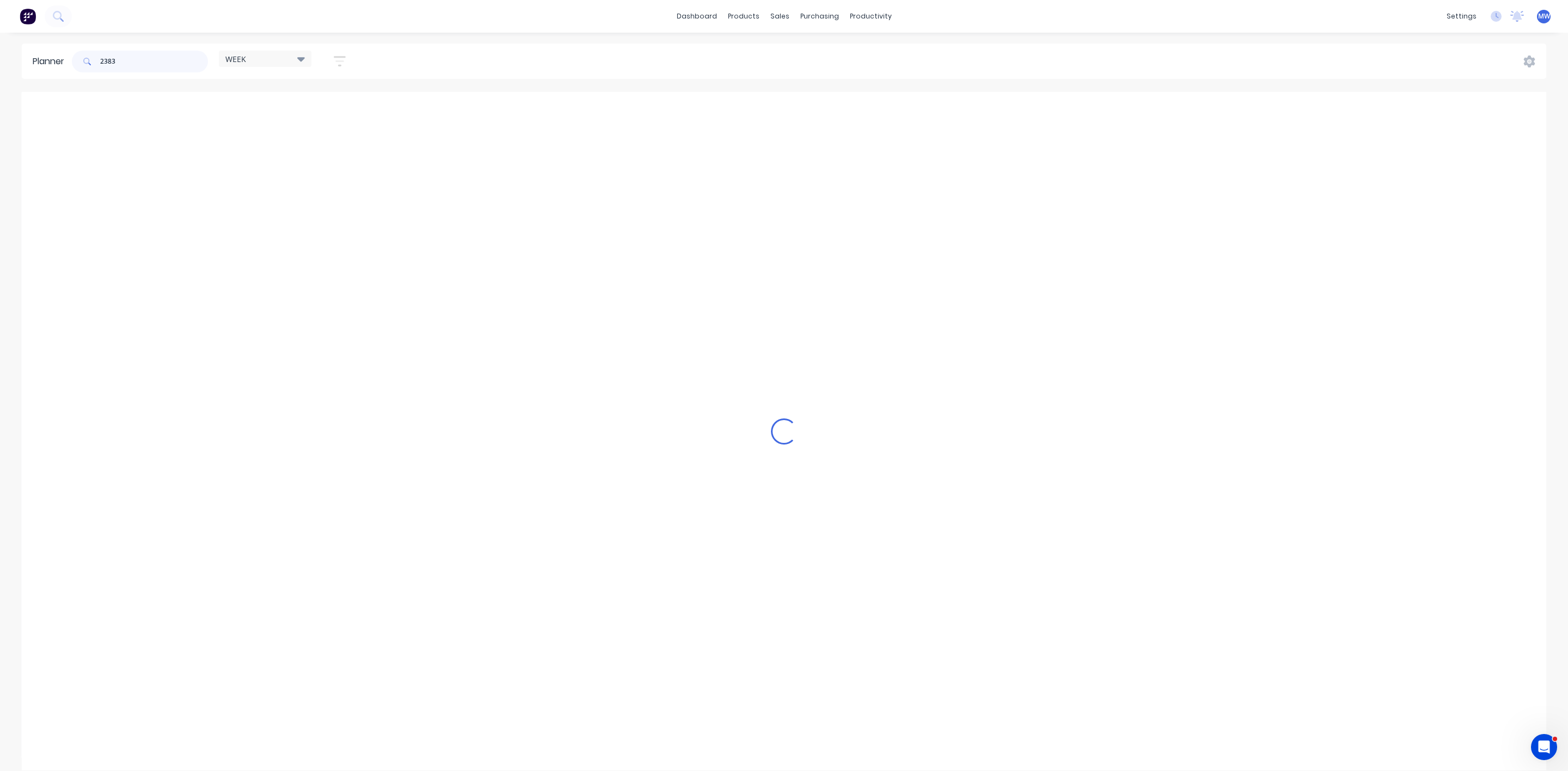
scroll to position [802, 0]
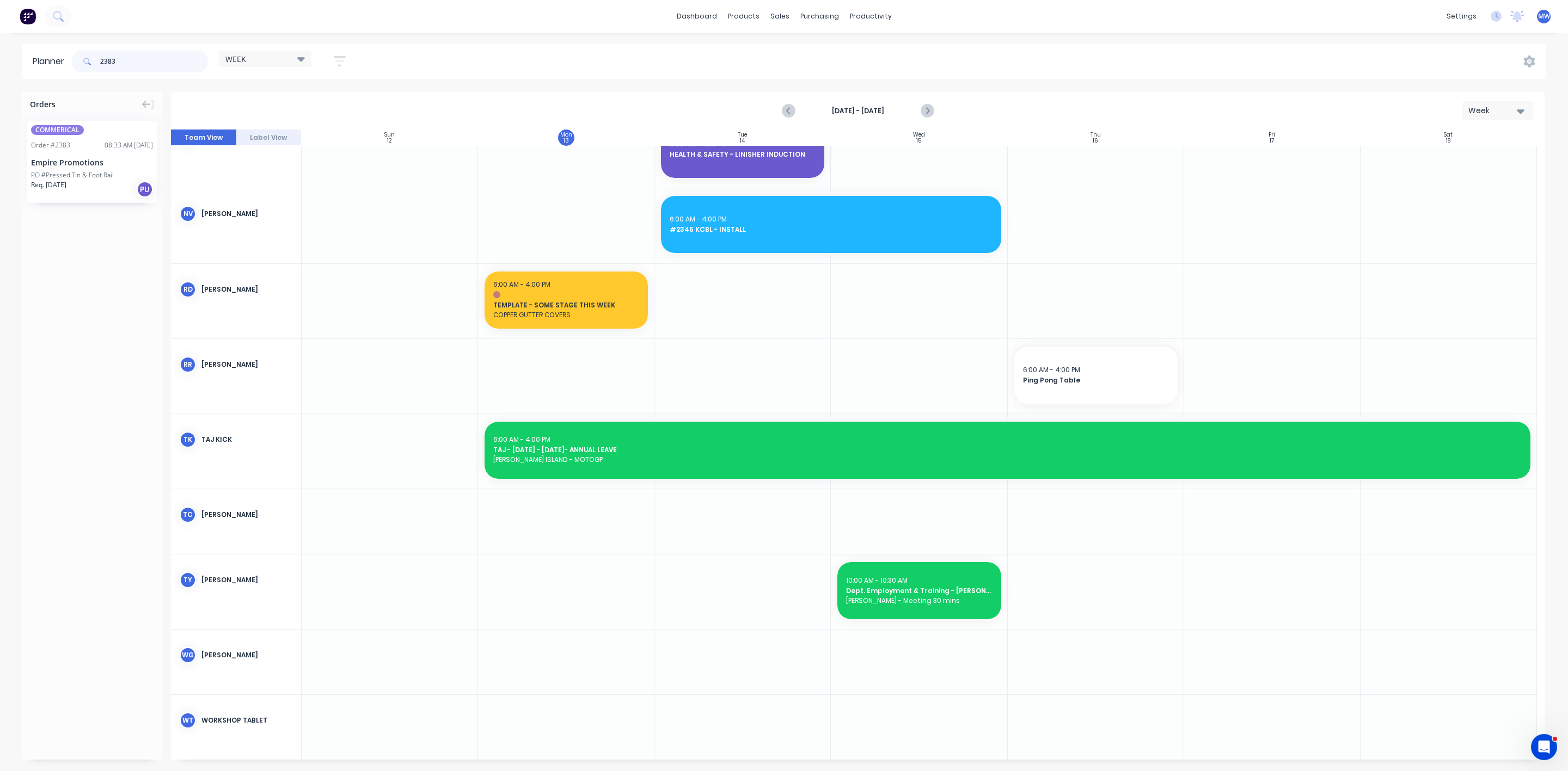
type input "2383"
drag, startPoint x: 60, startPoint y: 152, endPoint x: 538, endPoint y: 655, distance: 693.9
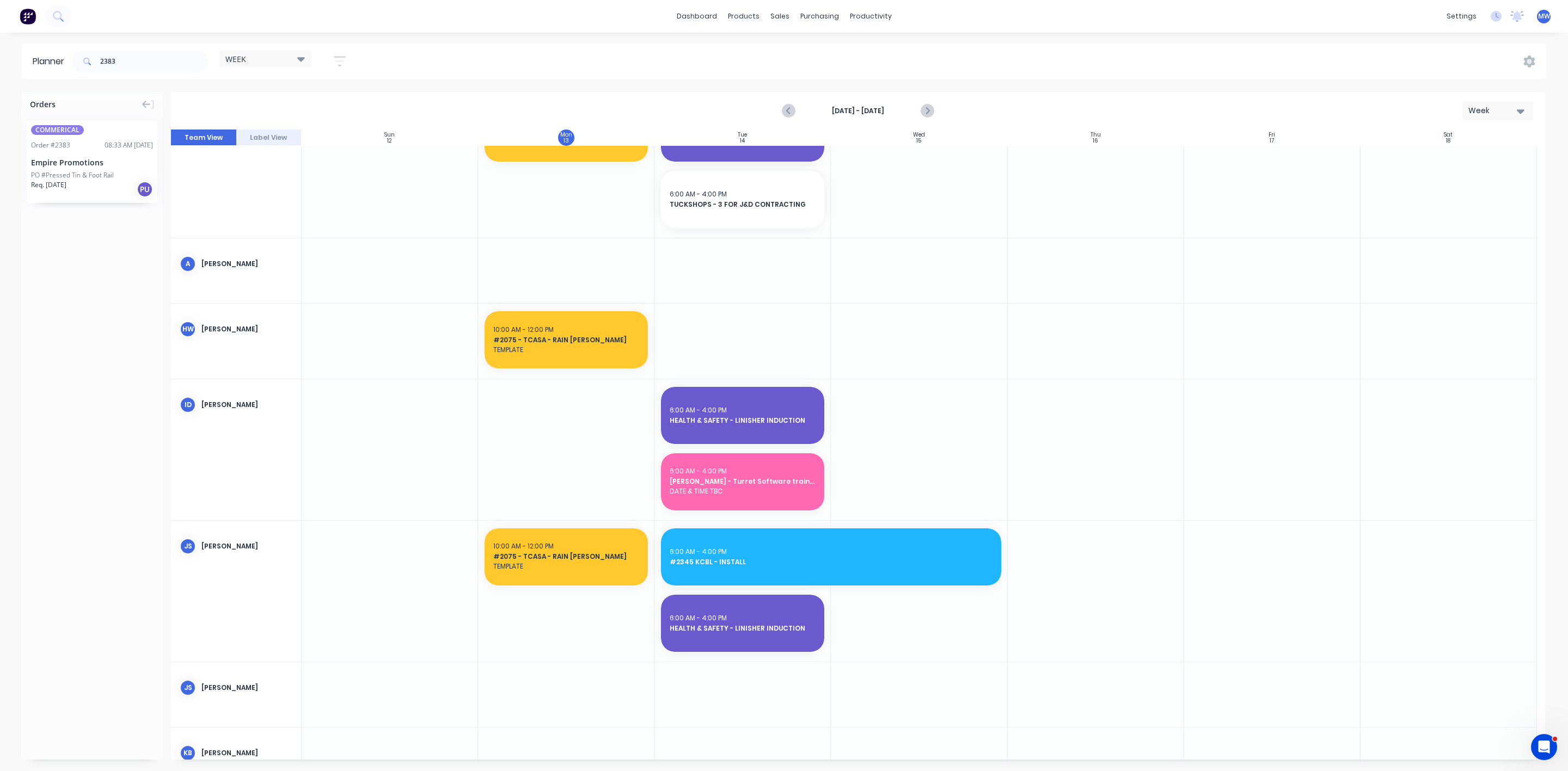
scroll to position [0, 0]
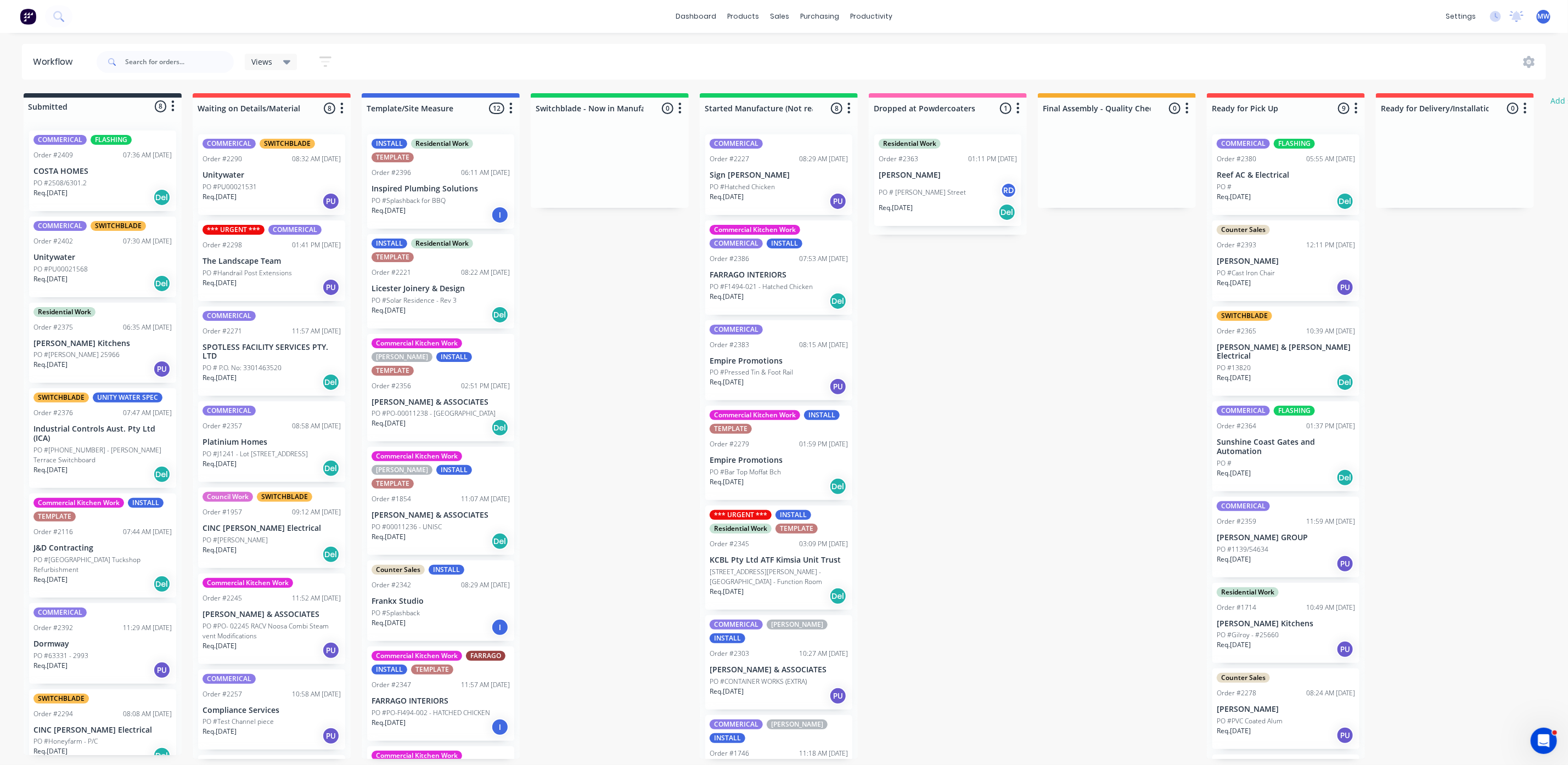
click at [130, 198] on div "Req. 27/10/25 Del" at bounding box center [103, 197] width 139 height 19
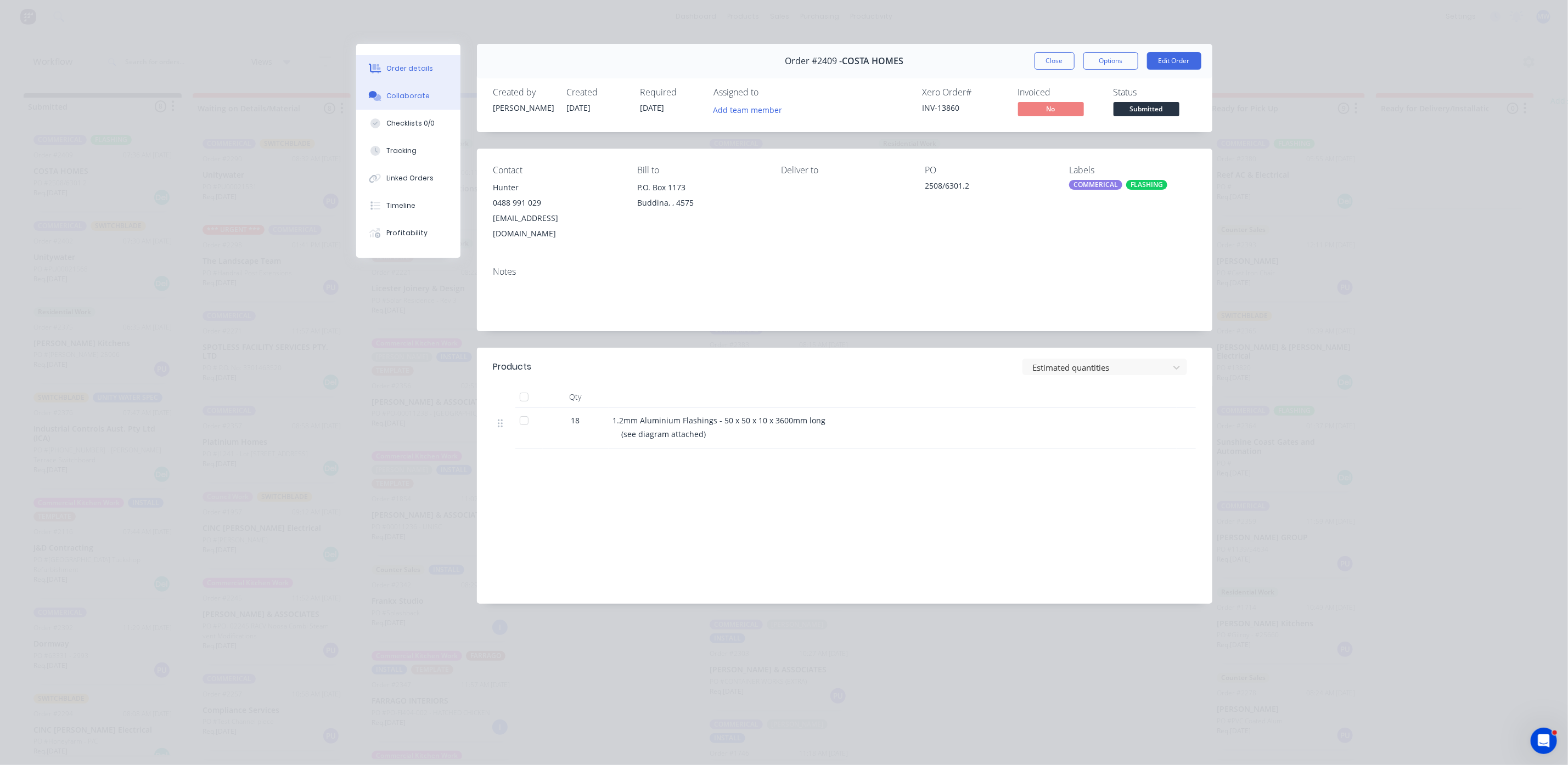
click at [411, 86] on button "Collaborate" at bounding box center [408, 96] width 104 height 27
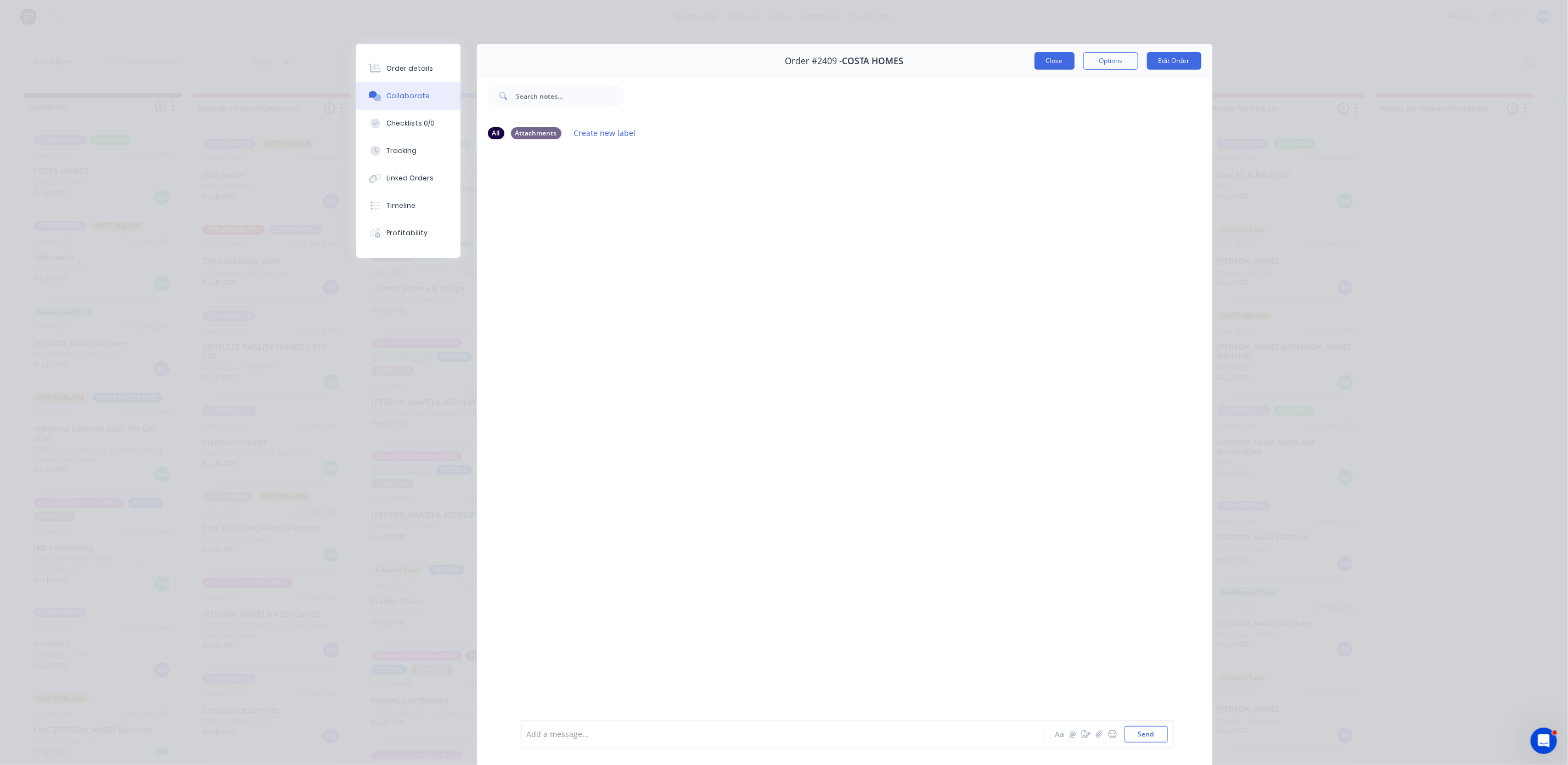
click at [1035, 57] on button "Close" at bounding box center [1054, 61] width 40 height 17
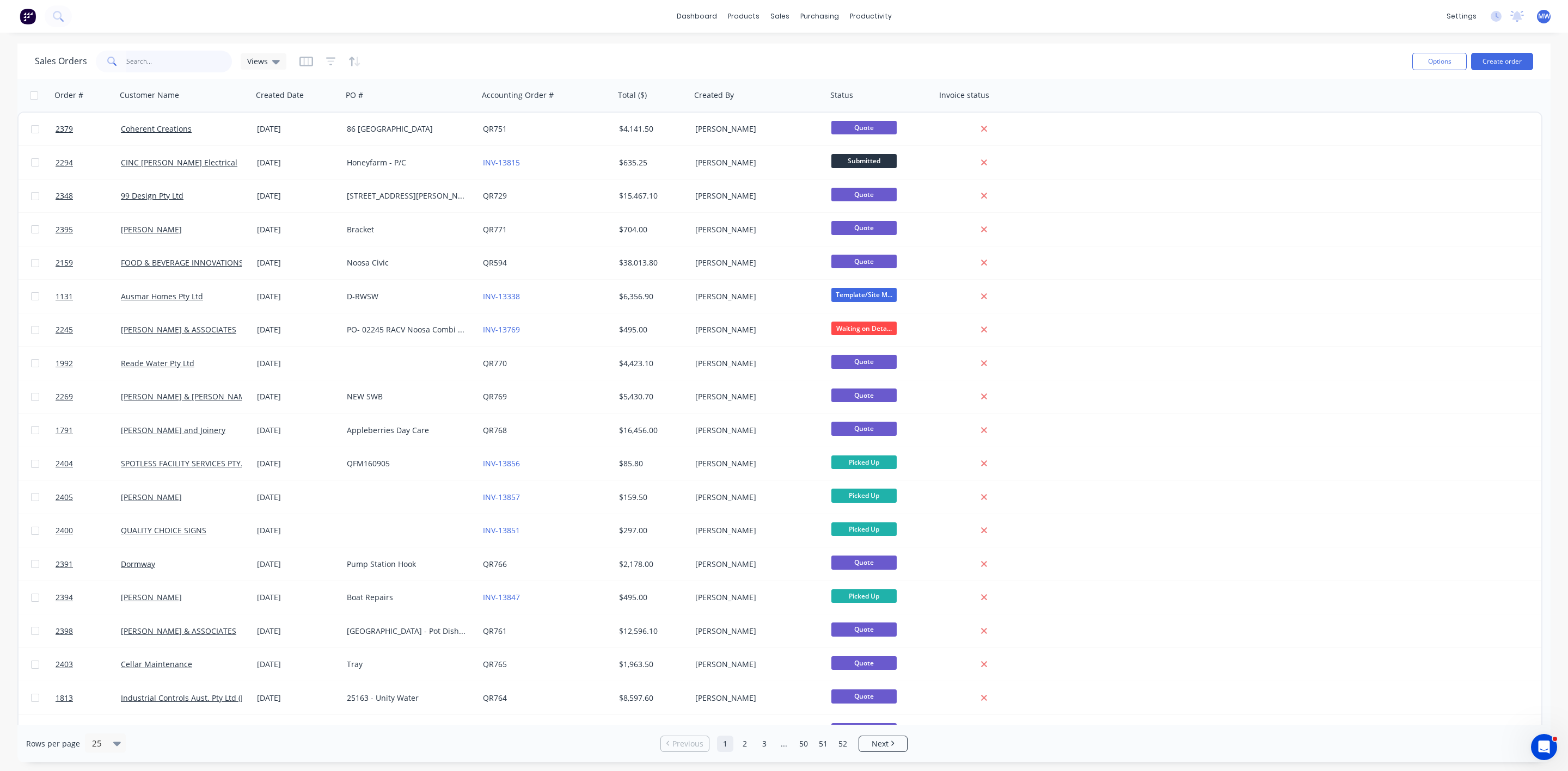
click at [151, 59] on input "text" at bounding box center [179, 61] width 106 height 22
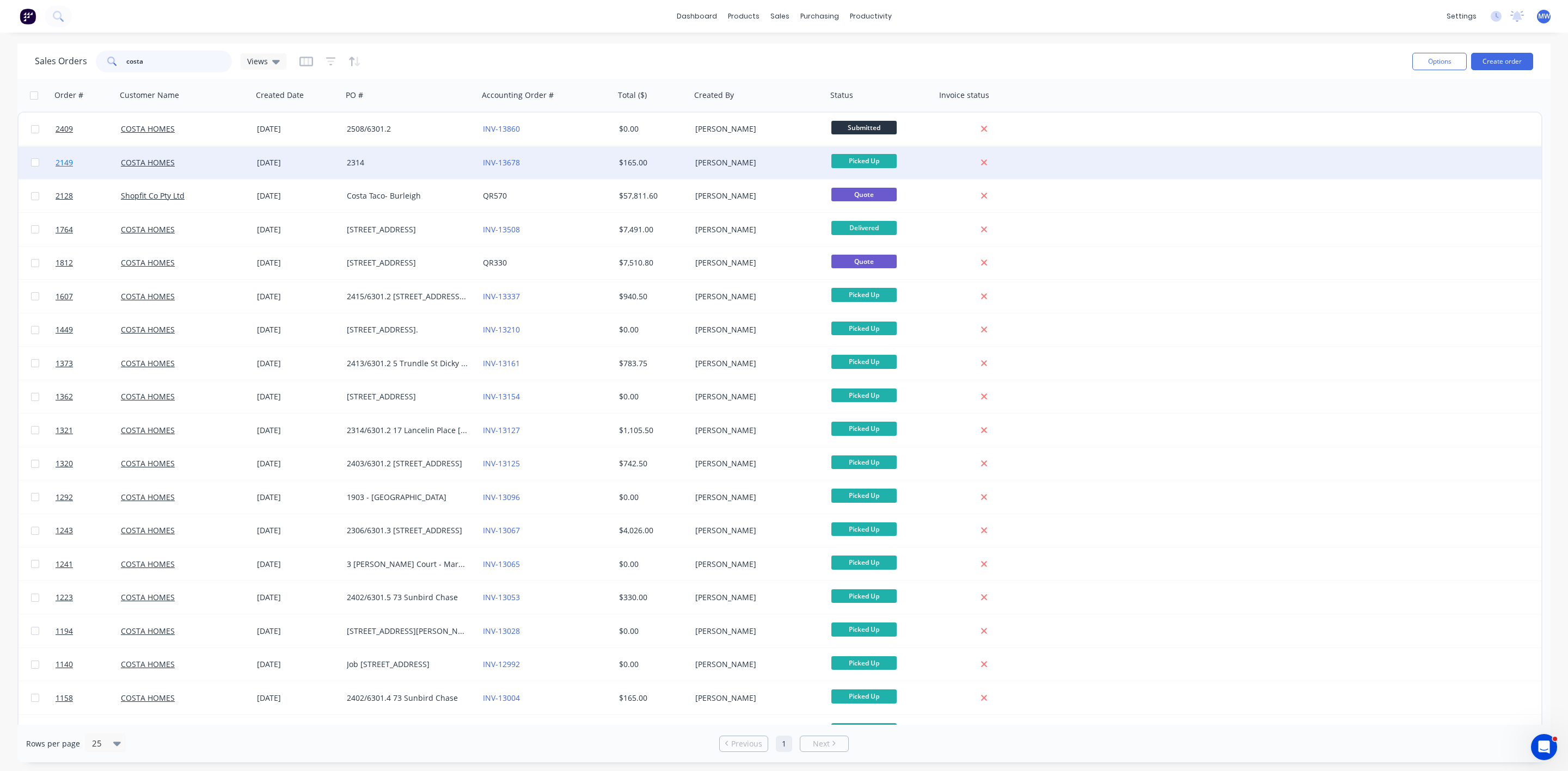
type input "costa"
click at [65, 160] on span "2149" at bounding box center [64, 163] width 17 height 11
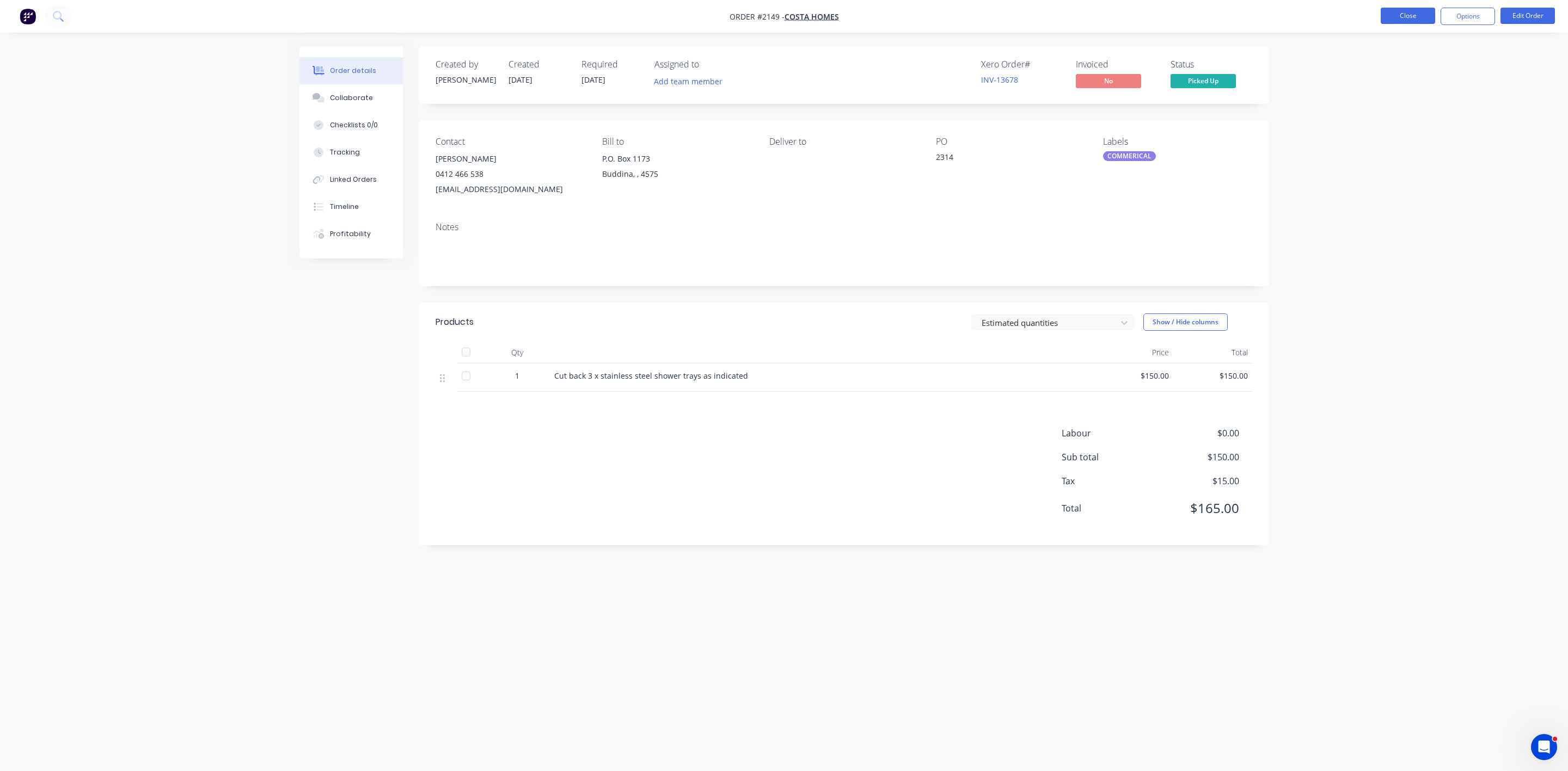
click at [1400, 24] on li "Close" at bounding box center [1408, 16] width 54 height 17
click at [1401, 22] on button "Close" at bounding box center [1408, 16] width 54 height 17
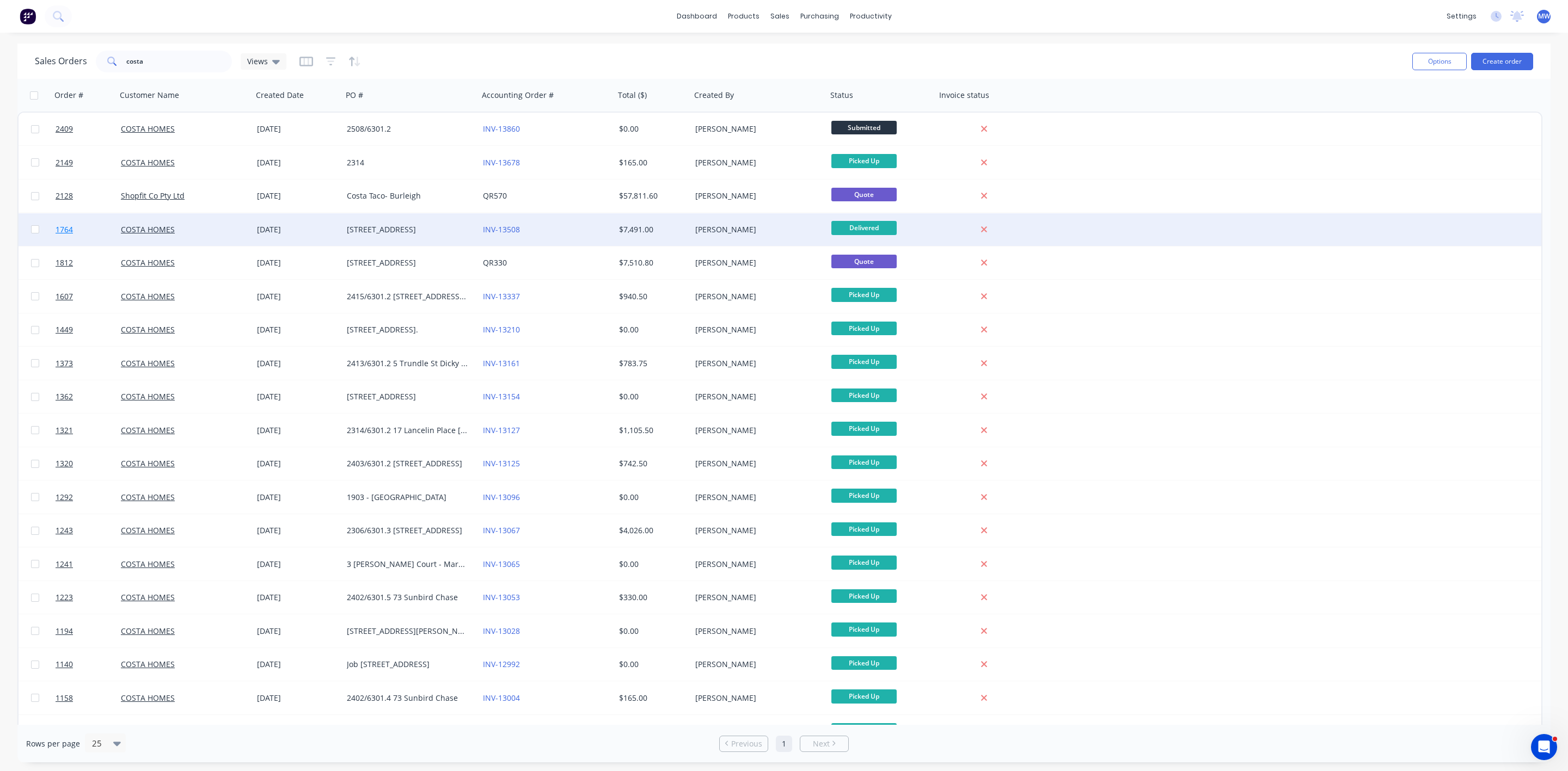
click at [65, 222] on link "1764" at bounding box center [88, 229] width 65 height 33
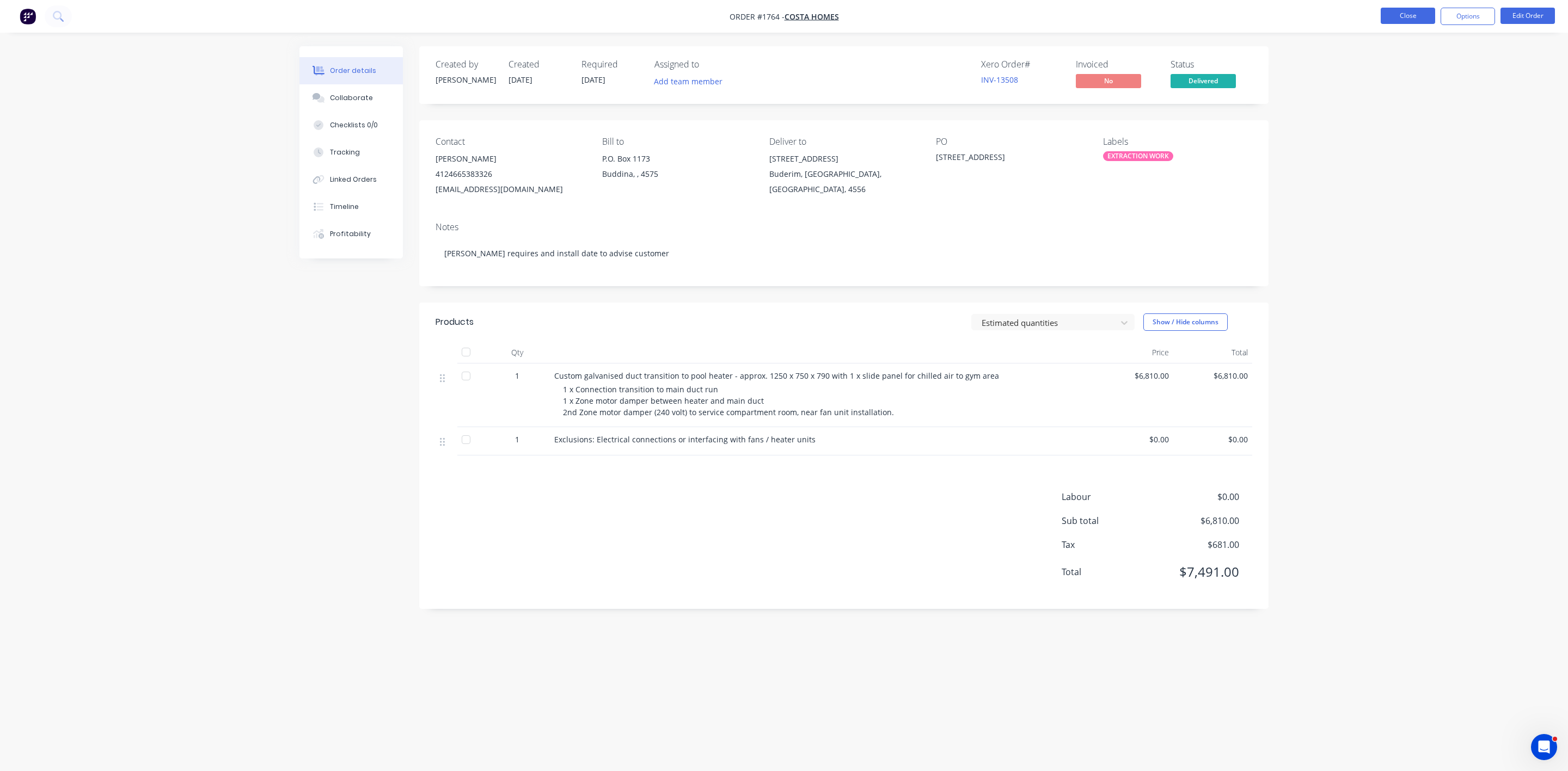
click at [1419, 20] on button "Close" at bounding box center [1408, 16] width 54 height 17
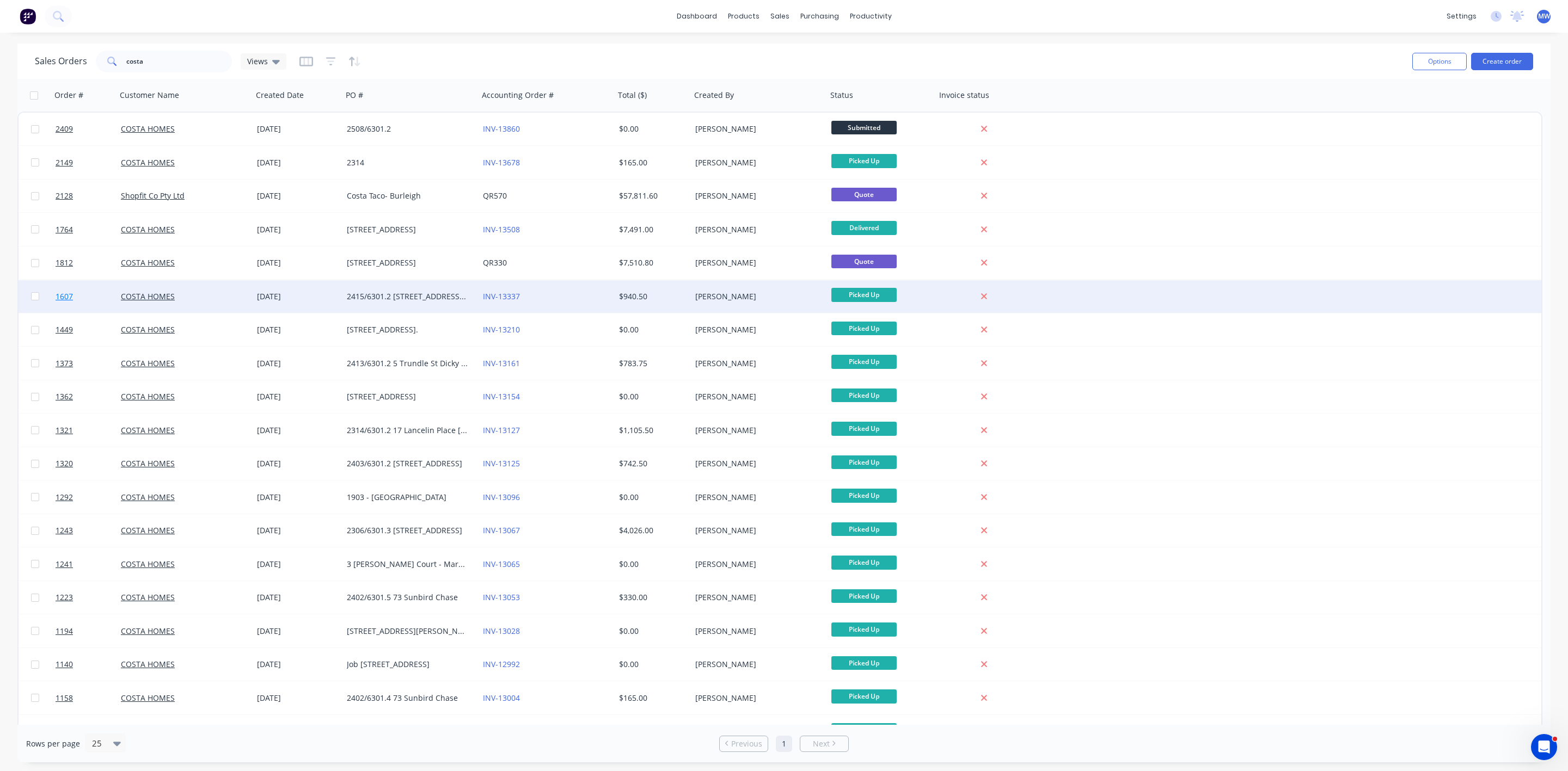
click at [66, 296] on span "1607" at bounding box center [64, 297] width 17 height 11
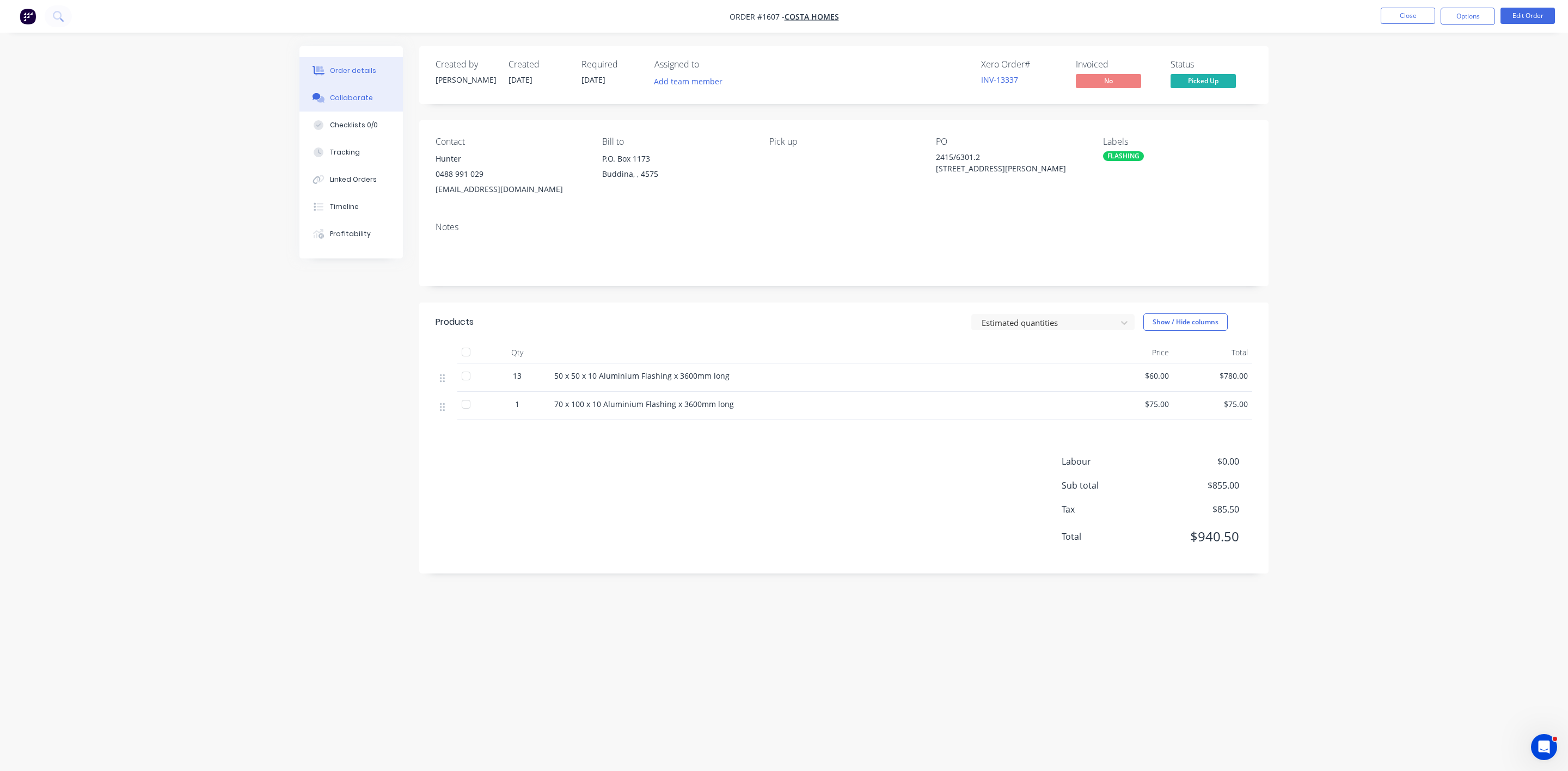
click at [339, 93] on div "Collaborate" at bounding box center [351, 98] width 43 height 10
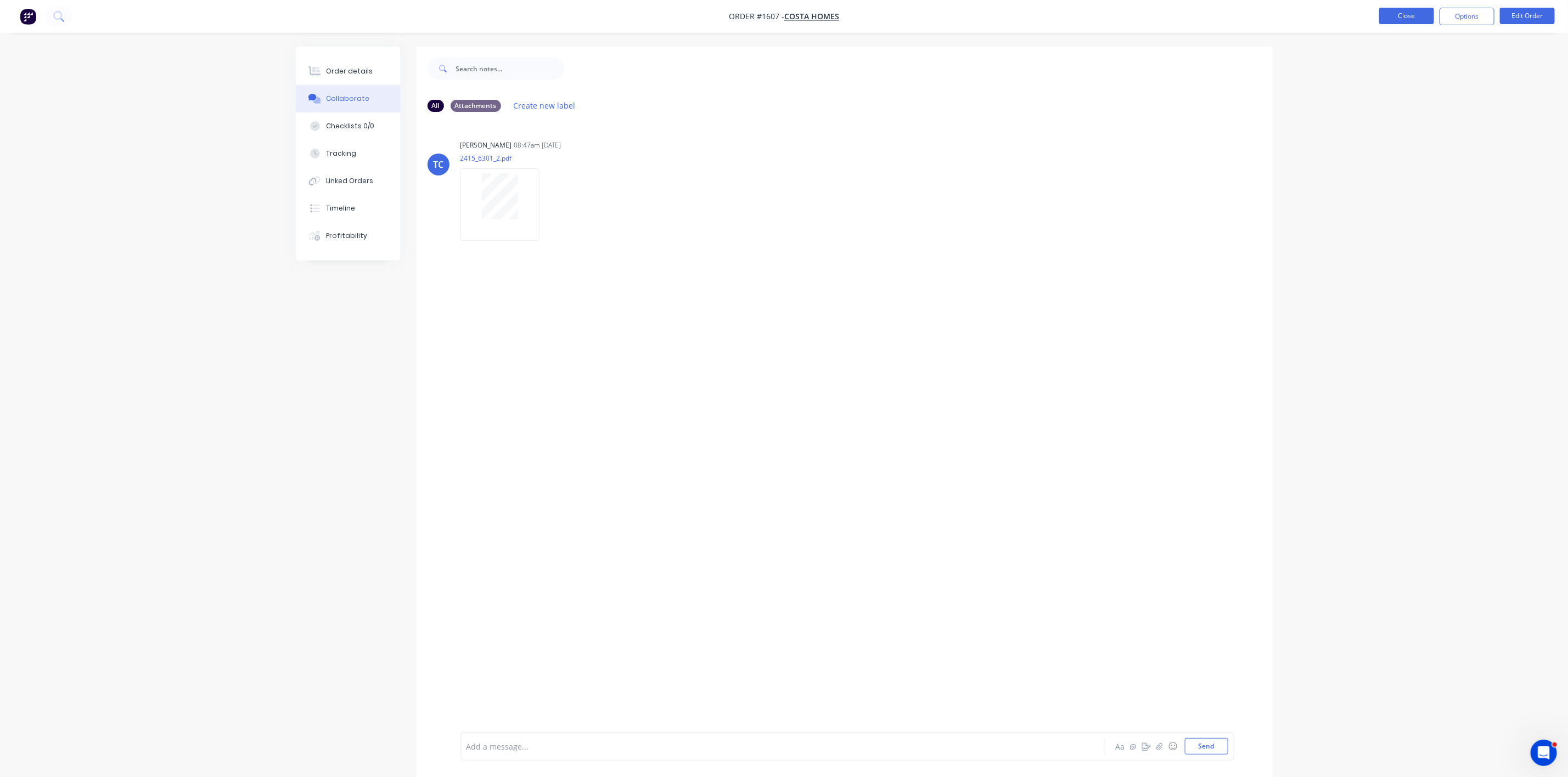
click at [1391, 12] on button "Close" at bounding box center [1406, 16] width 55 height 17
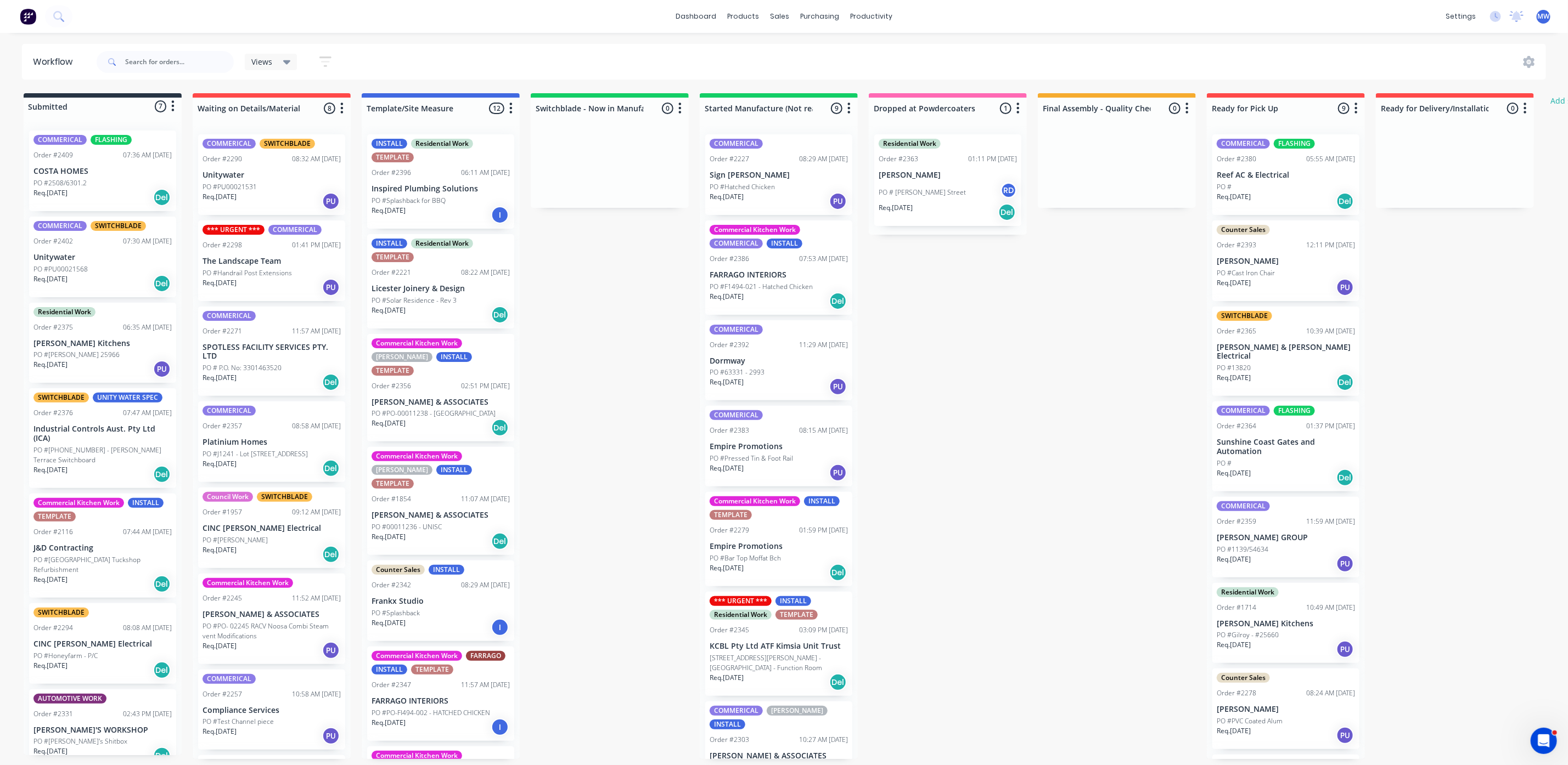
click at [410, 596] on p "Frankx Studio" at bounding box center [441, 601] width 139 height 9
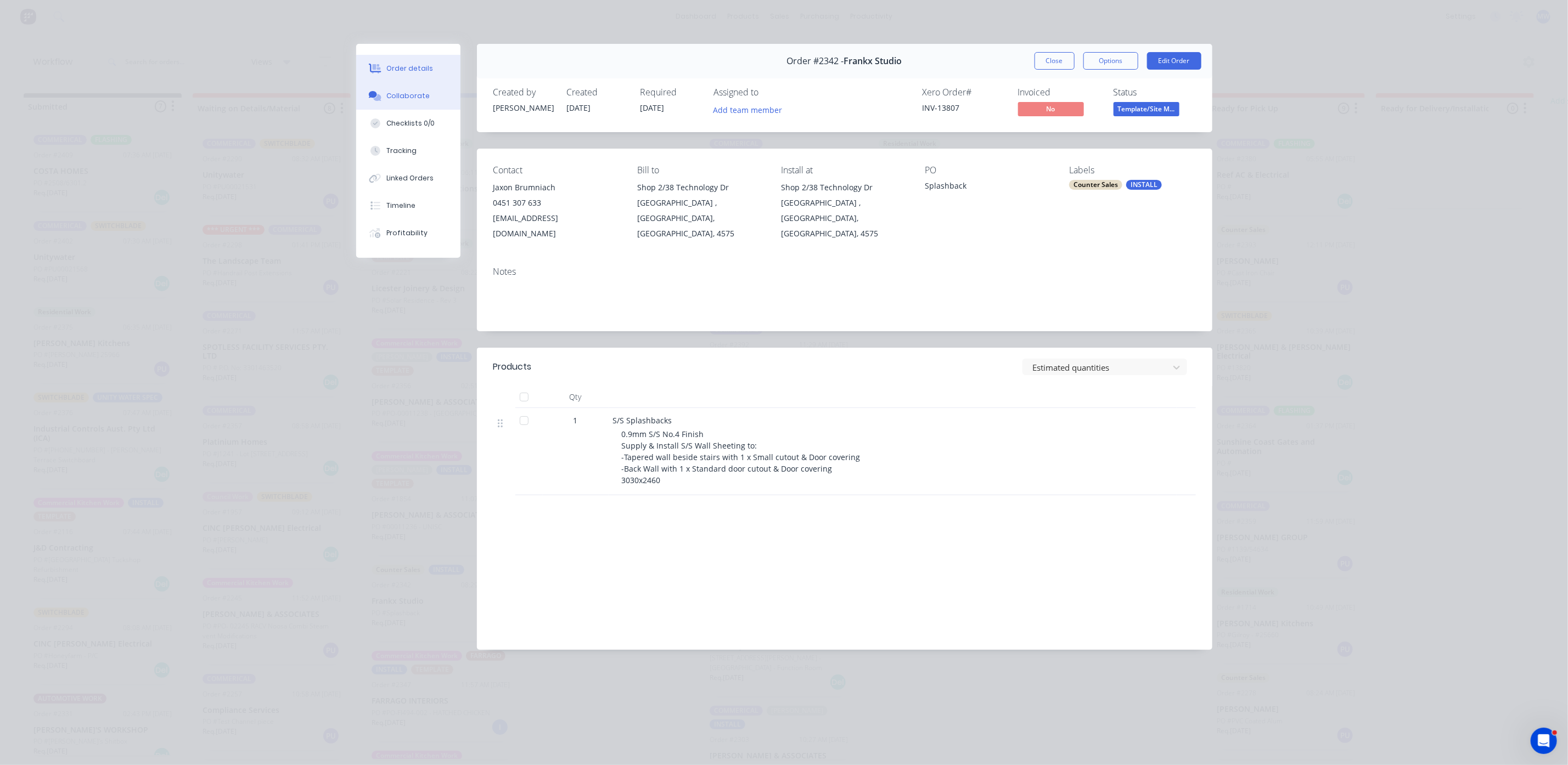
click at [405, 91] on div "Collaborate" at bounding box center [408, 96] width 43 height 10
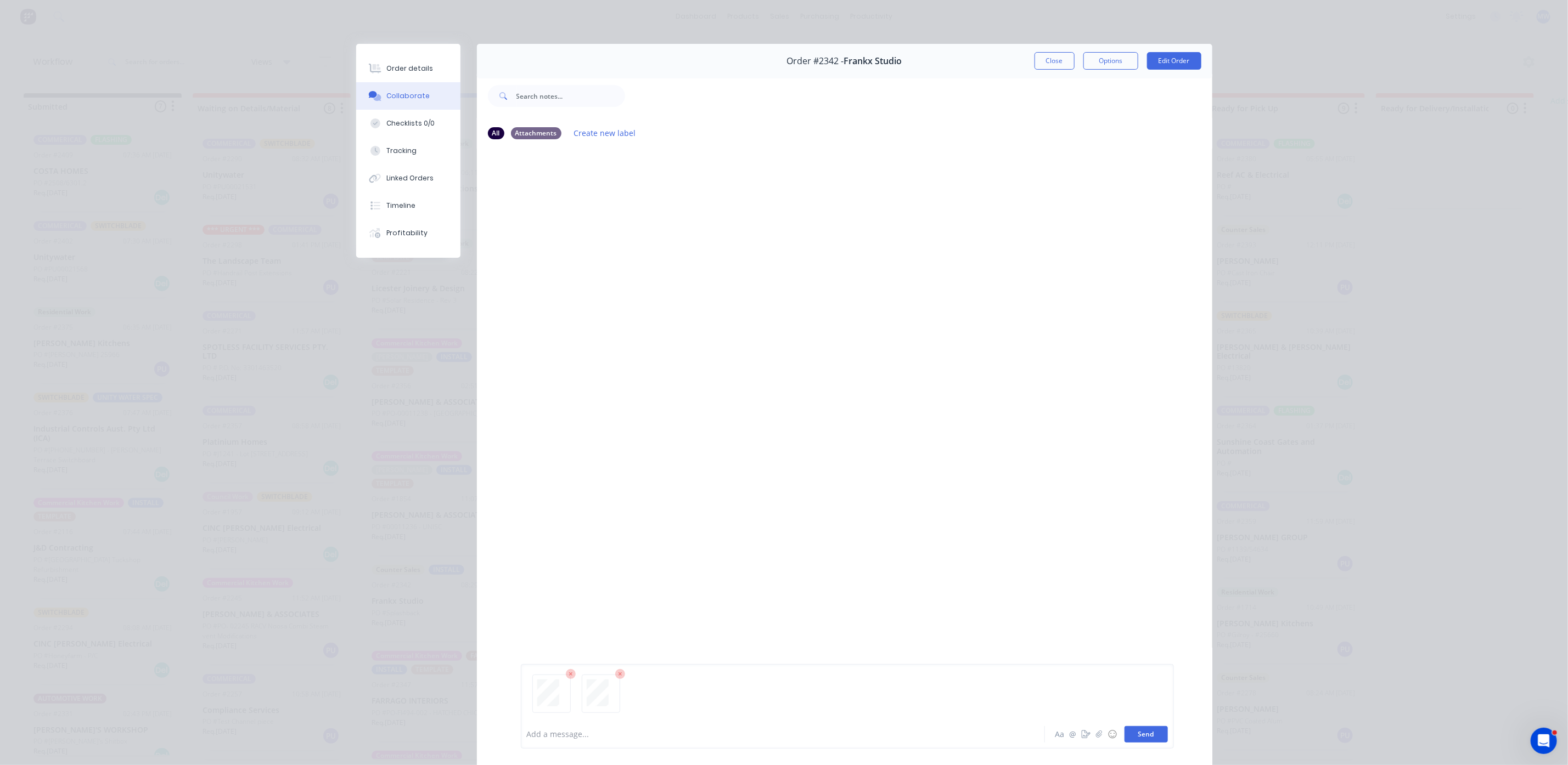
click at [1124, 728] on button "Send" at bounding box center [1146, 735] width 43 height 17
click at [1003, 169] on div "MW You 08:36am 13/10/25 doc20251013083528.pdf Labels Download Delete" at bounding box center [845, 214] width 735 height 99
click at [1115, 64] on button "Options" at bounding box center [1110, 61] width 55 height 17
click at [1044, 110] on div "Work Order" at bounding box center [1080, 110] width 95 height 16
click at [1052, 134] on div "Standard" at bounding box center [1080, 133] width 95 height 16
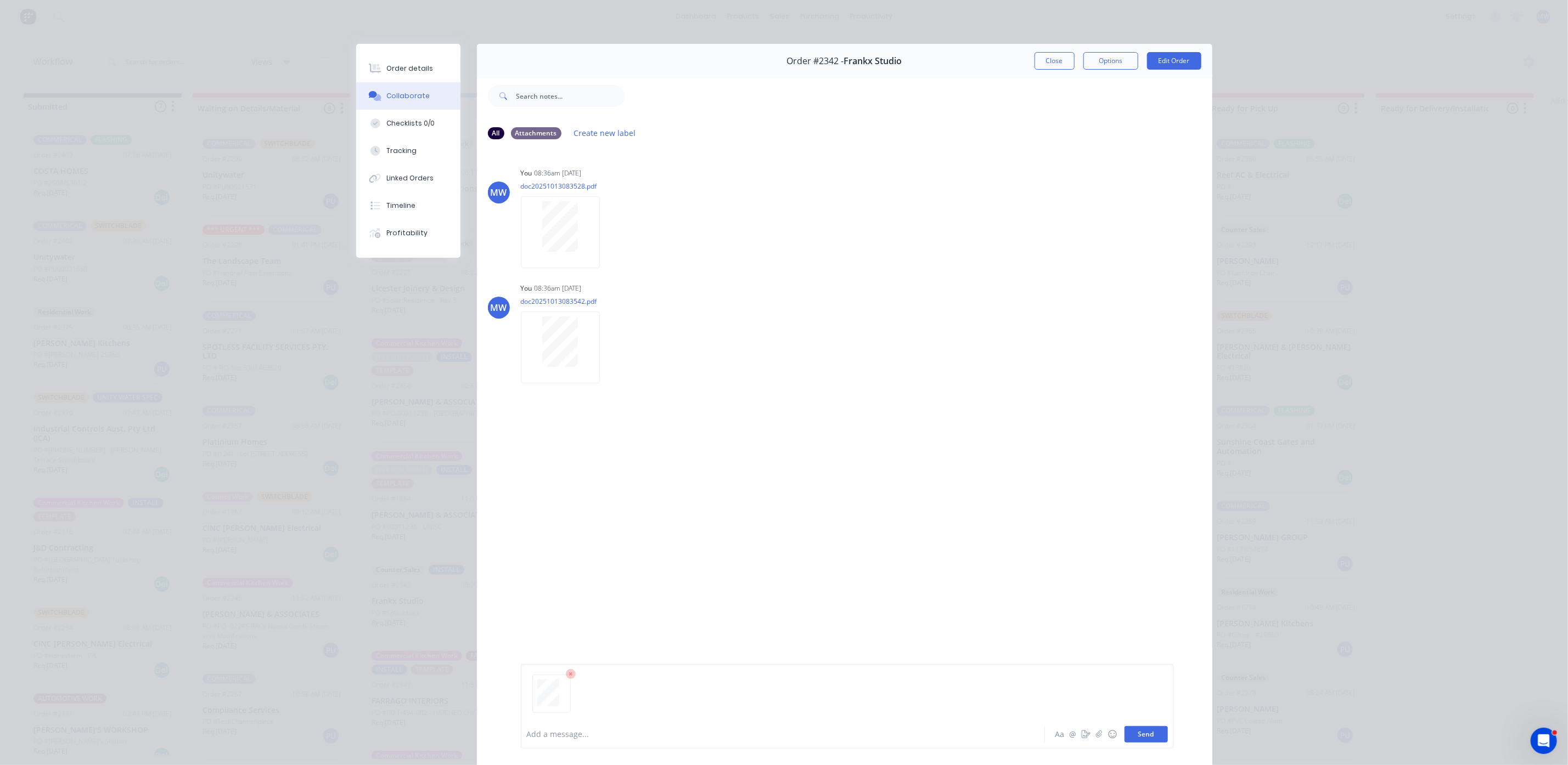
click at [1147, 733] on button "Send" at bounding box center [1146, 735] width 43 height 17
click at [1064, 66] on button "Close" at bounding box center [1054, 61] width 40 height 17
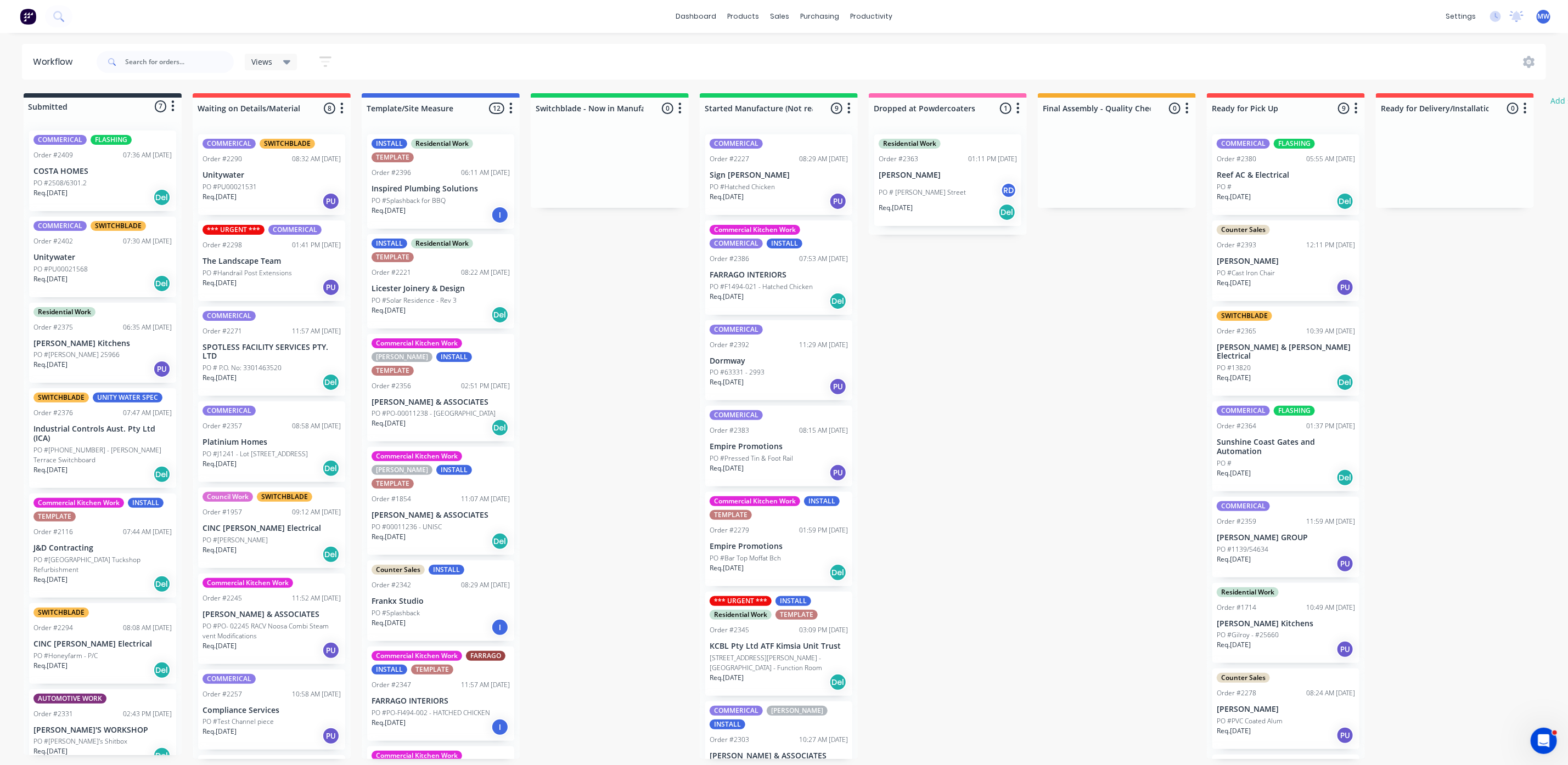
click at [446, 608] on div "PO #Splashback" at bounding box center [441, 613] width 139 height 10
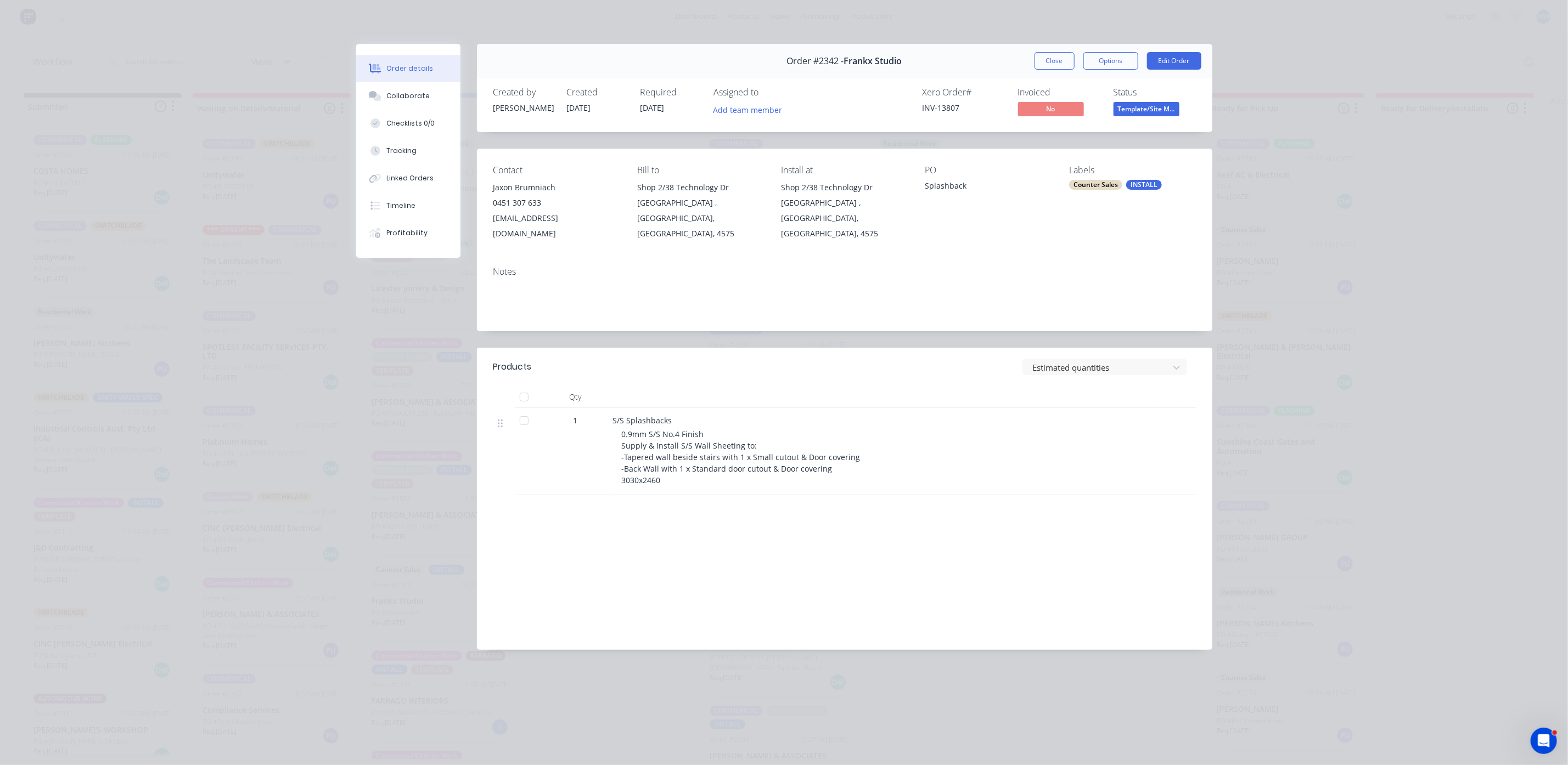
drag, startPoint x: 1068, startPoint y: 65, endPoint x: 1072, endPoint y: 241, distance: 176.0
click at [1067, 65] on button "Close" at bounding box center [1054, 61] width 40 height 17
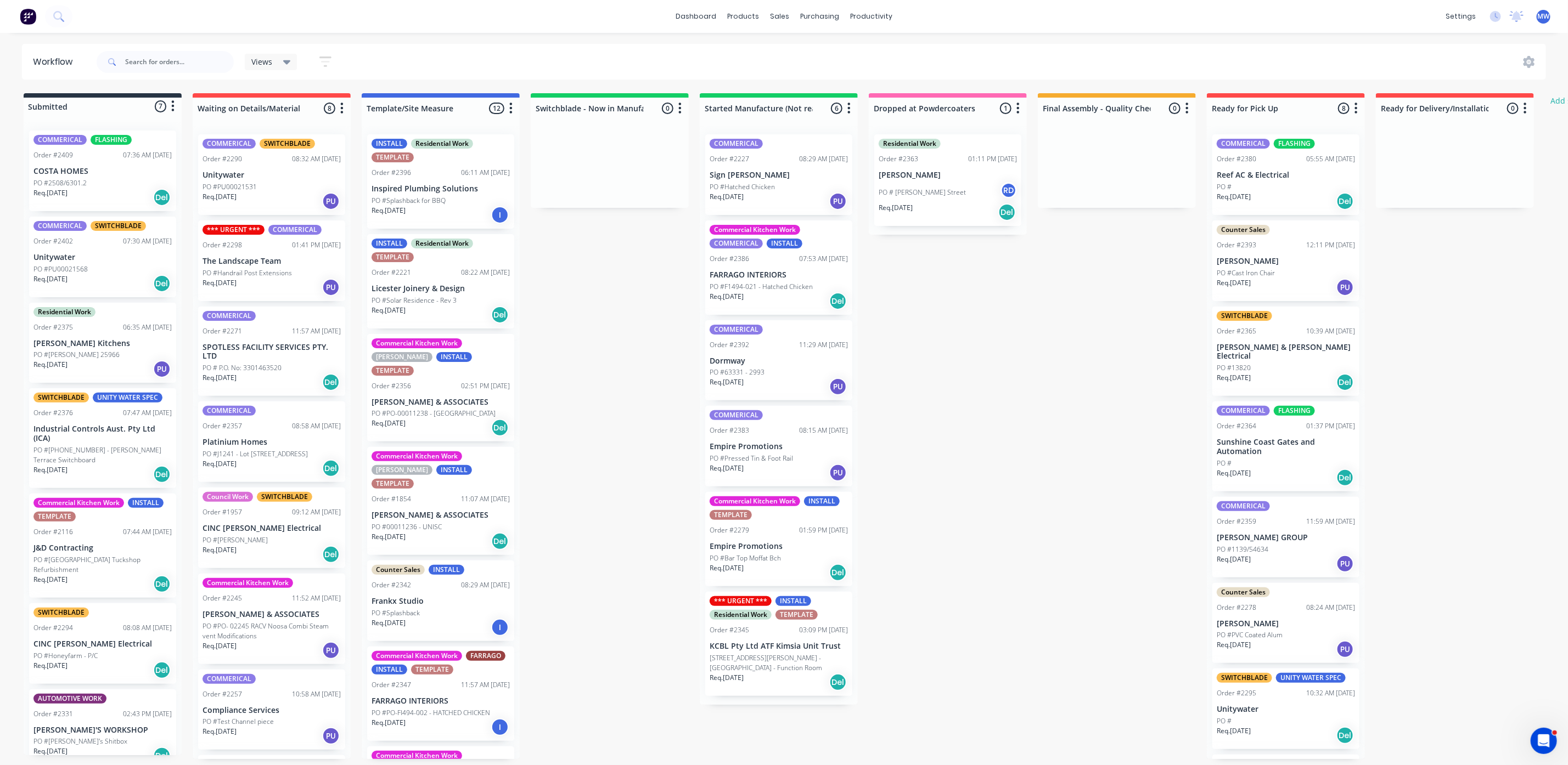
click at [116, 186] on div "PO #2508/6301.2" at bounding box center [103, 183] width 139 height 10
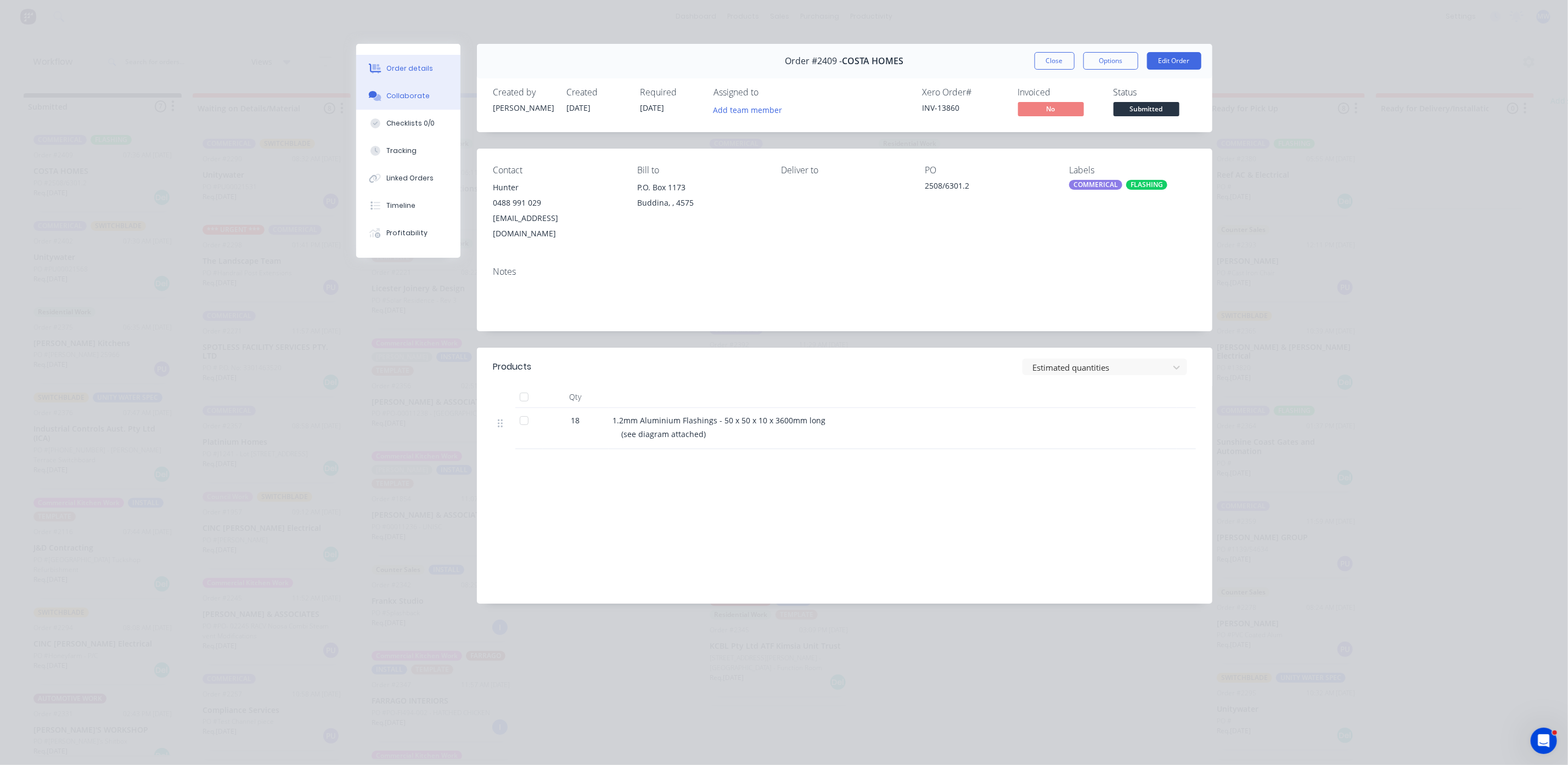
click at [411, 98] on div "Collaborate" at bounding box center [408, 96] width 43 height 10
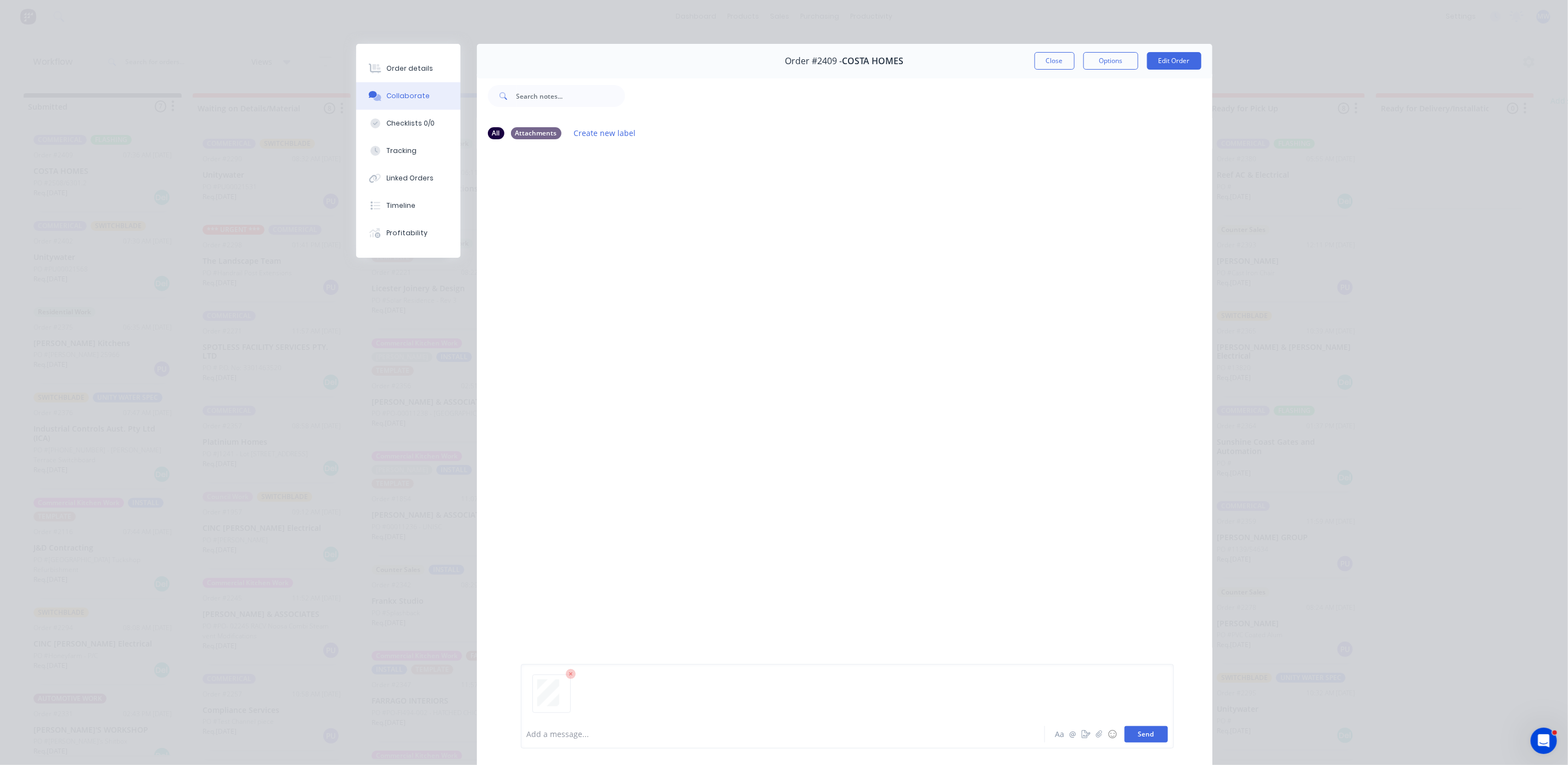
click at [1148, 736] on button "Send" at bounding box center [1146, 735] width 43 height 17
click at [528, 222] on div at bounding box center [560, 227] width 69 height 50
click at [1044, 56] on button "Close" at bounding box center [1054, 61] width 40 height 17
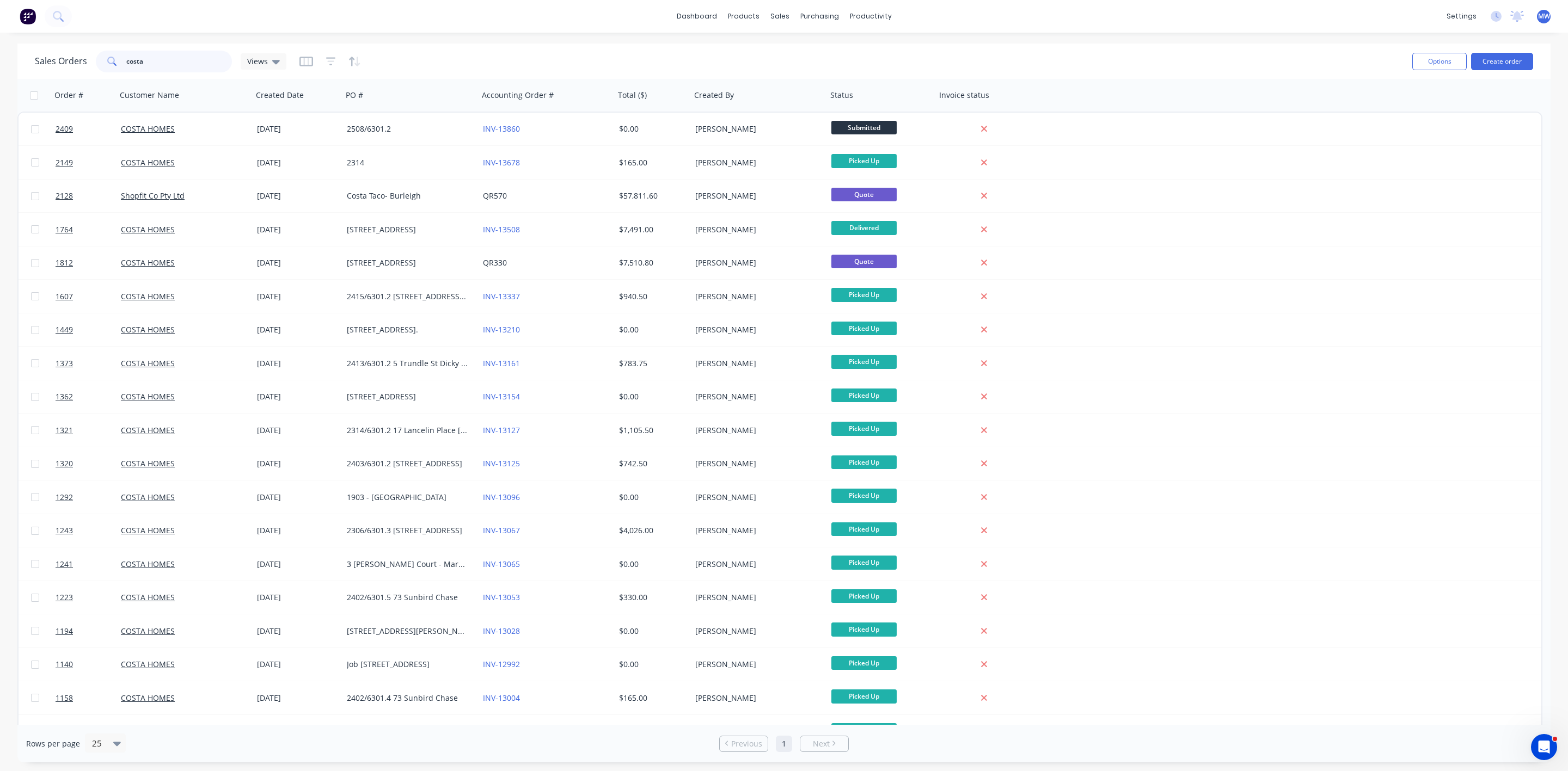
drag, startPoint x: 162, startPoint y: 62, endPoint x: 49, endPoint y: 56, distance: 113.2
click at [49, 56] on div "Sales Orders costa Views" at bounding box center [160, 61] width 251 height 22
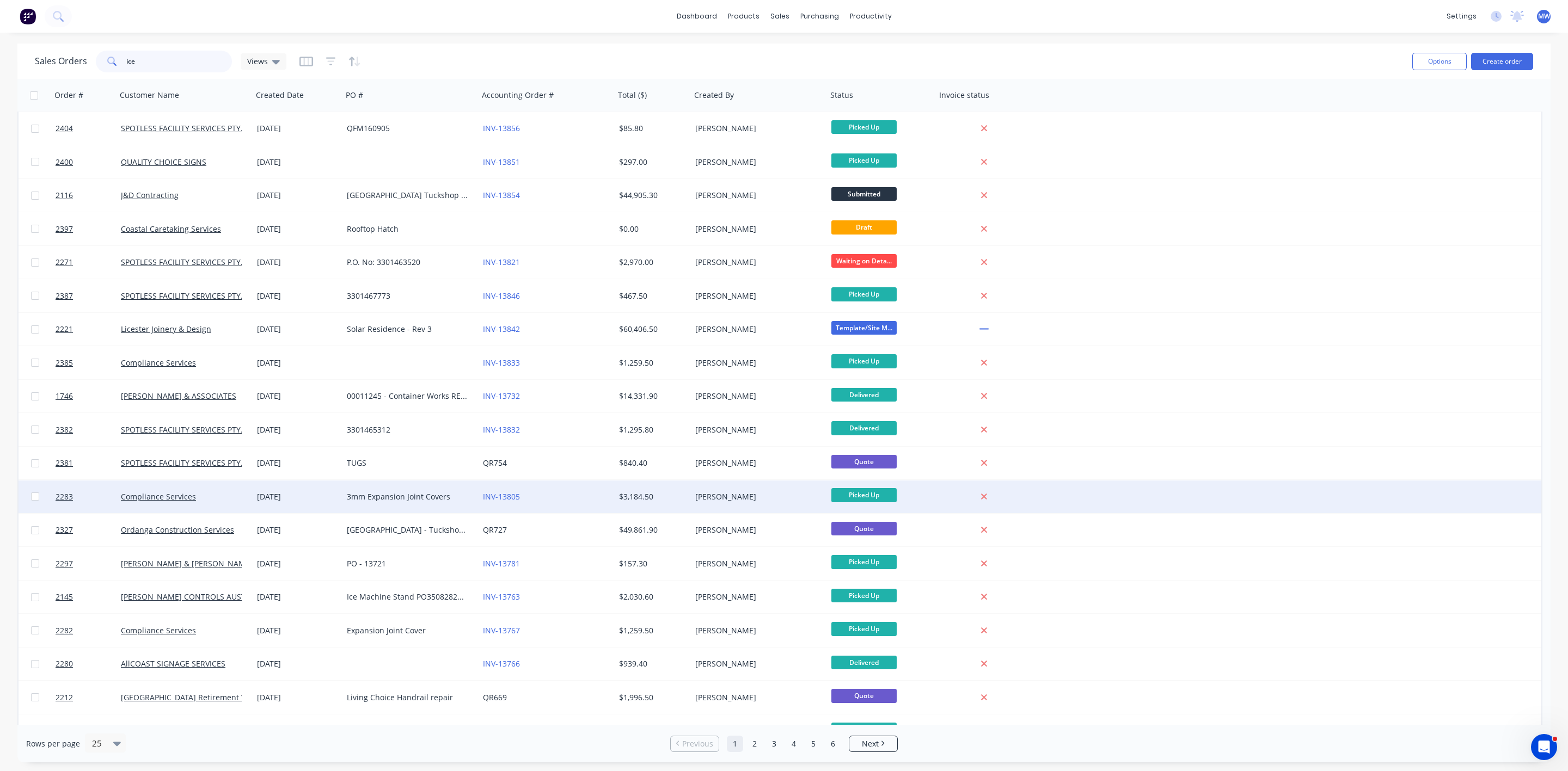
scroll to position [163, 0]
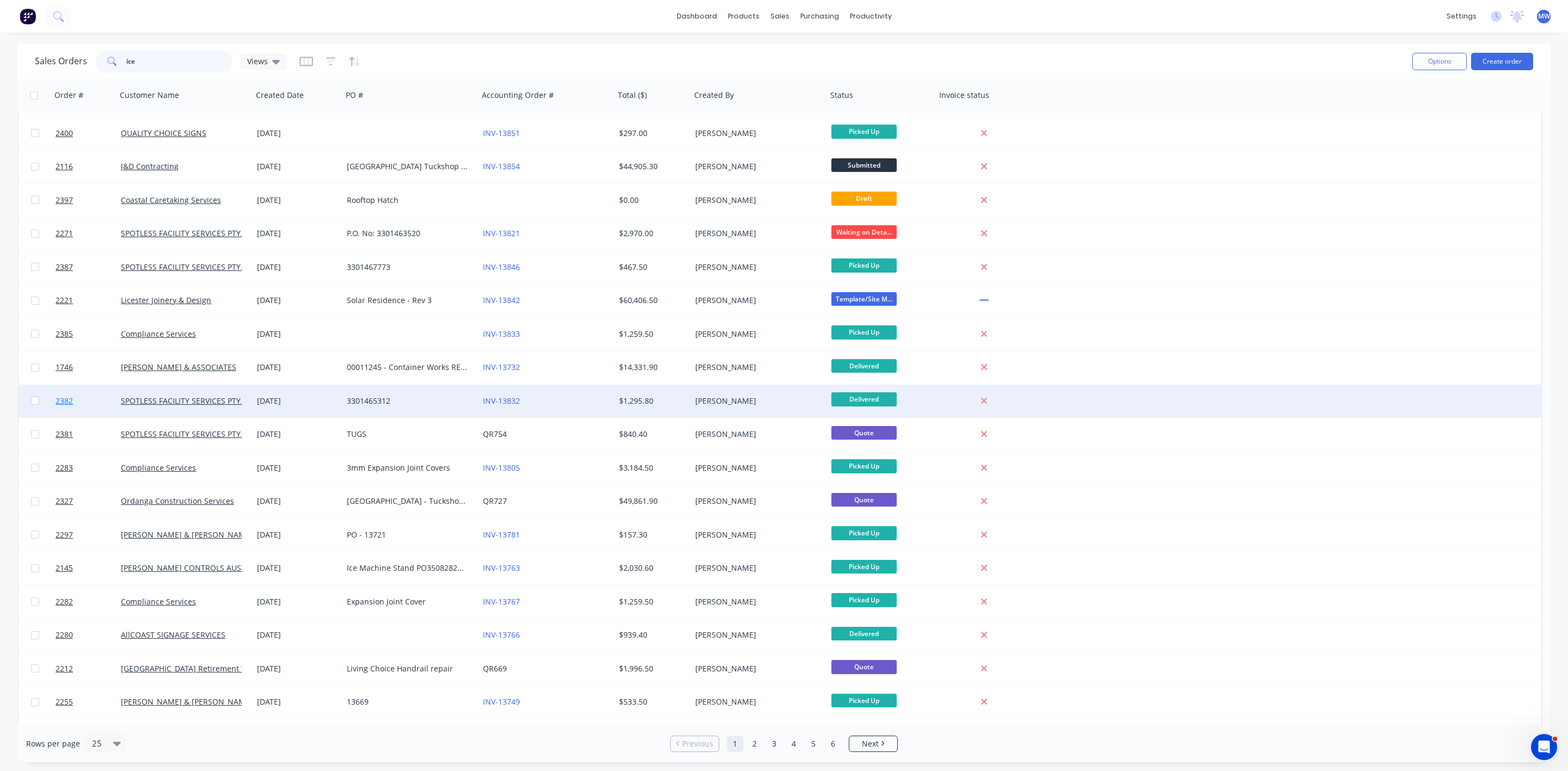
type input "ice"
click at [60, 393] on link "2382" at bounding box center [88, 401] width 65 height 33
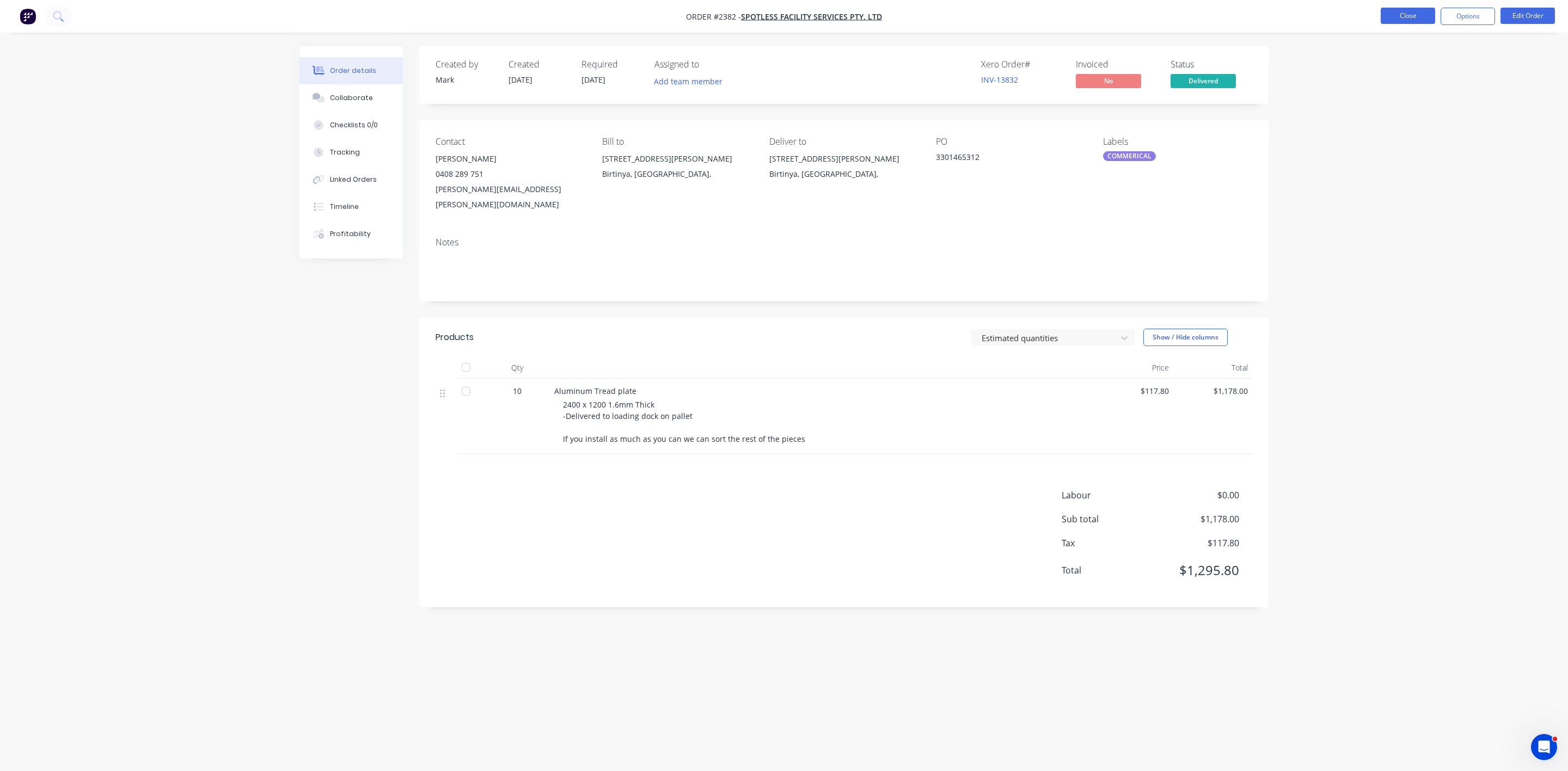
click at [1390, 10] on button "Close" at bounding box center [1408, 16] width 54 height 17
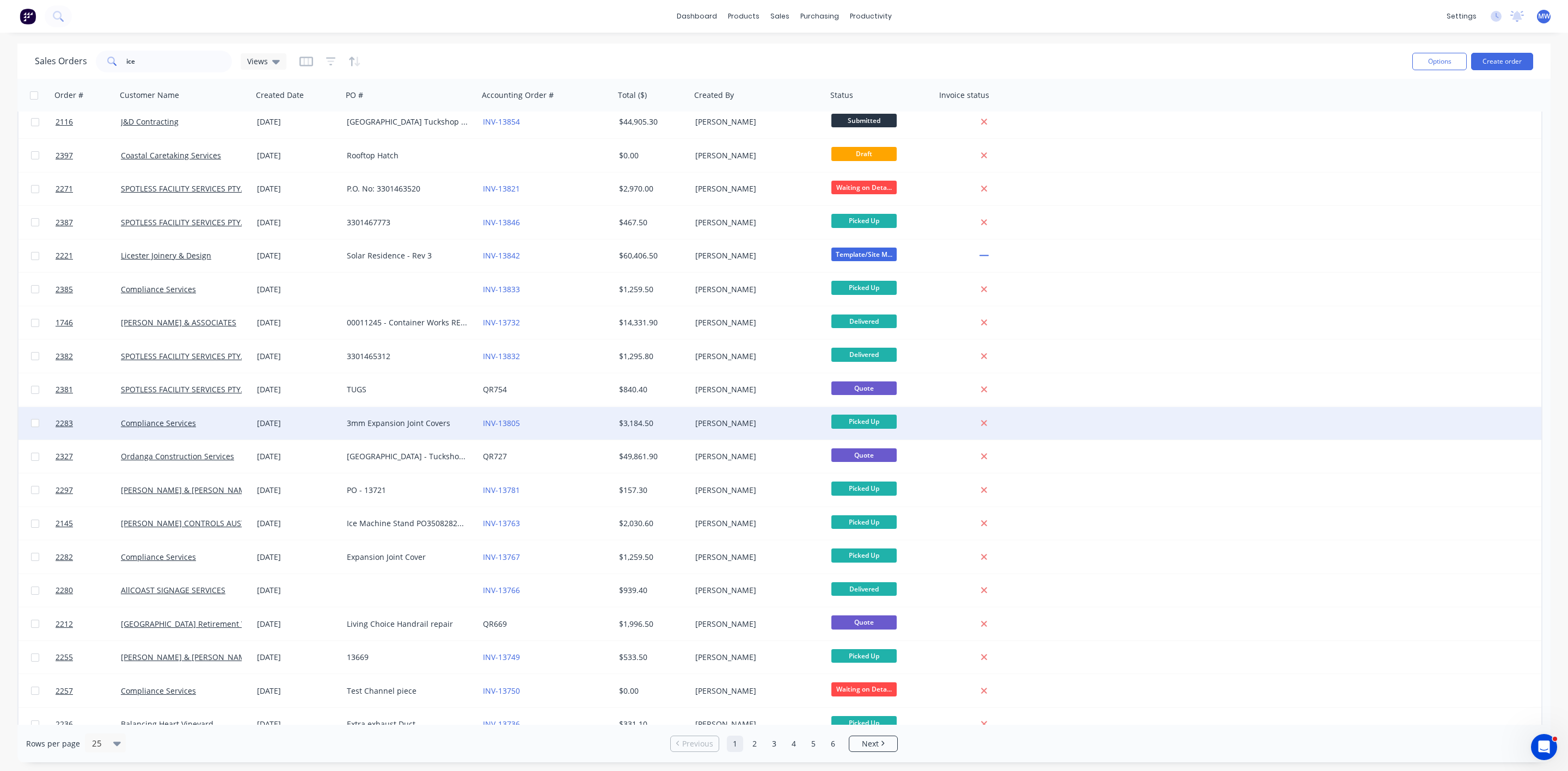
scroll to position [223, 0]
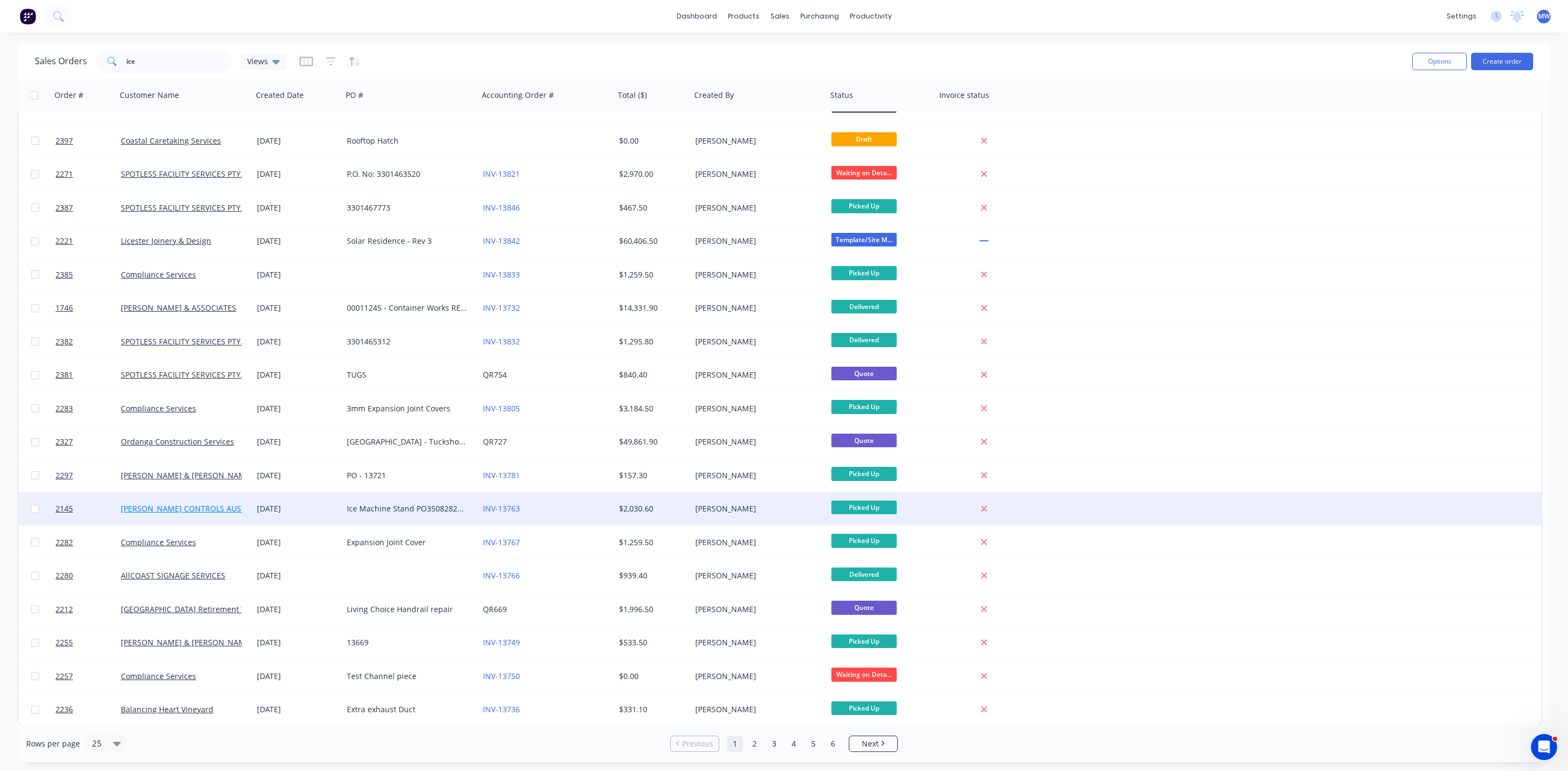
click at [160, 504] on link "[PERSON_NAME] CONTROLS AUSTRALIA PTY. LTD." at bounding box center [211, 509] width 180 height 10
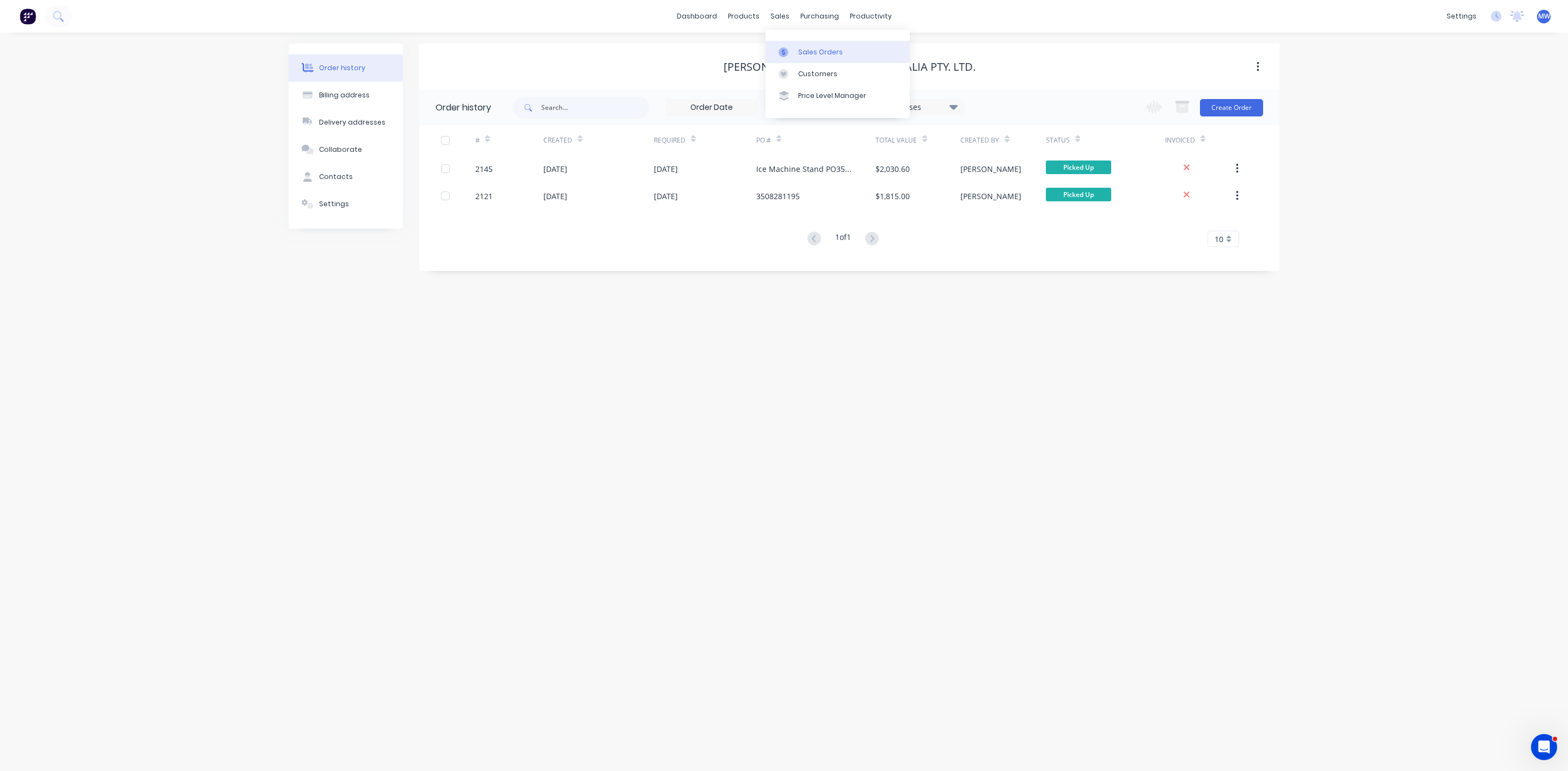
click at [796, 43] on link "Sales Orders" at bounding box center [838, 51] width 144 height 22
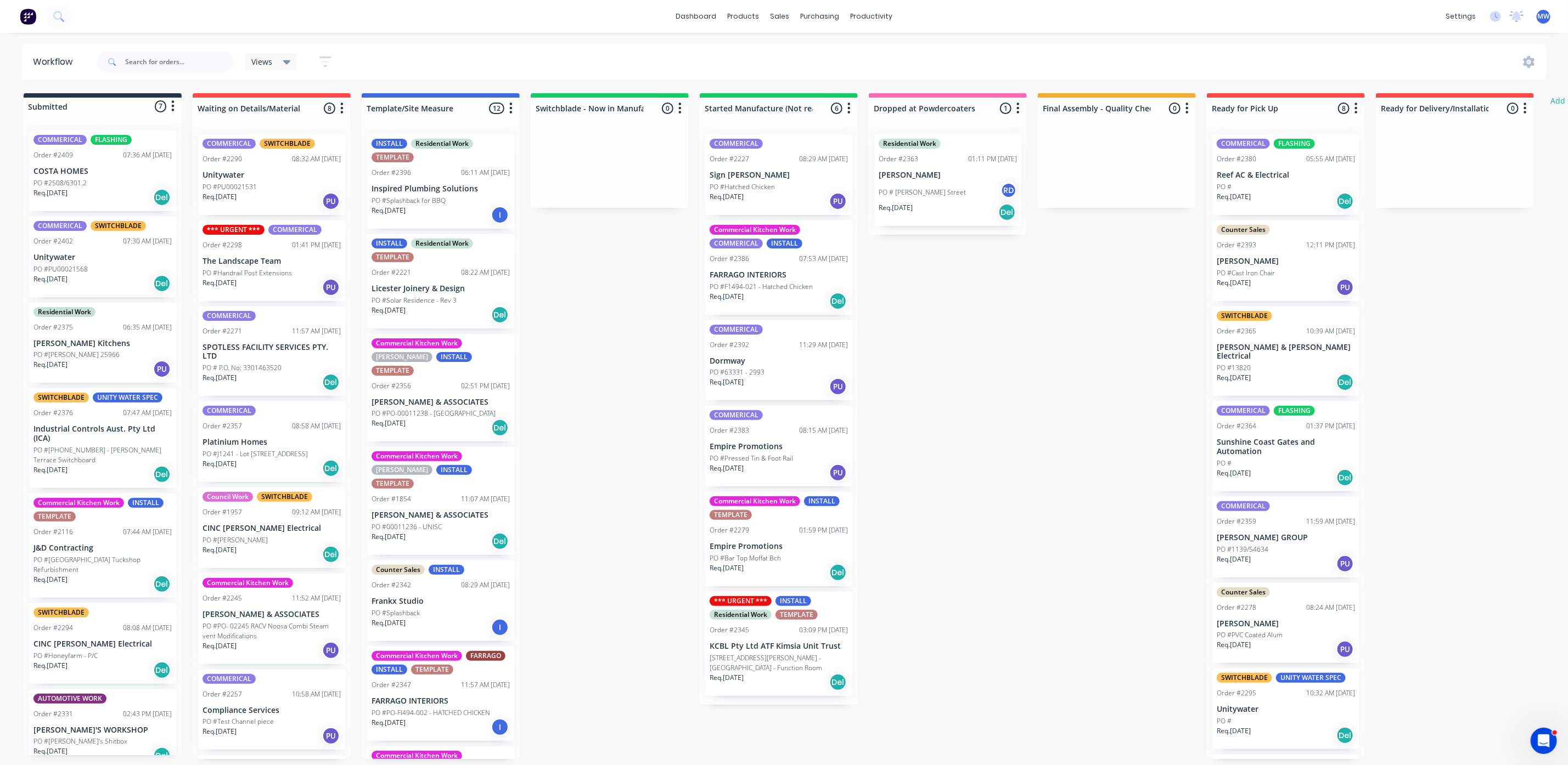
click at [259, 272] on p "PO #Handrail Post Extensions" at bounding box center [247, 273] width 90 height 10
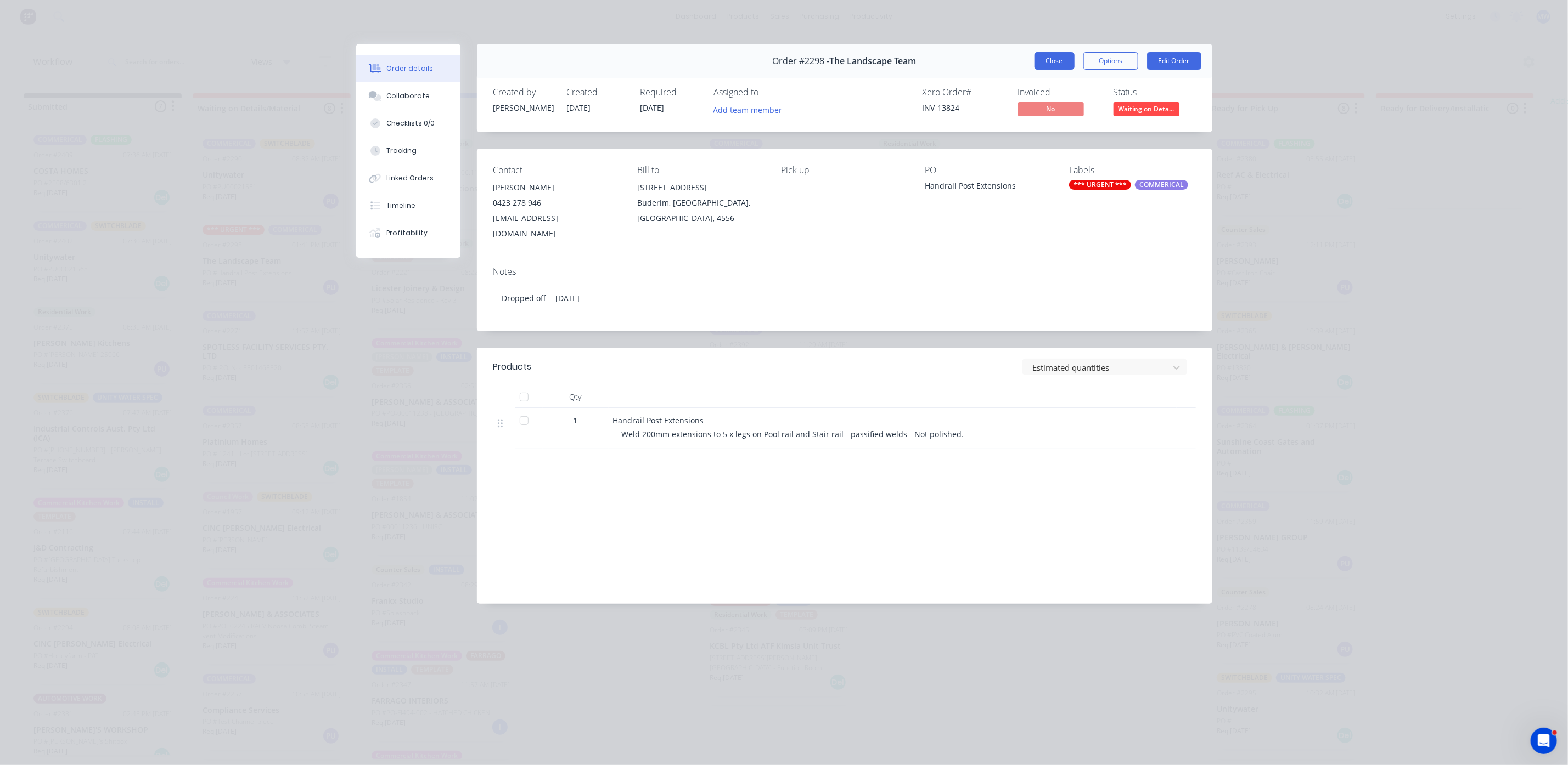
click at [1061, 61] on button "Close" at bounding box center [1054, 61] width 40 height 17
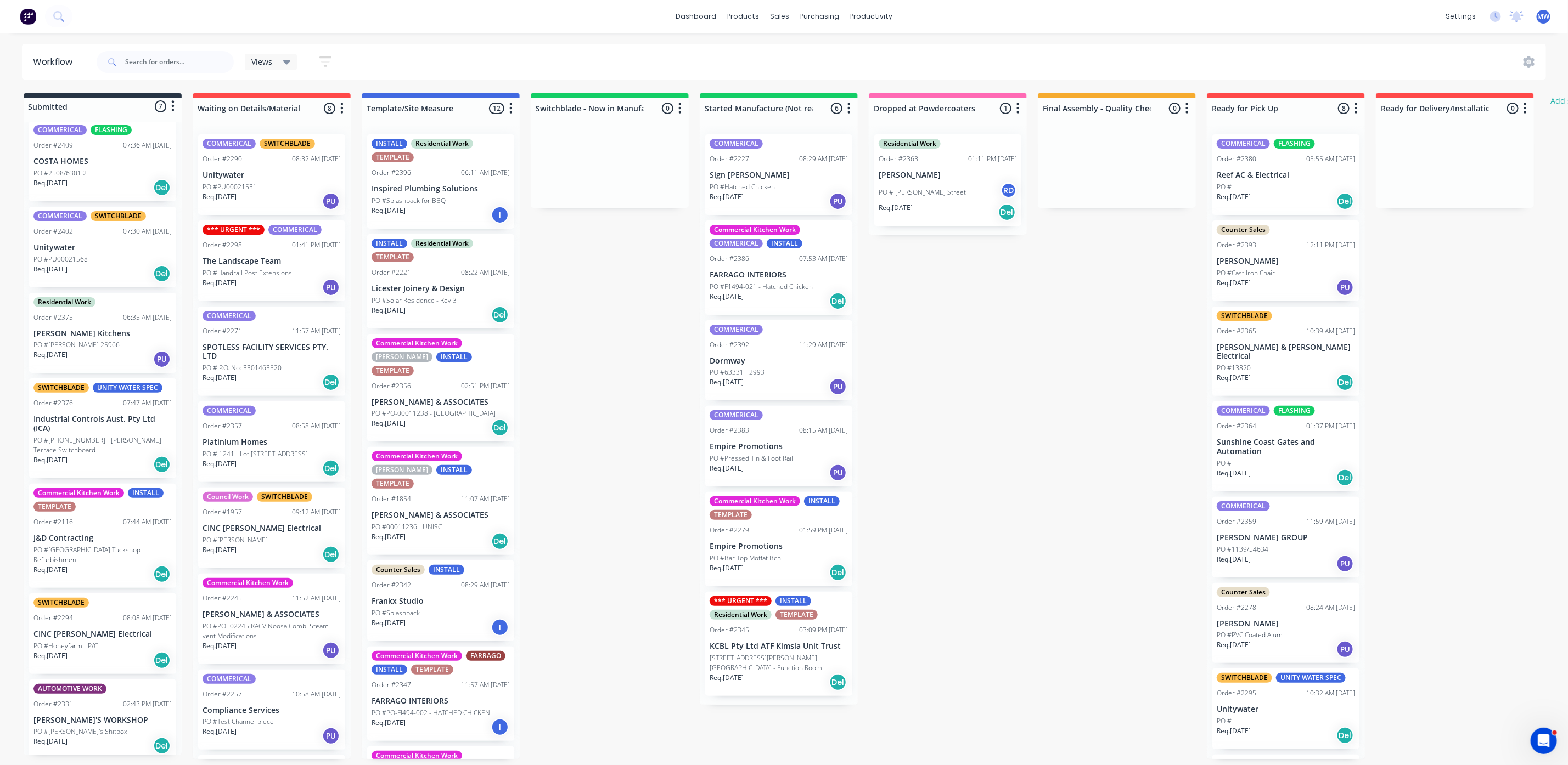
drag, startPoint x: 564, startPoint y: 277, endPoint x: 662, endPoint y: 522, distance: 263.9
click at [662, 522] on div "Submitted 7 Status colour #273444 hex #273444 Save Cancel Summaries Total order…" at bounding box center [907, 426] width 1830 height 666
click at [631, 509] on div "Submitted 7 Status colour #273444 hex #273444 Save Cancel Summaries Total order…" at bounding box center [907, 426] width 1830 height 666
click at [794, 378] on div "Req. 23/10/25 PU" at bounding box center [779, 387] width 139 height 19
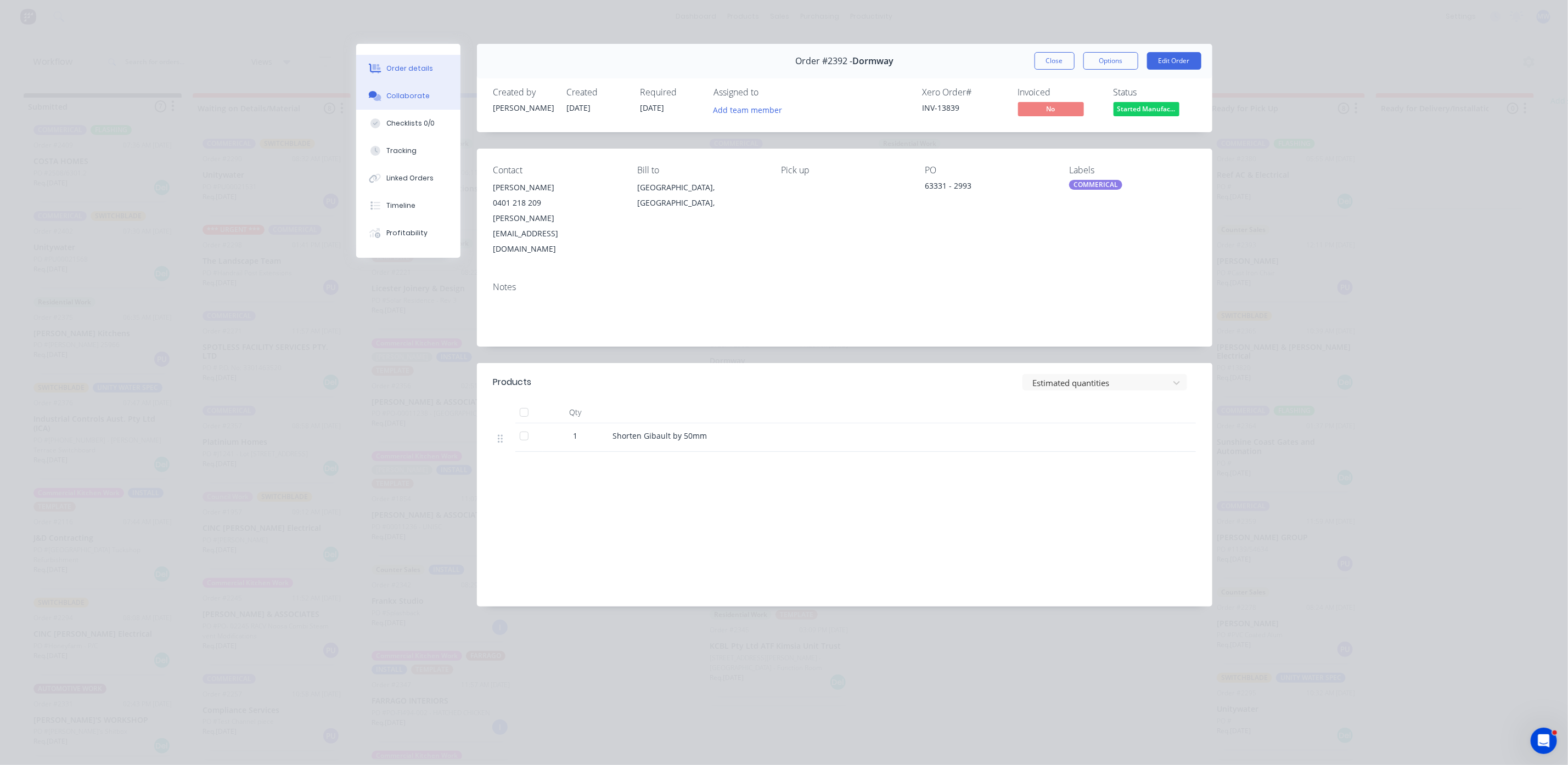
click at [420, 96] on div "Collaborate" at bounding box center [408, 96] width 43 height 10
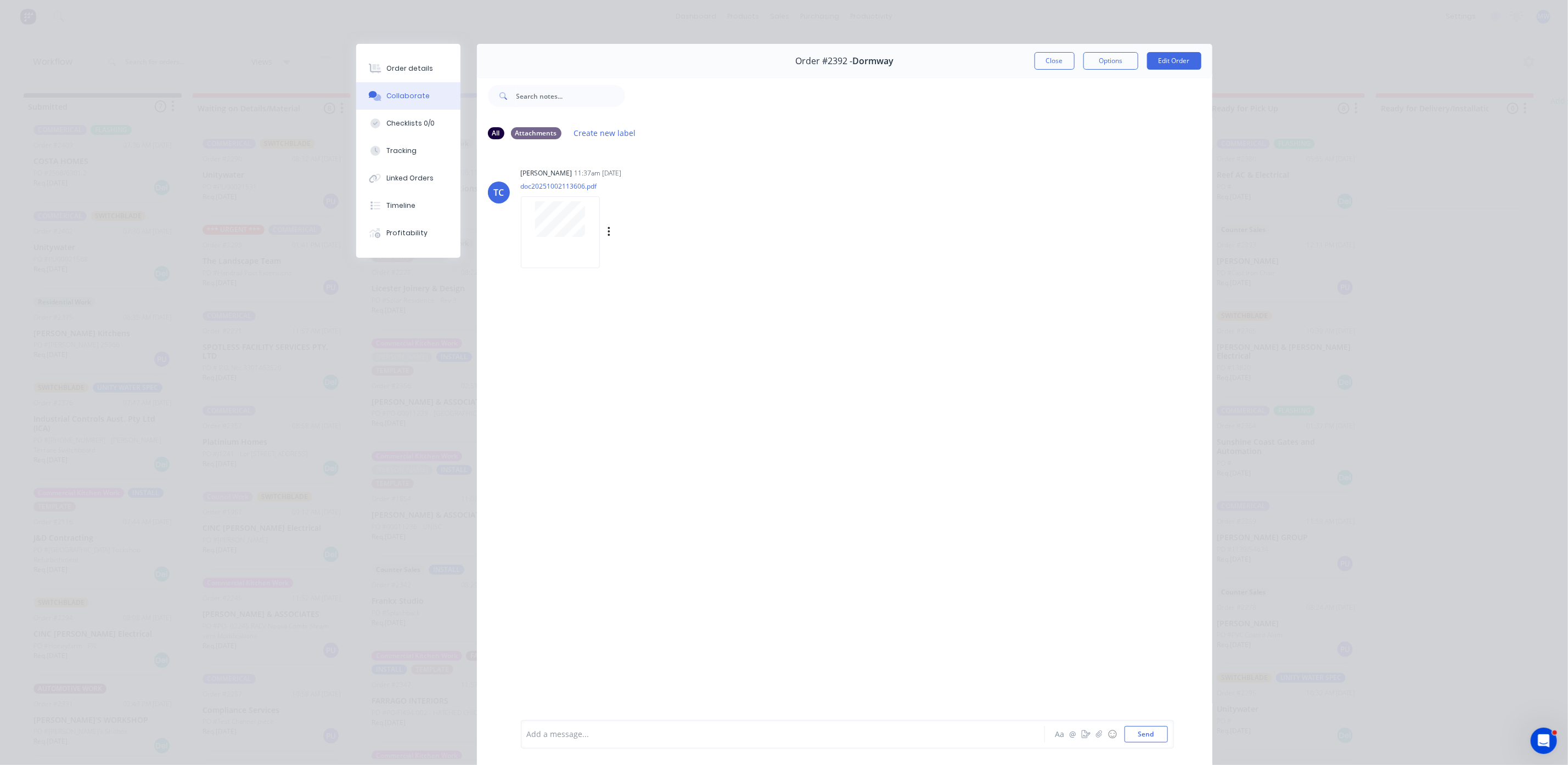
click at [565, 247] on div at bounding box center [560, 232] width 79 height 72
drag, startPoint x: 558, startPoint y: 418, endPoint x: 787, endPoint y: 509, distance: 246.4
click at [789, 515] on div "TC Tracy Corbett 11:37am 02/10/25 doc20251002113606.pdf Labels Download Delete" at bounding box center [845, 434] width 735 height 571
click at [740, 464] on div "TC Tracy Corbett 11:37am 02/10/25 doc20251002113606.pdf Labels Download Delete" at bounding box center [845, 434] width 735 height 571
click at [1043, 58] on button "Close" at bounding box center [1054, 61] width 40 height 17
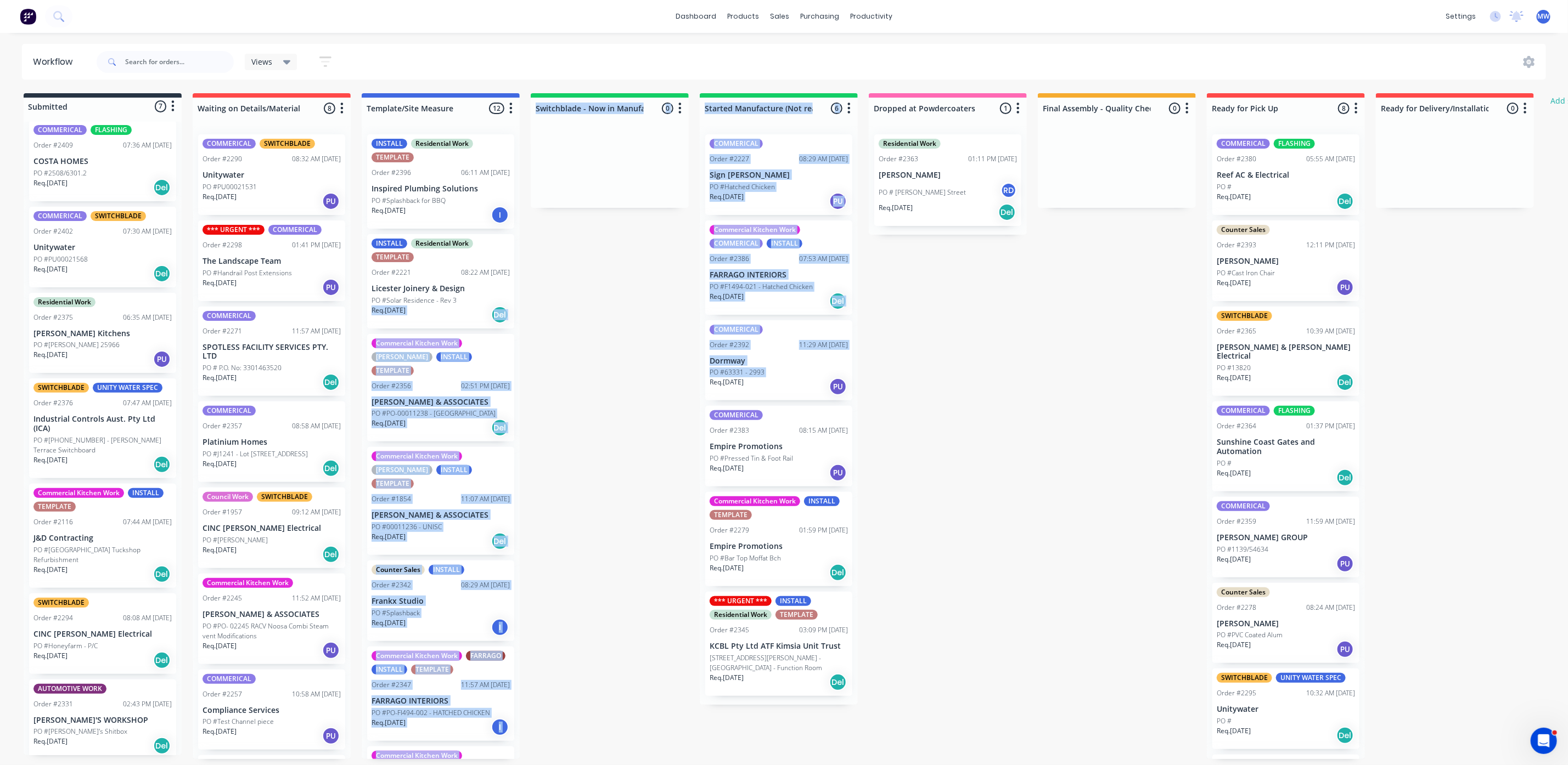
drag, startPoint x: 568, startPoint y: 296, endPoint x: 636, endPoint y: 390, distance: 116.0
click at [636, 390] on div "Submitted 7 Status colour #273444 hex #273444 Save Cancel Summaries Total order…" at bounding box center [907, 426] width 1830 height 666
click at [623, 392] on div "Submitted 7 Status colour #273444 hex #273444 Save Cancel Summaries Total order…" at bounding box center [907, 426] width 1830 height 666
